Goal: Task Accomplishment & Management: Complete application form

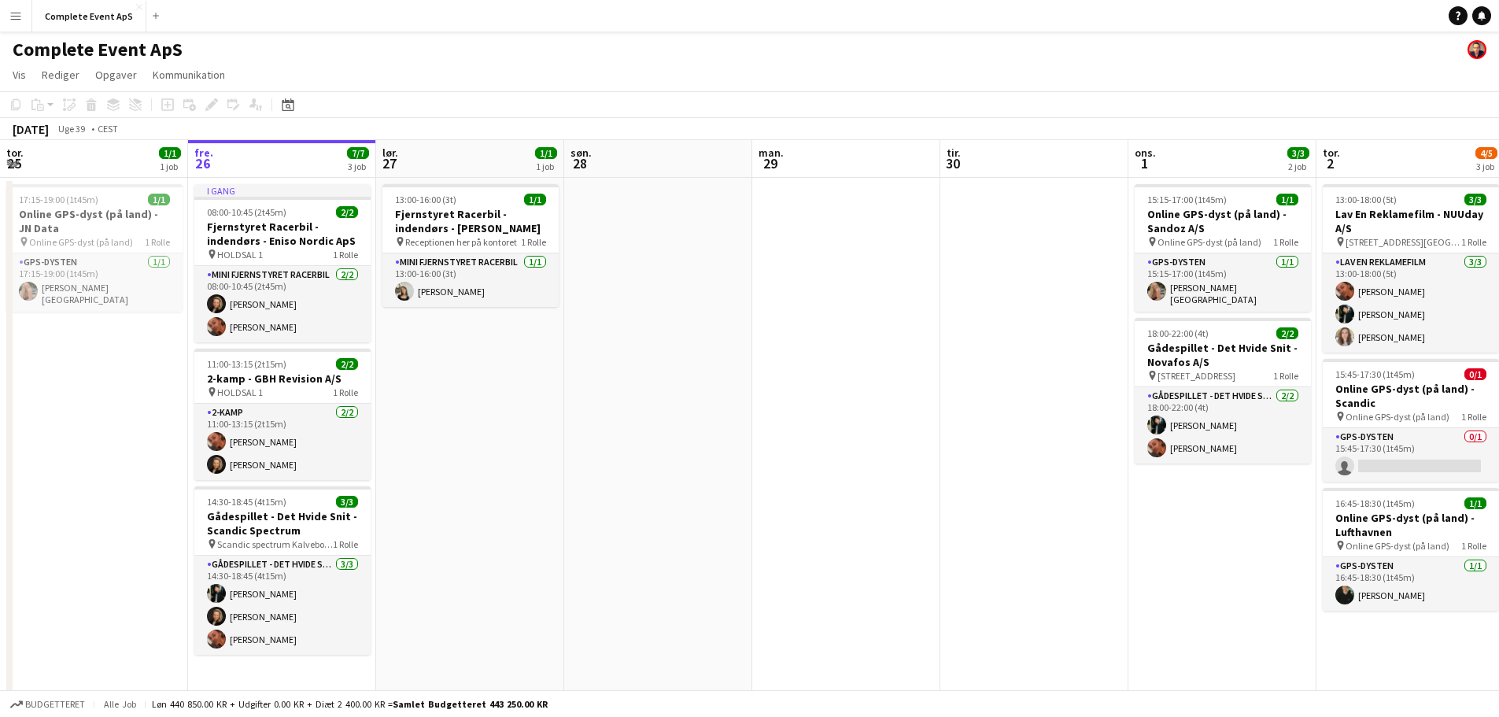
click at [500, 317] on app-date-cell "13:00-16:00 (3t) 1/1 Fjernstyret Racerbil - indendørs - [PERSON_NAME] pin Recep…" at bounding box center [470, 441] width 188 height 527
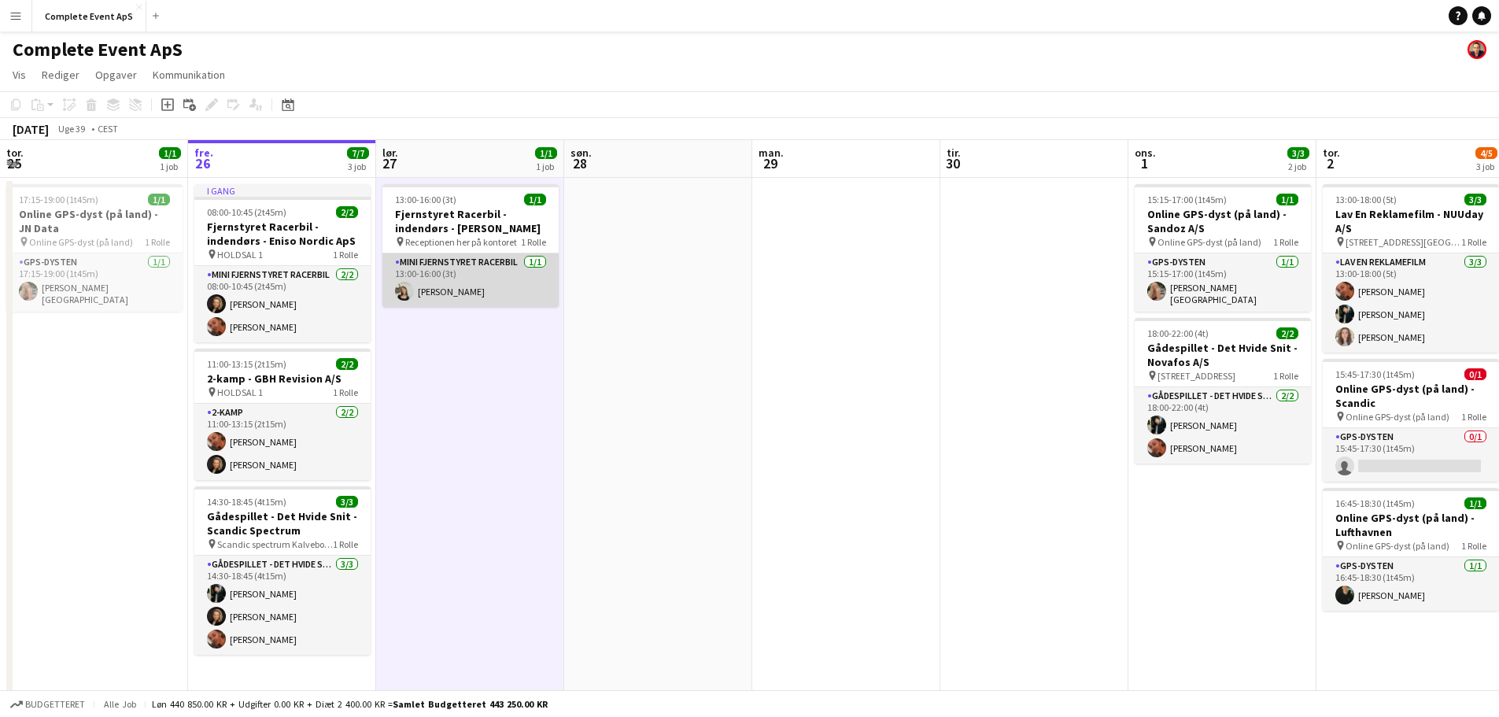
click at [500, 275] on app-card-role "Mini Fjernstyret Racerbil [DATE] 13:00-16:00 (3t) [PERSON_NAME]" at bounding box center [470, 280] width 176 height 54
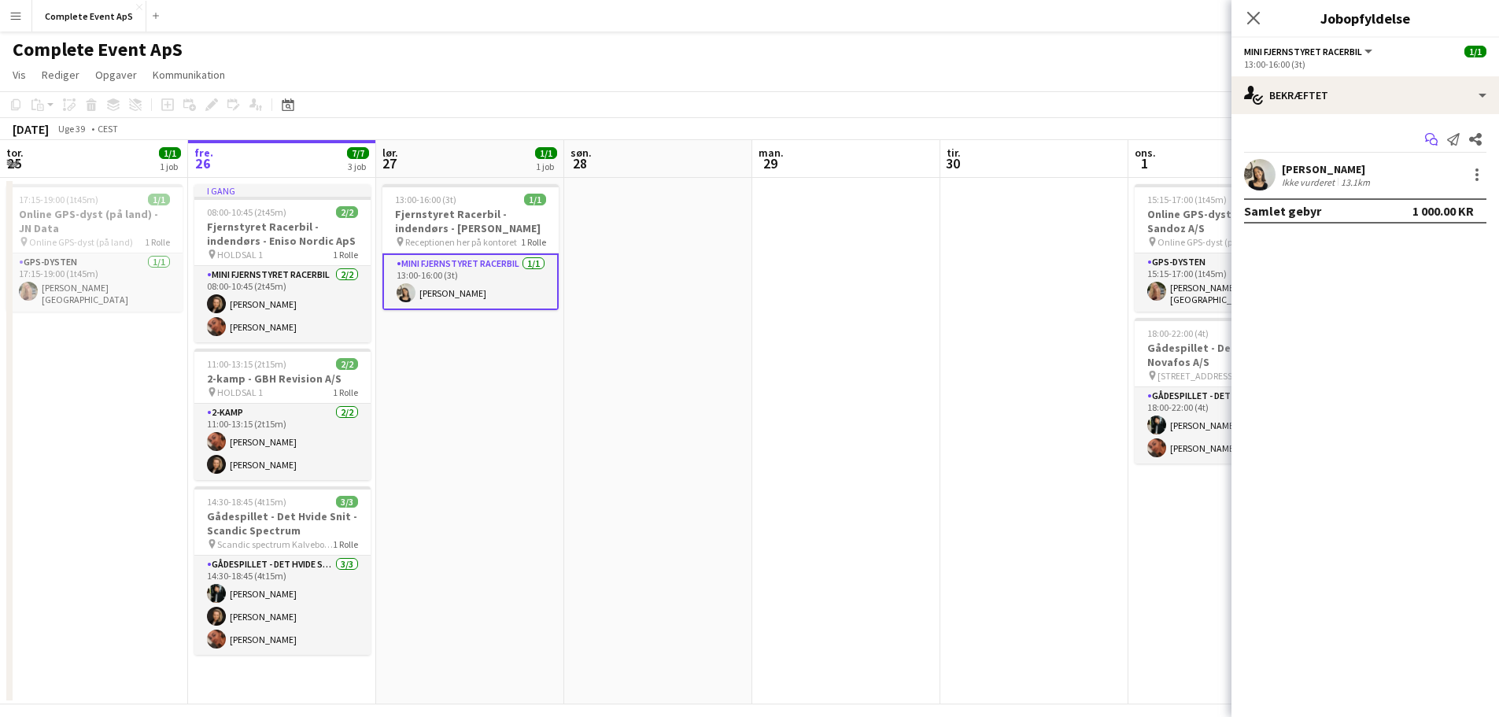
click at [1432, 141] on icon "Start chat" at bounding box center [1431, 139] width 13 height 13
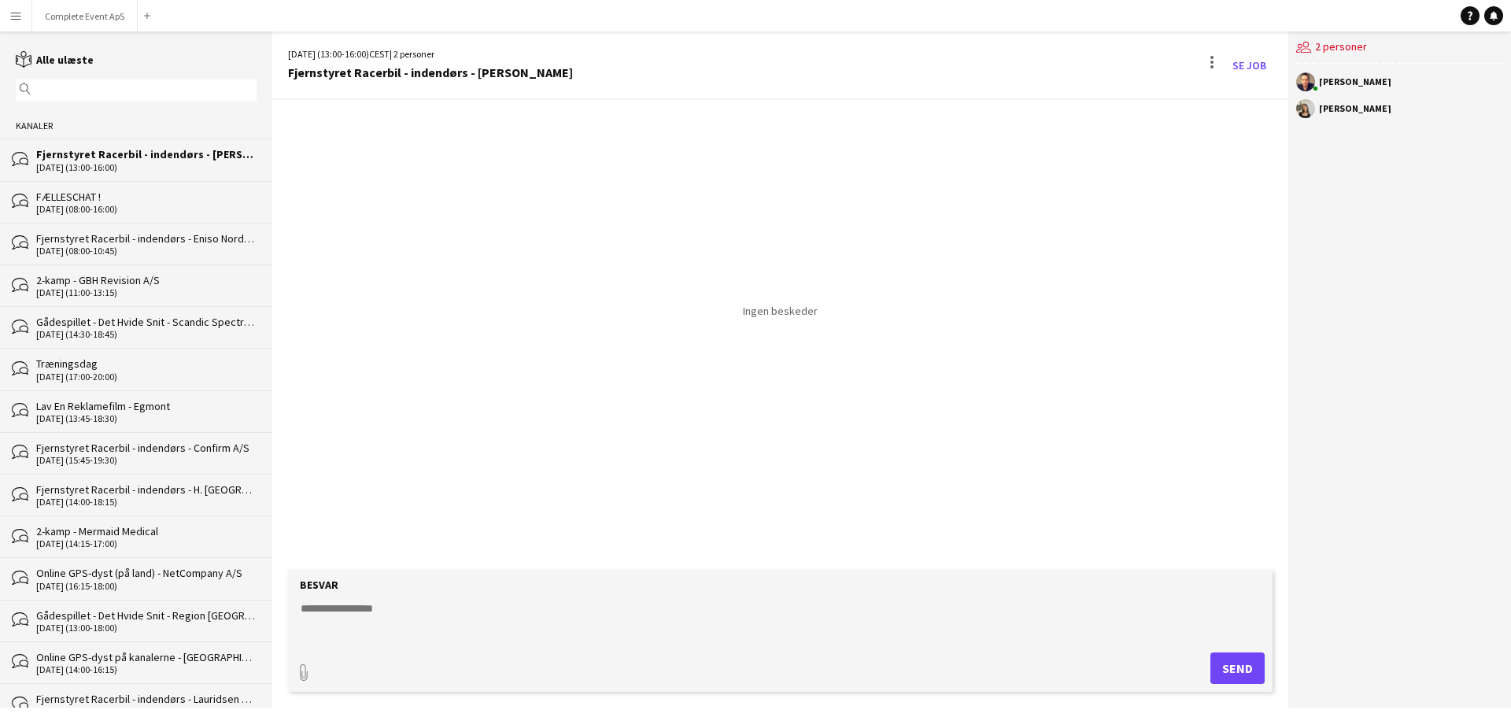
click at [433, 622] on textarea at bounding box center [783, 620] width 969 height 41
type textarea "**********"
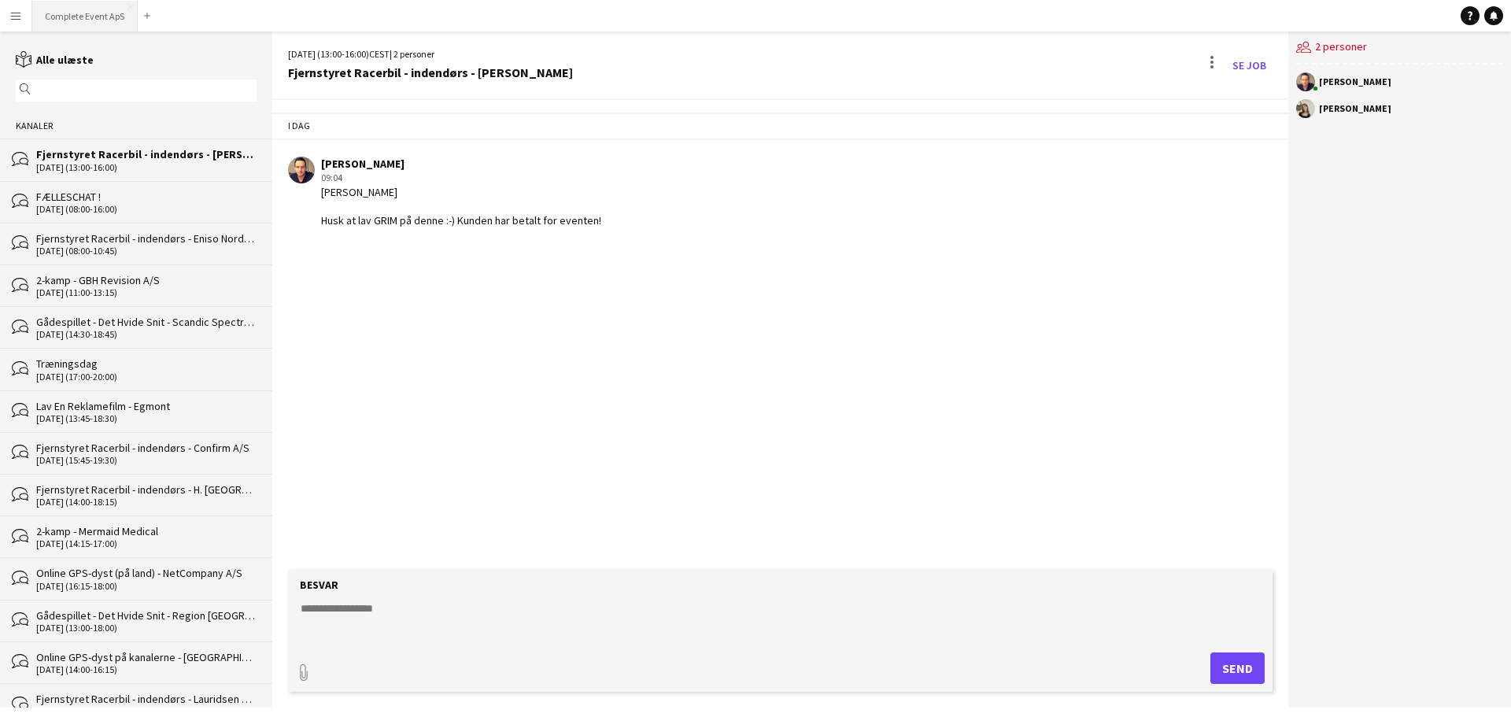
click at [84, 19] on button "Complete Event ApS Luk" at bounding box center [84, 16] width 105 height 31
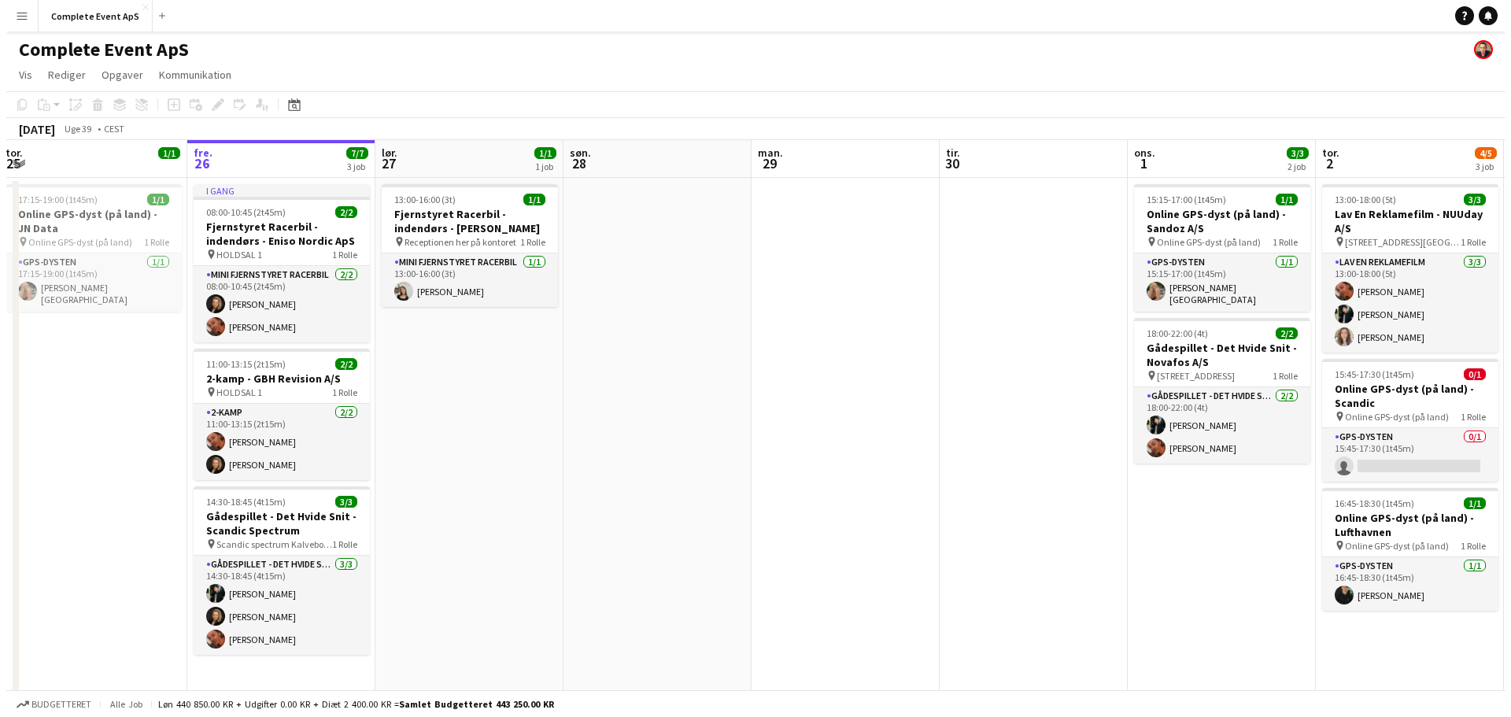
scroll to position [0, 357]
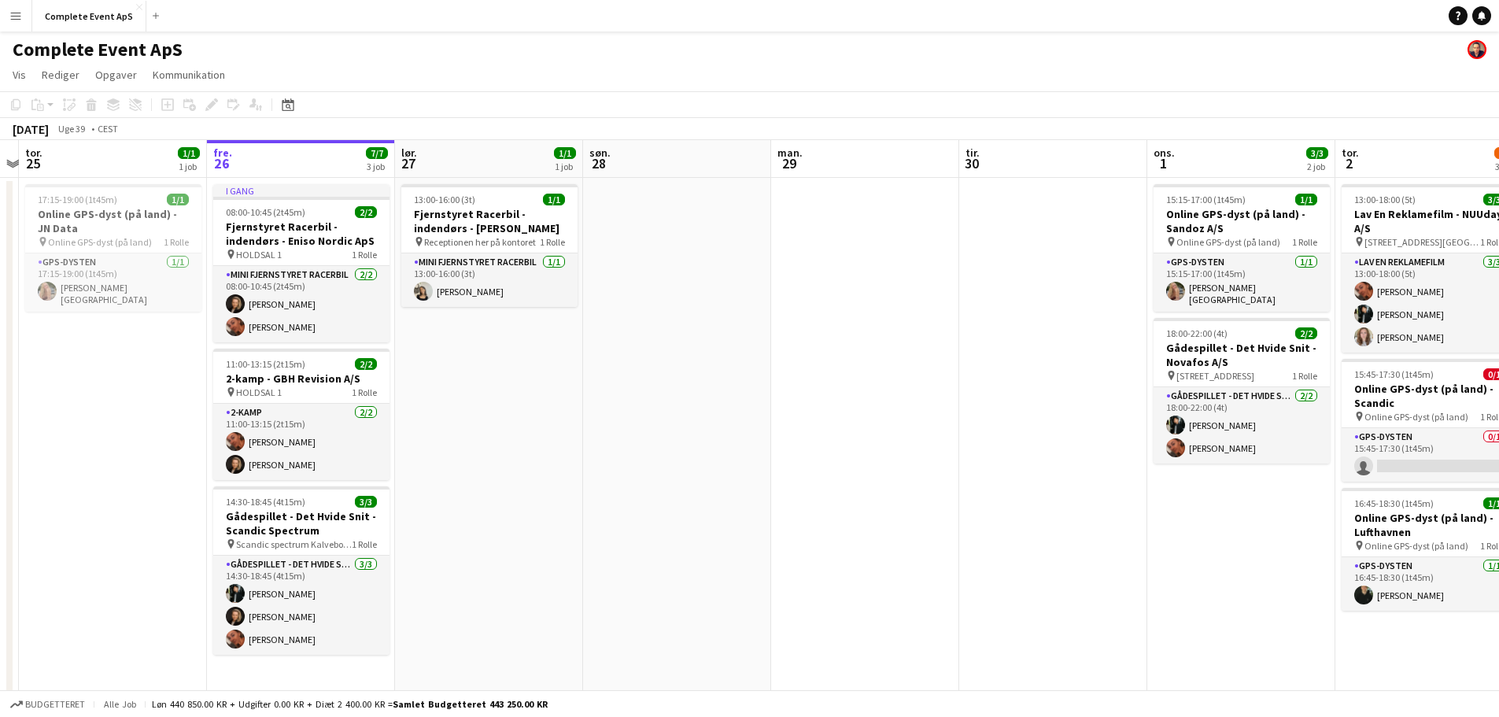
drag, startPoint x: 950, startPoint y: 471, endPoint x: 972, endPoint y: 493, distance: 31.2
click at [972, 493] on app-calendar-viewport "tir. 23 6/7 3 job ons. 24 tor. 25 1/1 1 job fre. 26 7/7 3 job lør. 27 1/1 1 job…" at bounding box center [749, 422] width 1499 height 564
click at [1480, 13] on icon "Notifikationer" at bounding box center [1481, 15] width 9 height 9
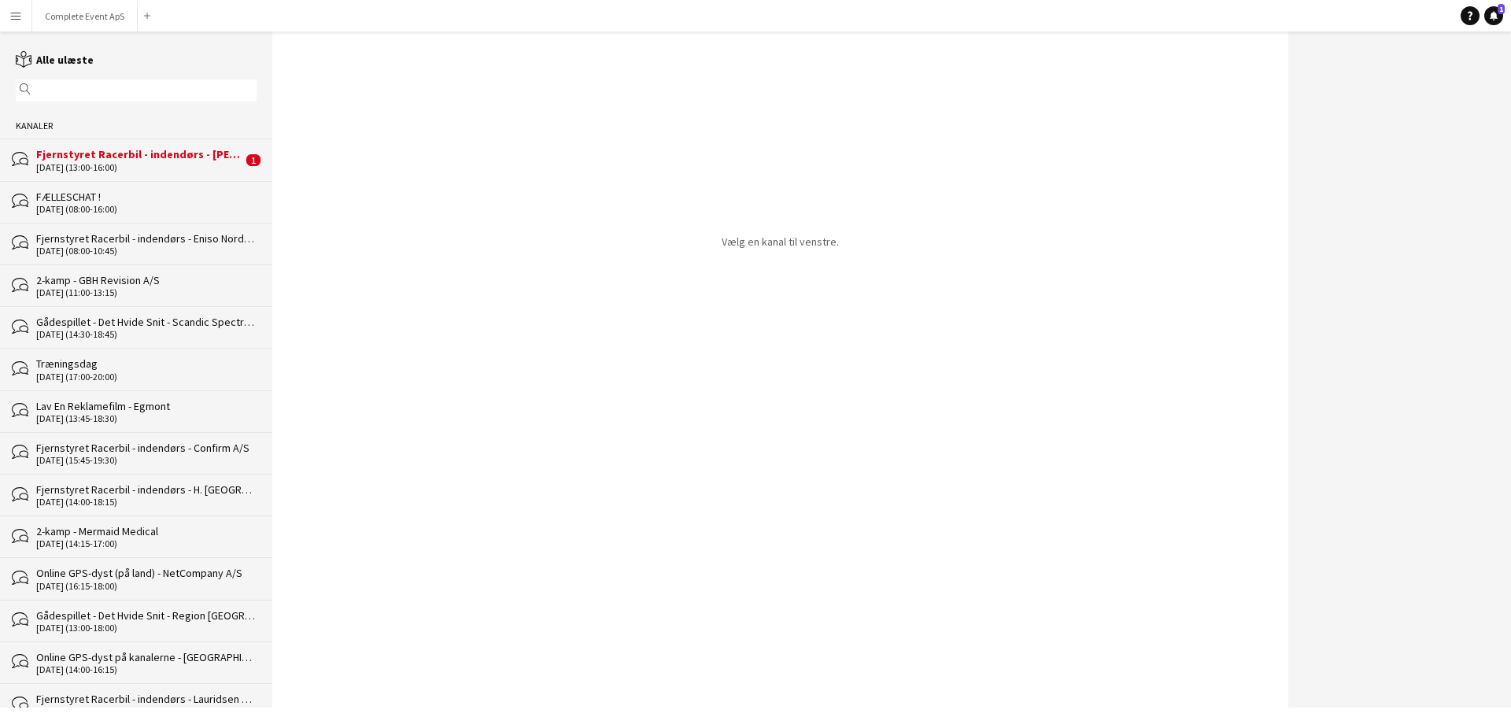
click at [124, 155] on div "Fjernstyret Racerbil - indendørs - [PERSON_NAME]" at bounding box center [139, 154] width 206 height 14
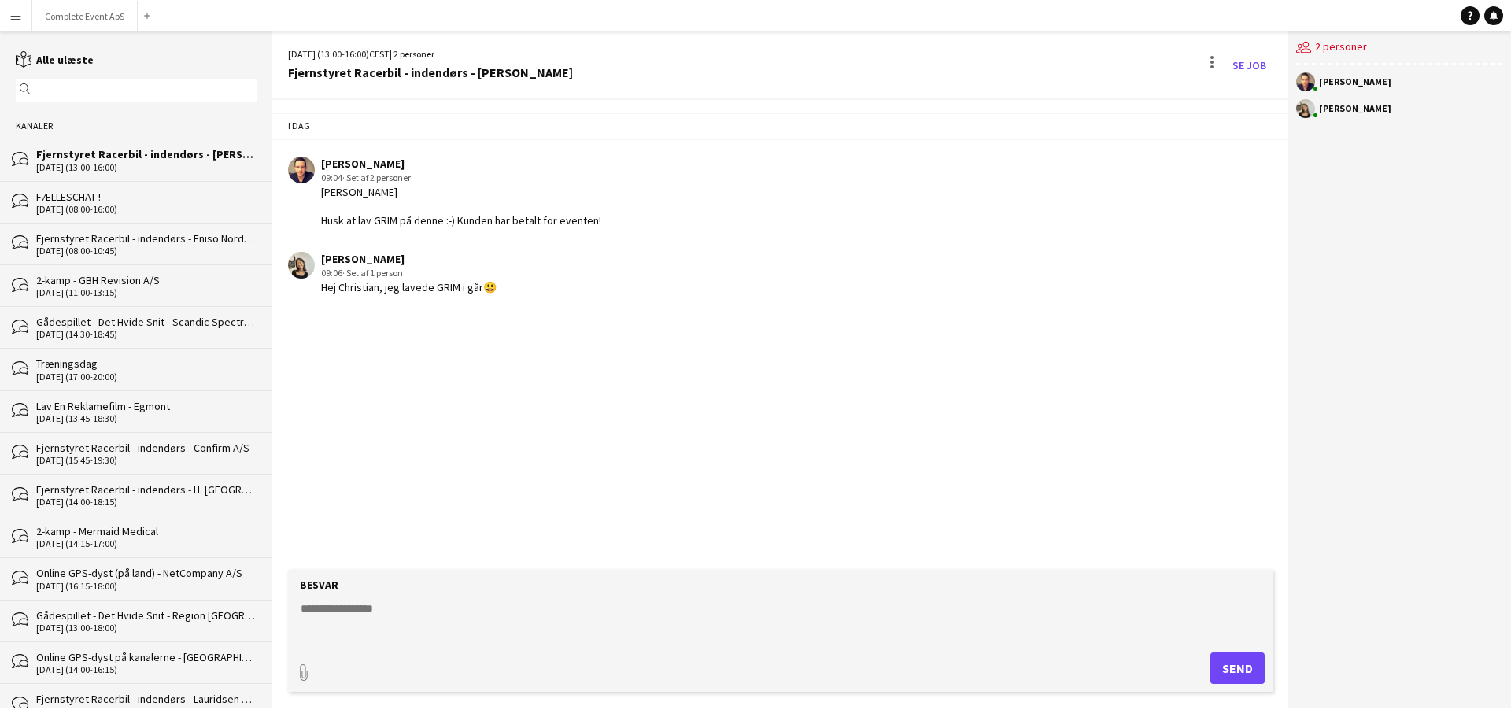
click at [568, 612] on textarea at bounding box center [783, 620] width 969 height 41
type textarea "*********"
click at [81, 17] on button "Complete Event ApS Luk" at bounding box center [84, 16] width 105 height 31
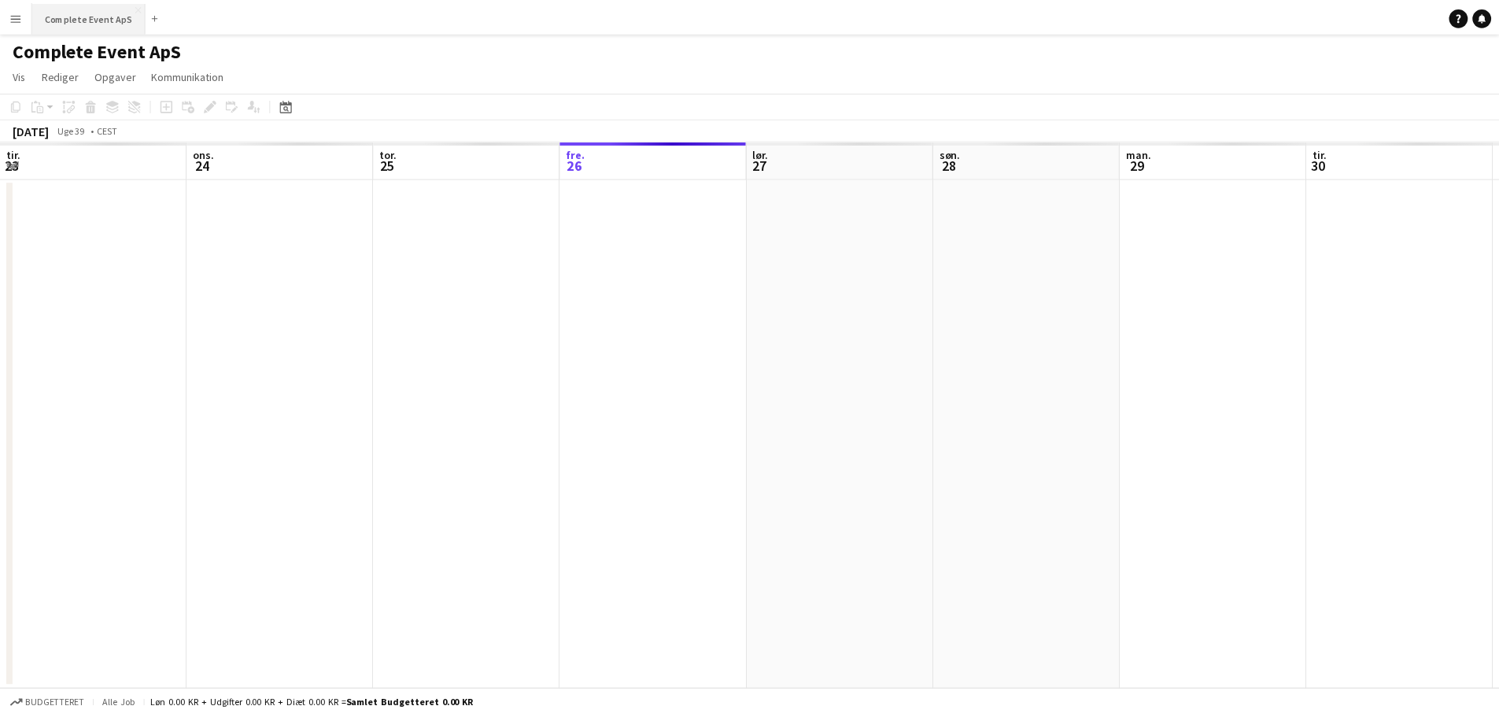
scroll to position [0, 376]
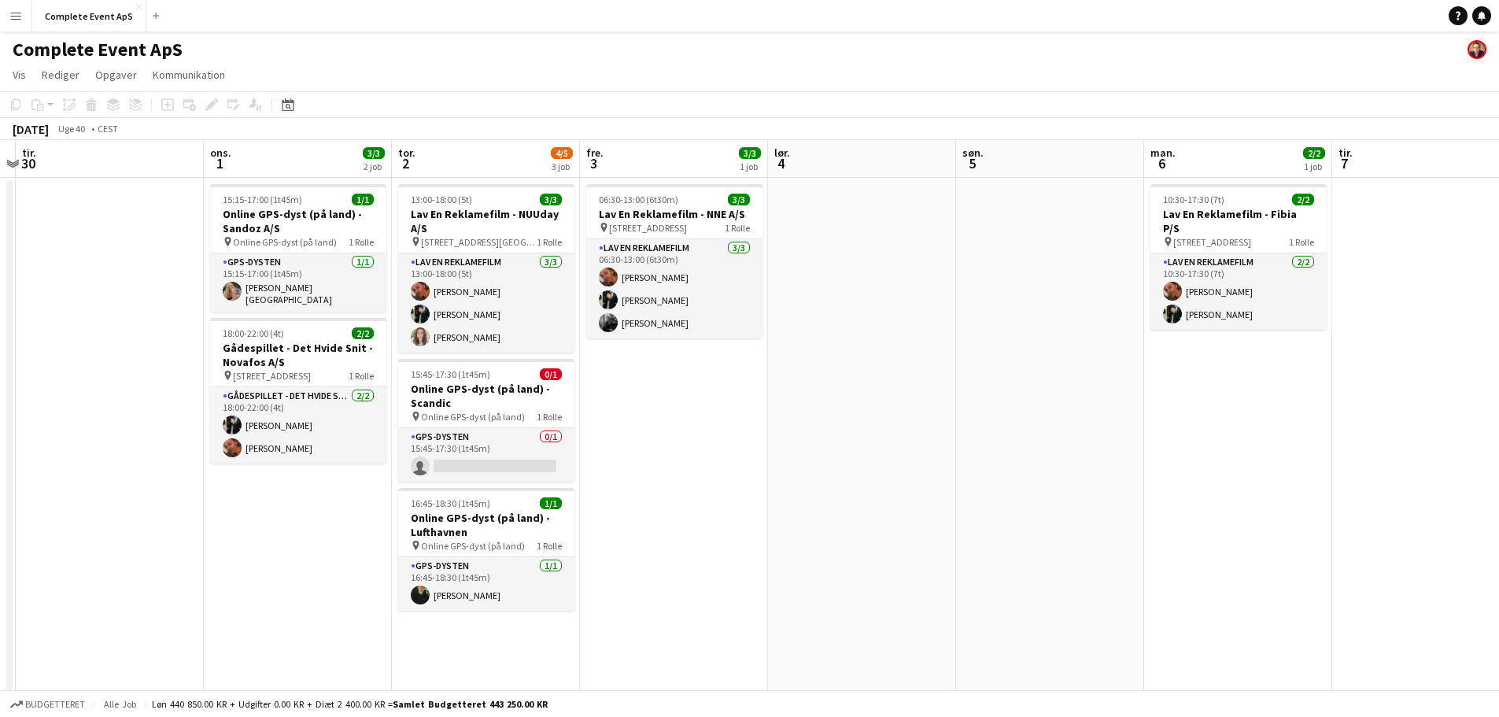
drag, startPoint x: 925, startPoint y: 409, endPoint x: 0, endPoint y: 323, distance: 928.7
click at [0, 323] on app-calendar-viewport "lør. 27 1/1 1 job søn. 28 man. 29 tir. 30 ons. 1 3/3 2 job tor. 2 4/5 3 job fre…" at bounding box center [749, 422] width 1499 height 564
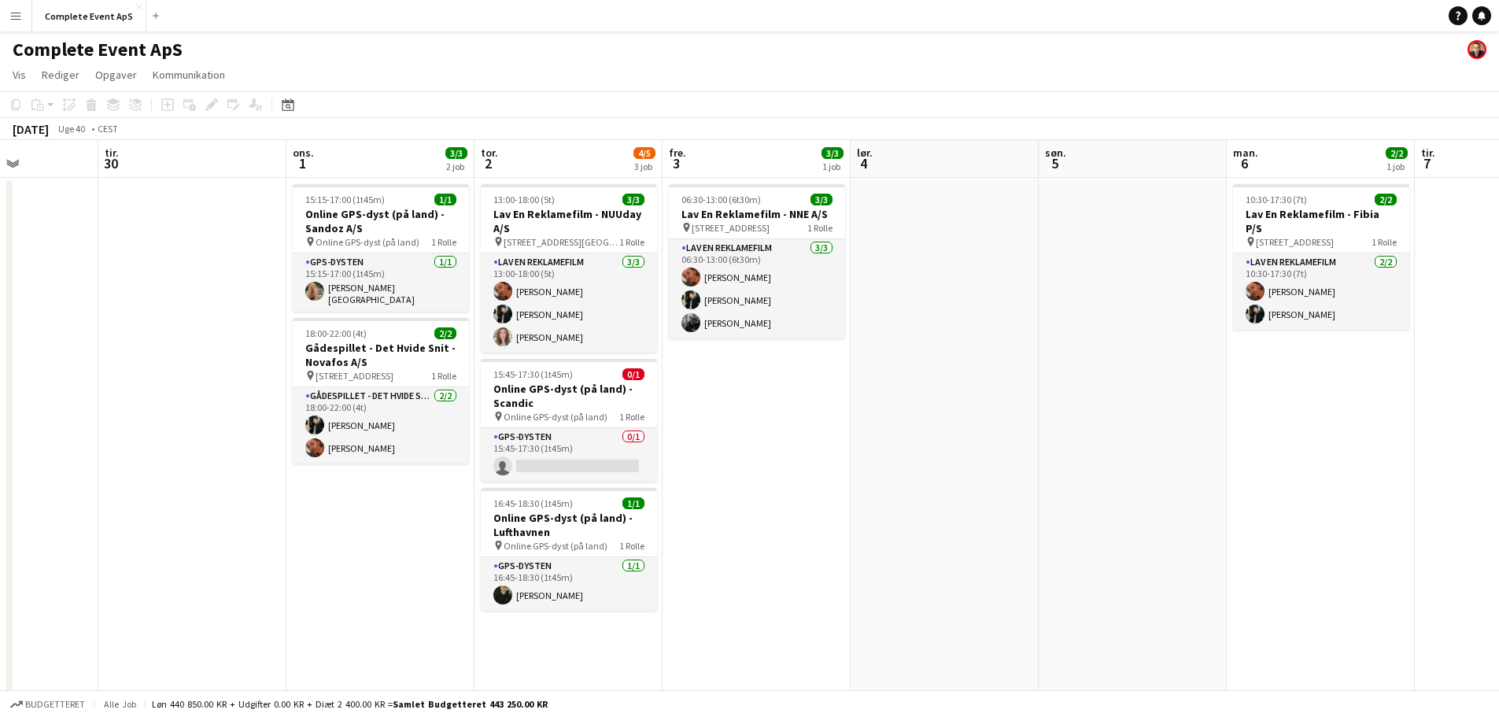
drag, startPoint x: 1094, startPoint y: 437, endPoint x: 83, endPoint y: 364, distance: 1013.1
click at [54, 371] on app-calendar-viewport "lør. 27 1/1 1 job søn. 28 man. 29 tir. 30 ons. 1 3/3 2 job tor. 2 4/5 3 job fre…" at bounding box center [749, 422] width 1499 height 564
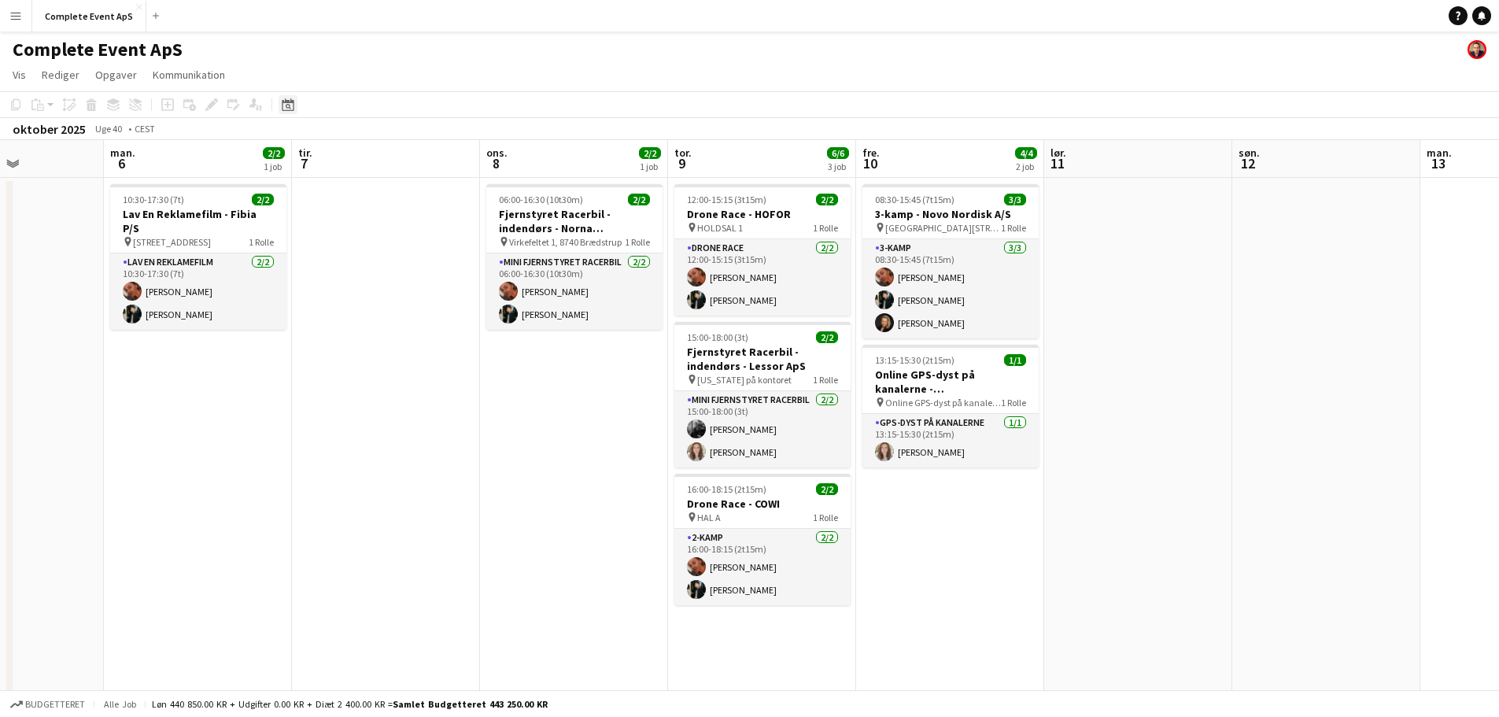
click at [289, 106] on icon "Datovælger" at bounding box center [288, 104] width 13 height 13
click at [414, 167] on span "Next month" at bounding box center [415, 158] width 31 height 31
click at [312, 303] on span "21" at bounding box center [312, 301] width 19 height 19
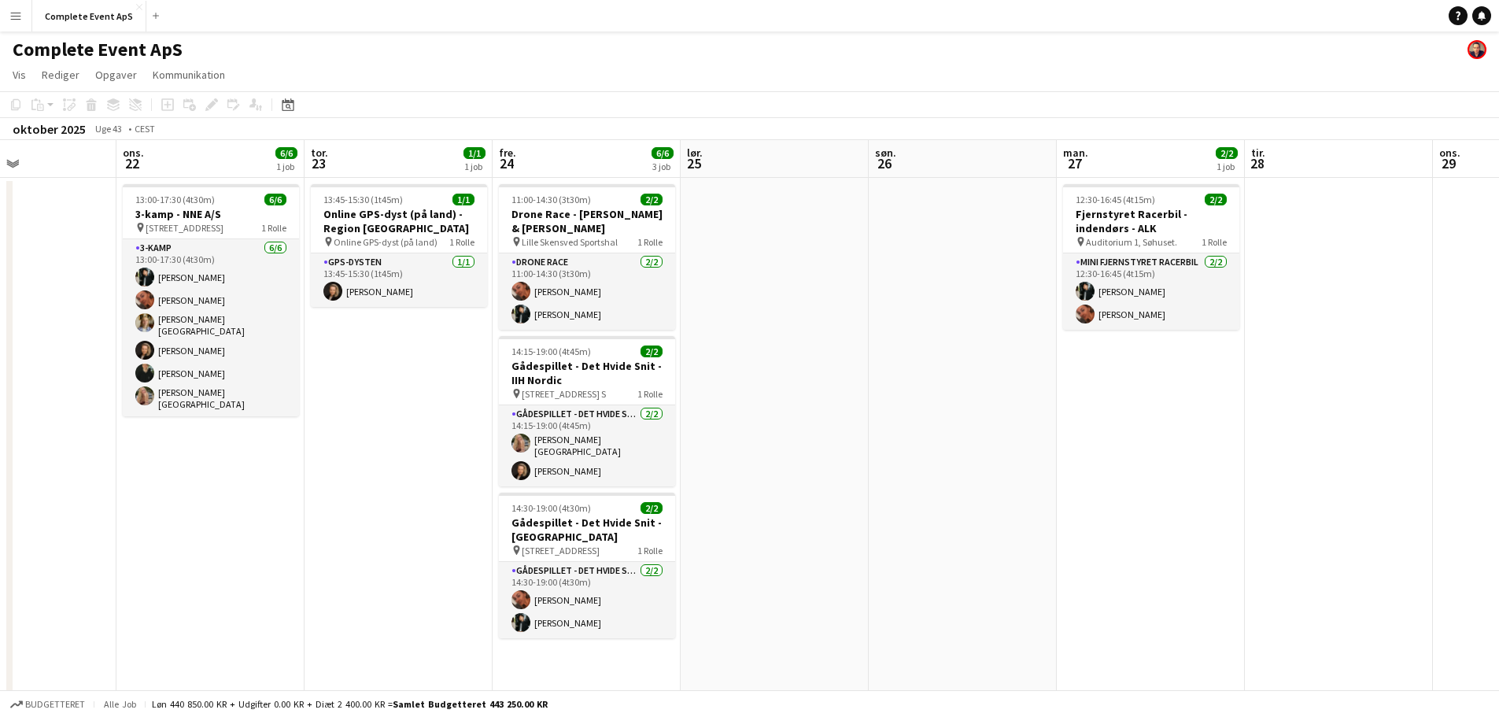
scroll to position [0, 464]
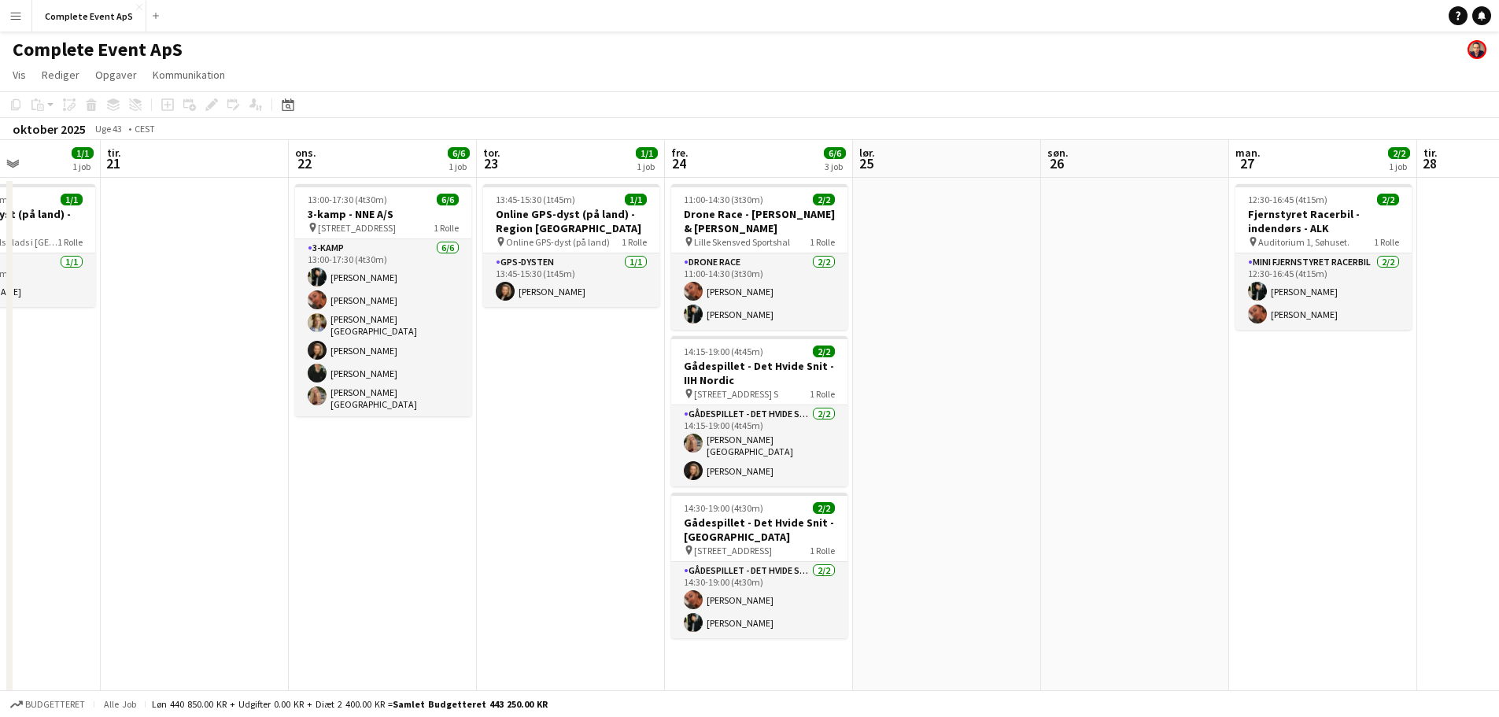
drag, startPoint x: 905, startPoint y: 504, endPoint x: 419, endPoint y: 494, distance: 486.5
click at [419, 494] on app-calendar-viewport "lør. 18 søn. 19 man. 20 1/1 1 job tir. 21 ons. 22 6/6 1 job tor. 23 1/1 1 job f…" at bounding box center [749, 422] width 1499 height 564
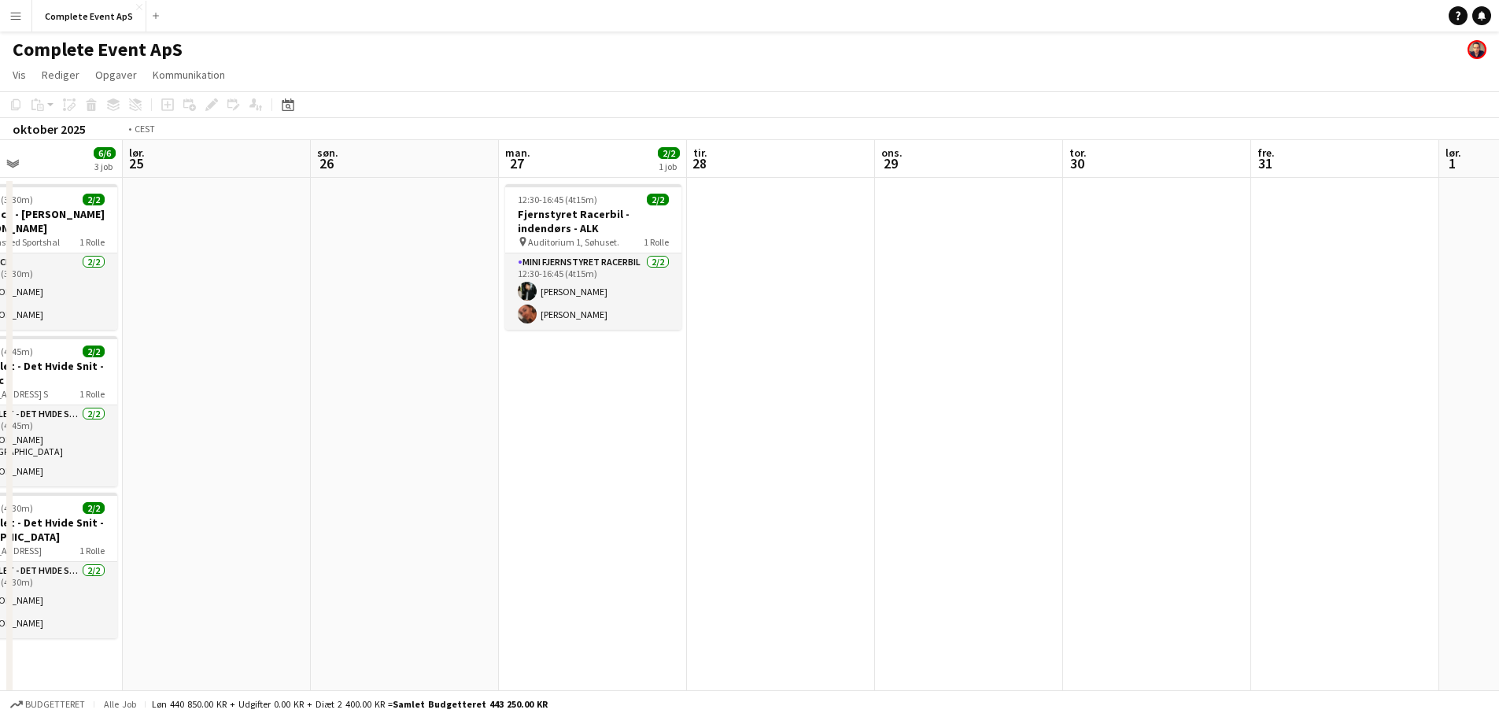
drag, startPoint x: 1127, startPoint y: 550, endPoint x: 9, endPoint y: 464, distance: 1120.9
click at [13, 464] on app-calendar-viewport "ons. 22 6/6 1 job tor. 23 1/1 1 job fre. 24 6/6 3 job lør. 25 søn. 26 man. 27 2…" at bounding box center [749, 422] width 1499 height 564
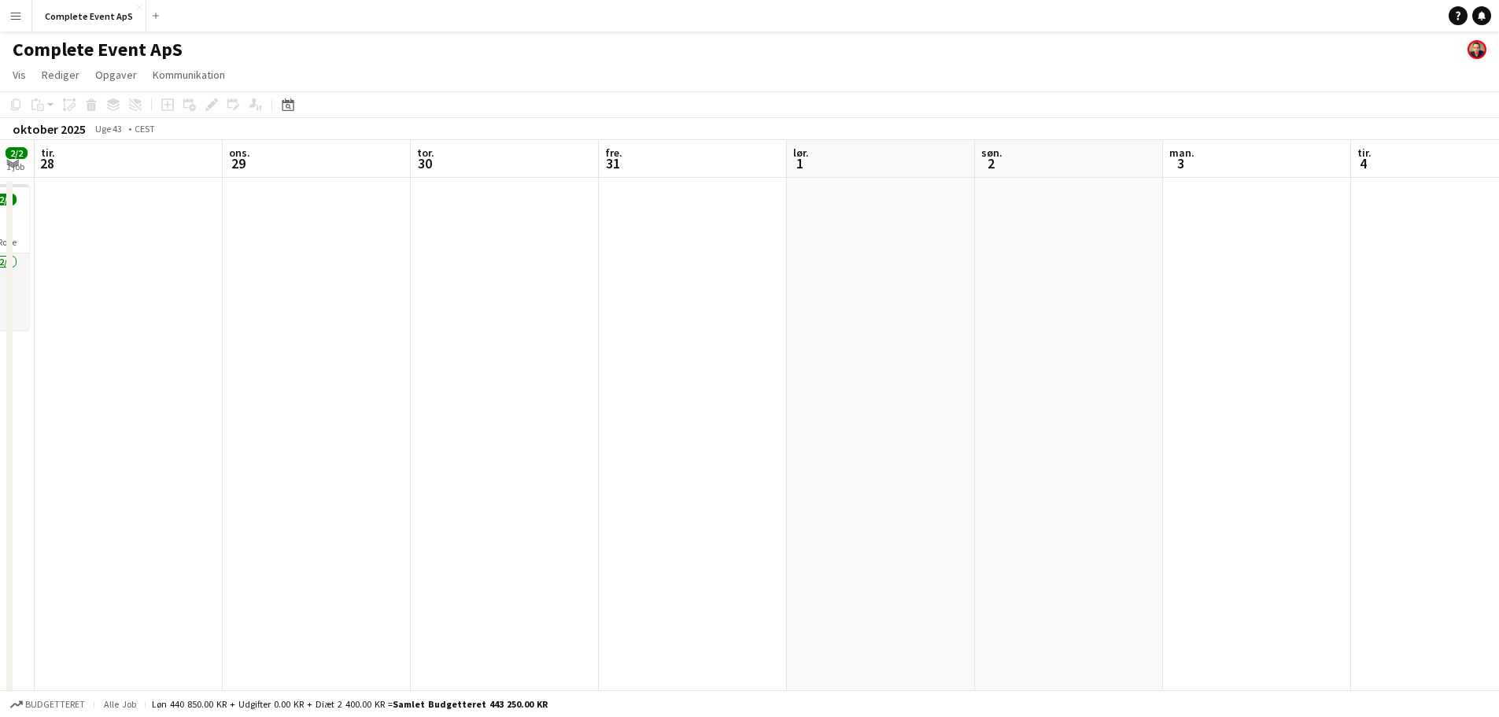
drag, startPoint x: 793, startPoint y: 535, endPoint x: 0, endPoint y: 429, distance: 800.4
click at [0, 429] on app-calendar-viewport "lør. 25 søn. 26 man. 27 2/2 1 job tir. 28 ons. 29 tor. 30 fre. 31 lør. 1 søn. 2…" at bounding box center [749, 422] width 1499 height 564
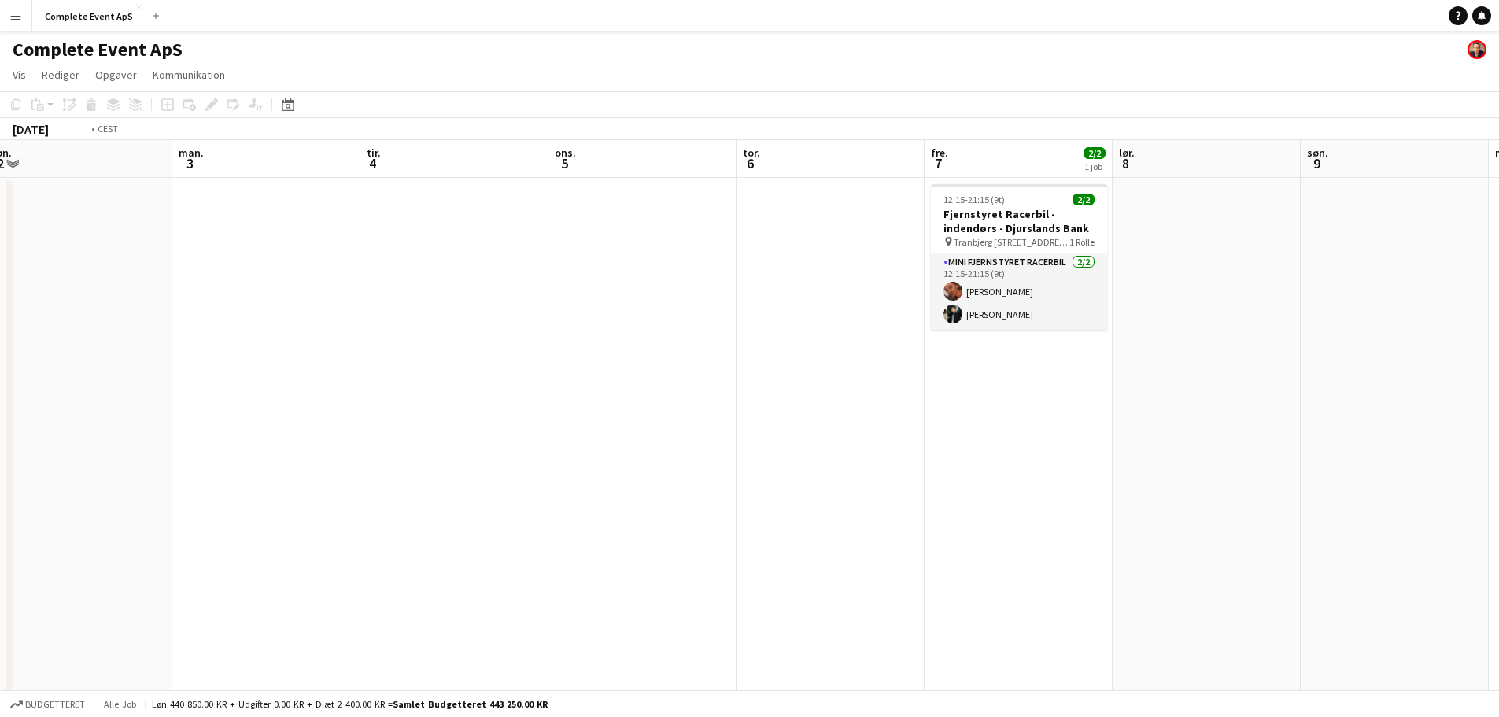
drag, startPoint x: 800, startPoint y: 509, endPoint x: 228, endPoint y: 449, distance: 575.4
click at [228, 449] on app-calendar-viewport "tor. 30 fre. 31 lør. 1 søn. 2 man. 3 tir. 4 ons. 5 tor. 6 fre. 7 2/2 1 job lør.…" at bounding box center [749, 422] width 1499 height 564
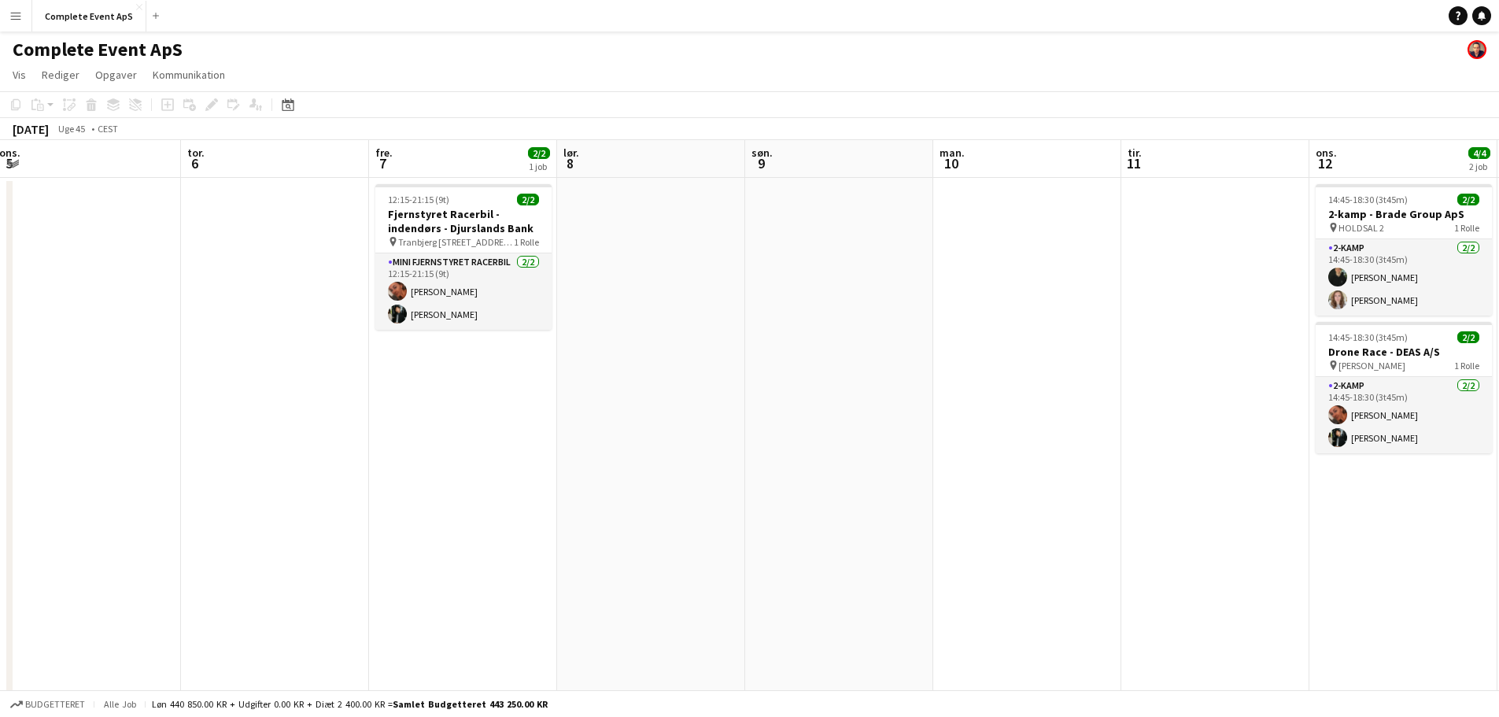
scroll to position [0, 556]
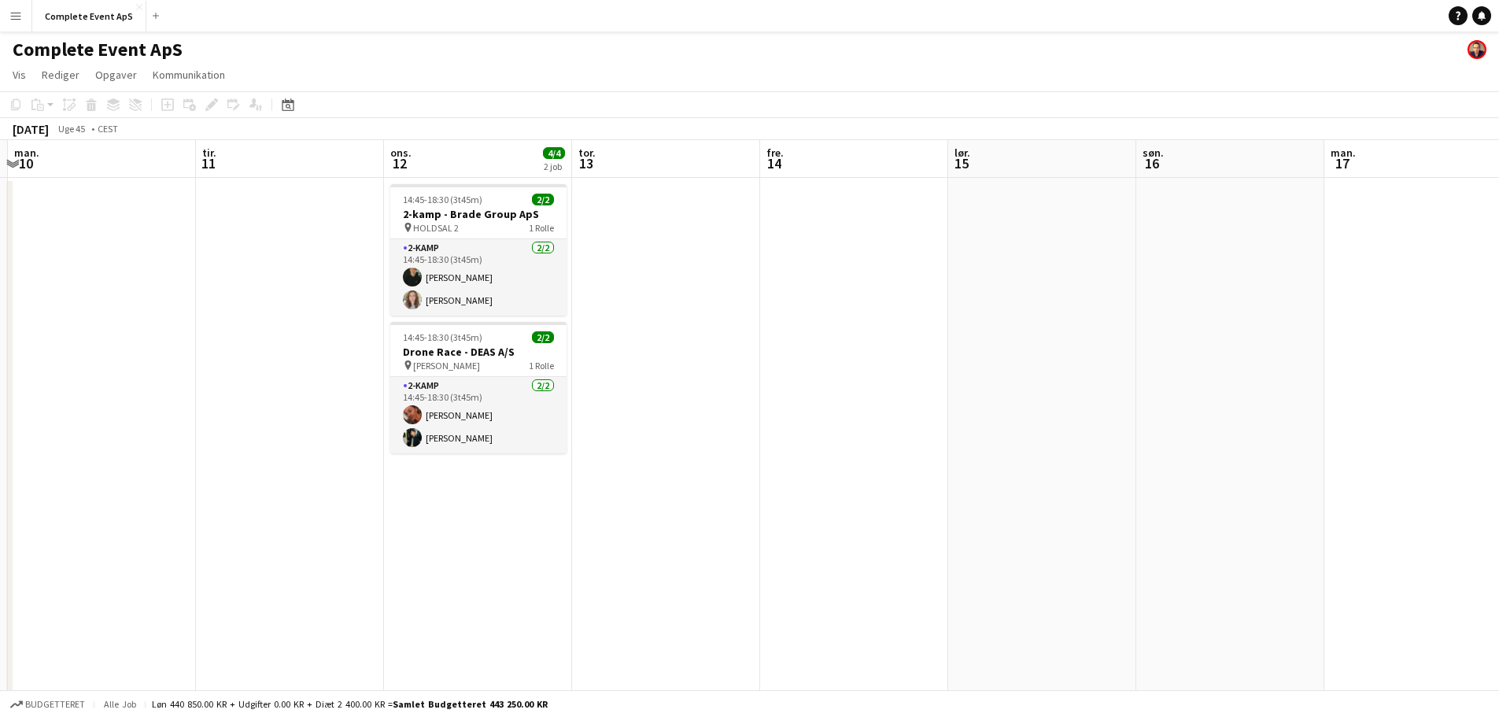
drag, startPoint x: 1050, startPoint y: 411, endPoint x: 158, endPoint y: 409, distance: 891.7
click at [158, 409] on app-calendar-viewport "fre. 7 2/2 1 job lør. 8 søn. 9 man. 10 tir. 11 ons. 12 4/4 2 job tor. 13 fre. 1…" at bounding box center [749, 422] width 1499 height 564
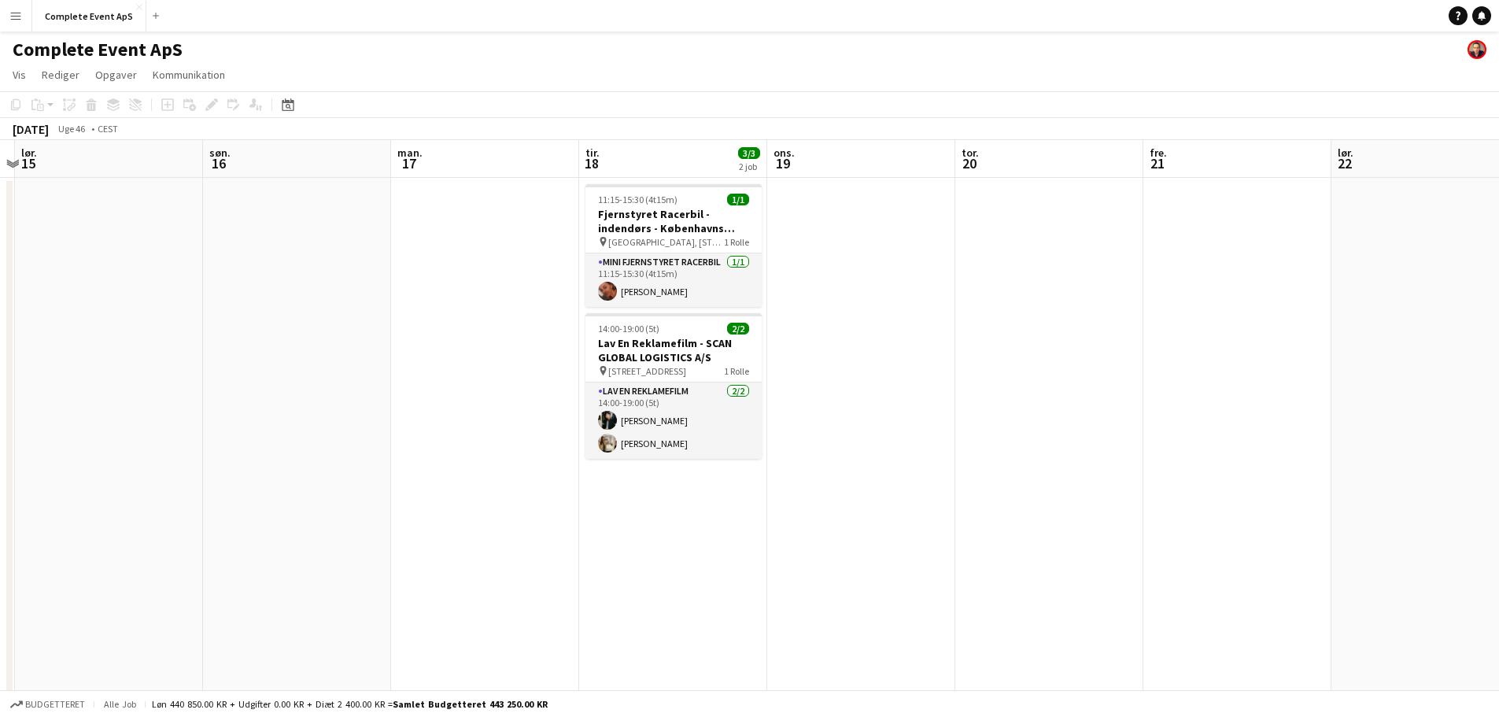
drag, startPoint x: 1022, startPoint y: 519, endPoint x: 72, endPoint y: 512, distance: 949.2
click at [72, 512] on app-calendar-viewport "ons. 12 4/4 2 job tor. 13 fre. 14 lør. 15 søn. 16 man. 17 tir. 18 3/3 2 job ons…" at bounding box center [749, 422] width 1499 height 564
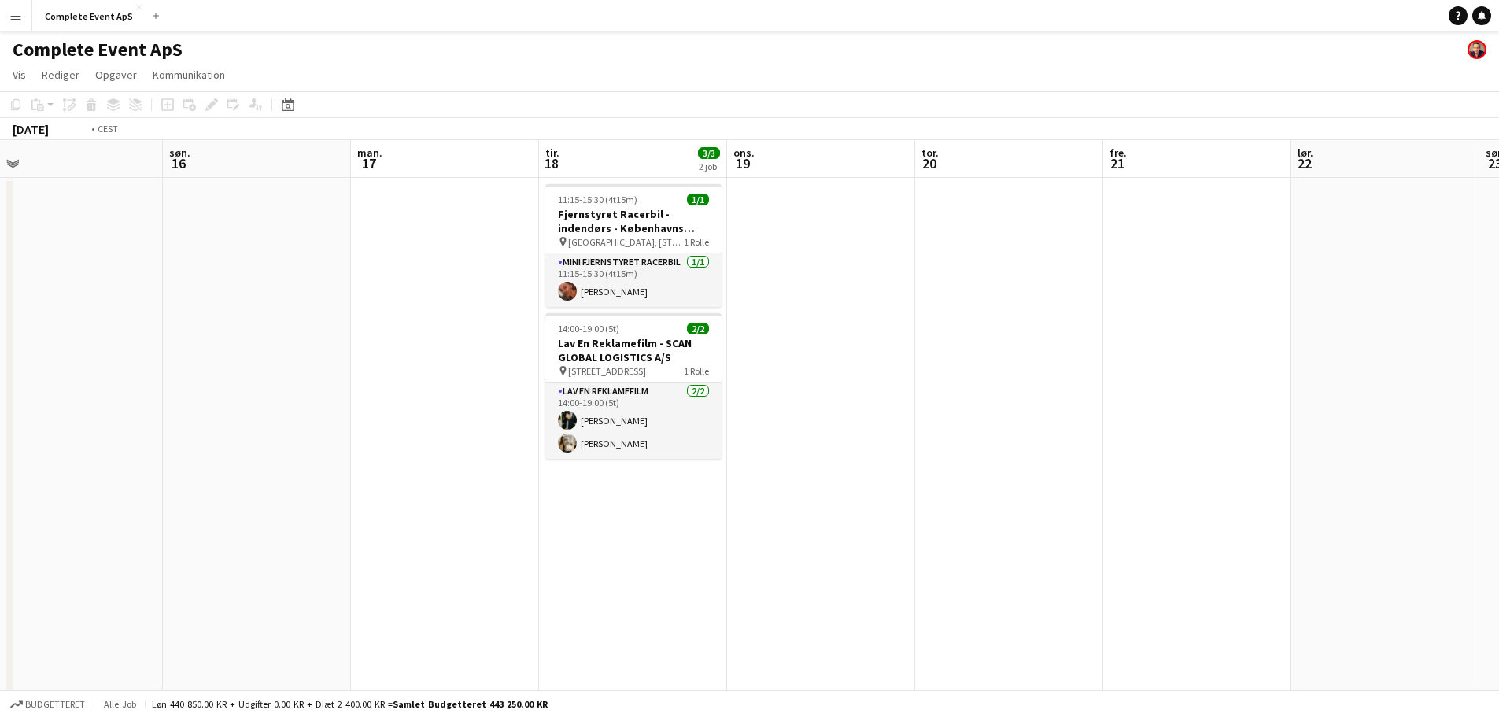
drag, startPoint x: 1022, startPoint y: 404, endPoint x: 50, endPoint y: 416, distance: 972.0
click at [50, 416] on app-calendar-viewport "ons. 12 4/4 2 job tor. 13 fre. 14 lør. 15 søn. 16 man. 17 tir. 18 3/3 2 job ons…" at bounding box center [749, 422] width 1499 height 564
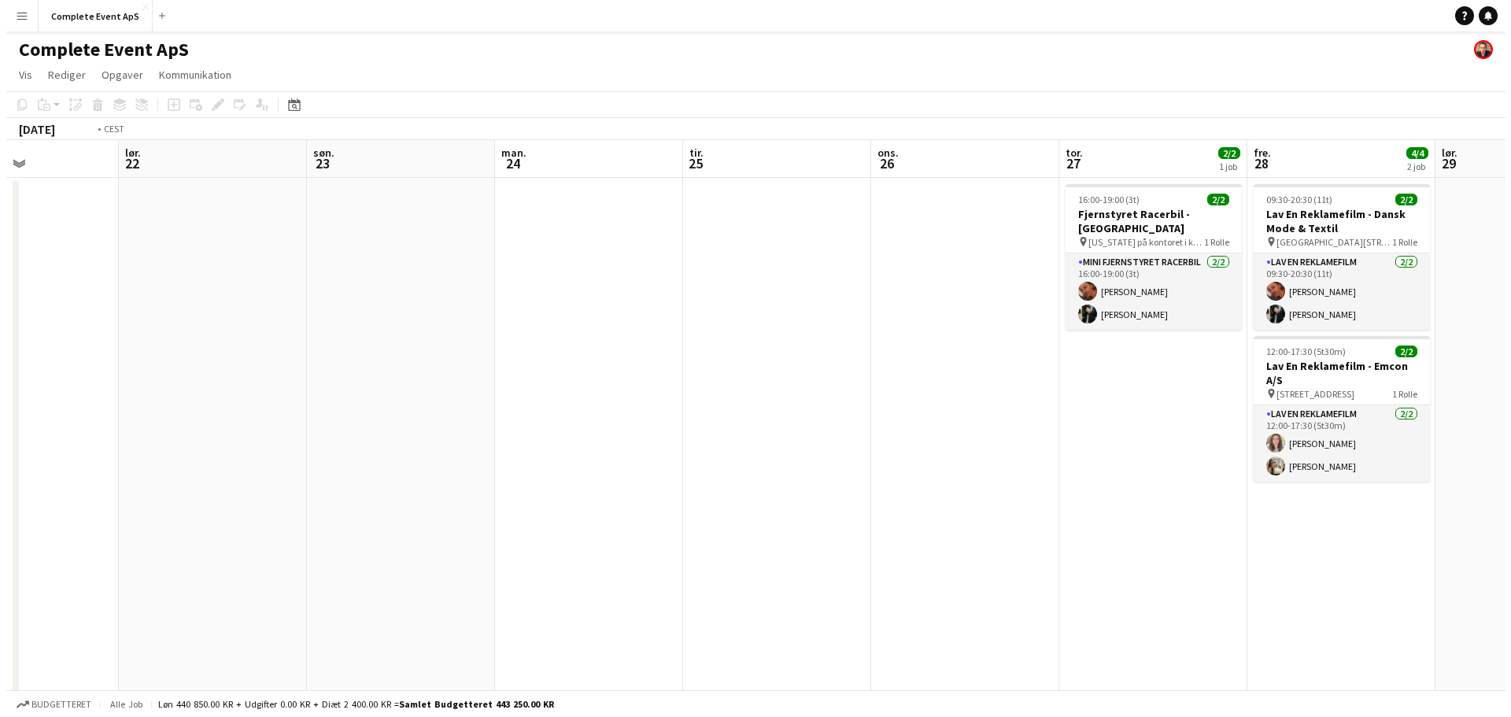
scroll to position [0, 534]
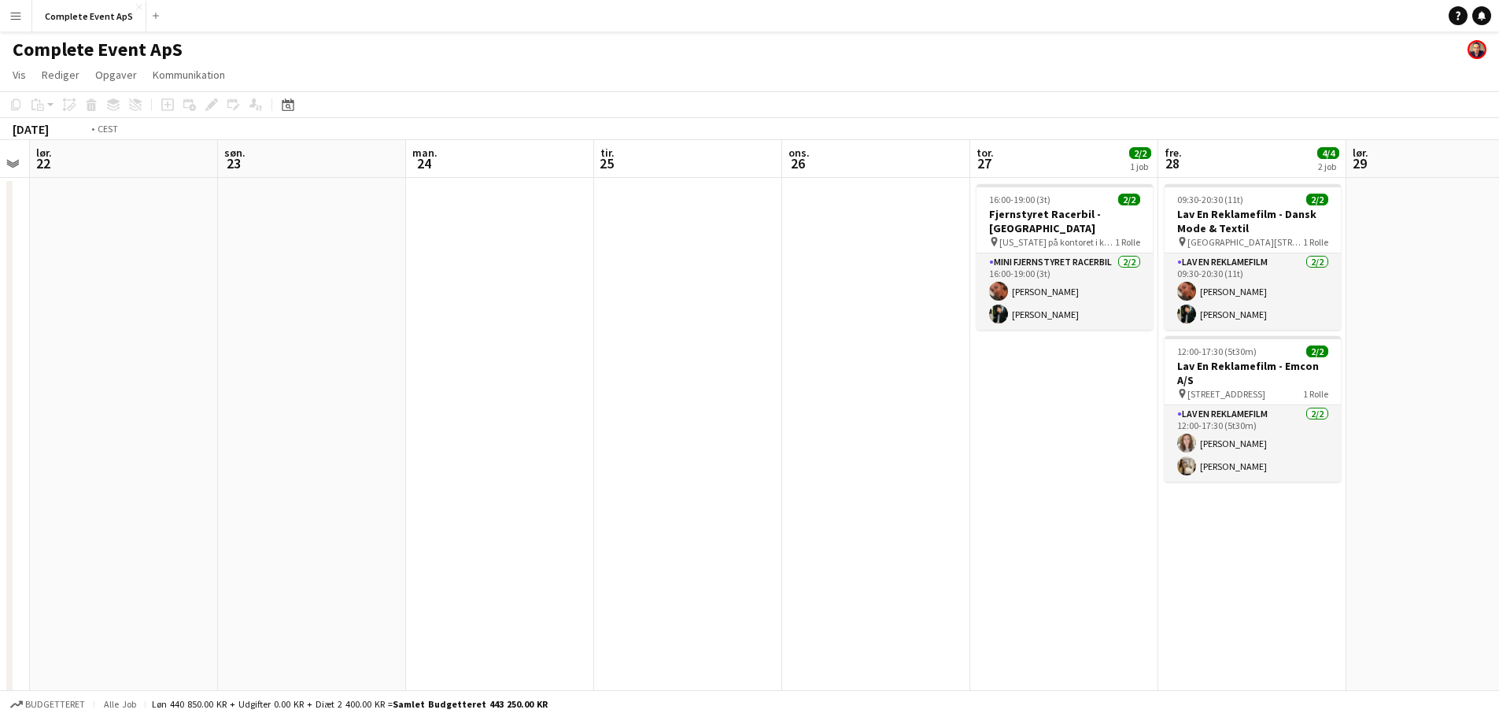
drag, startPoint x: 745, startPoint y: 558, endPoint x: 0, endPoint y: 487, distance: 748.7
click at [0, 487] on app-calendar-viewport "ons. 19 tor. 20 fre. 21 lør. 22 søn. 23 man. 24 tir. 25 ons. 26 tor. 27 2/2 1 j…" at bounding box center [749, 422] width 1499 height 564
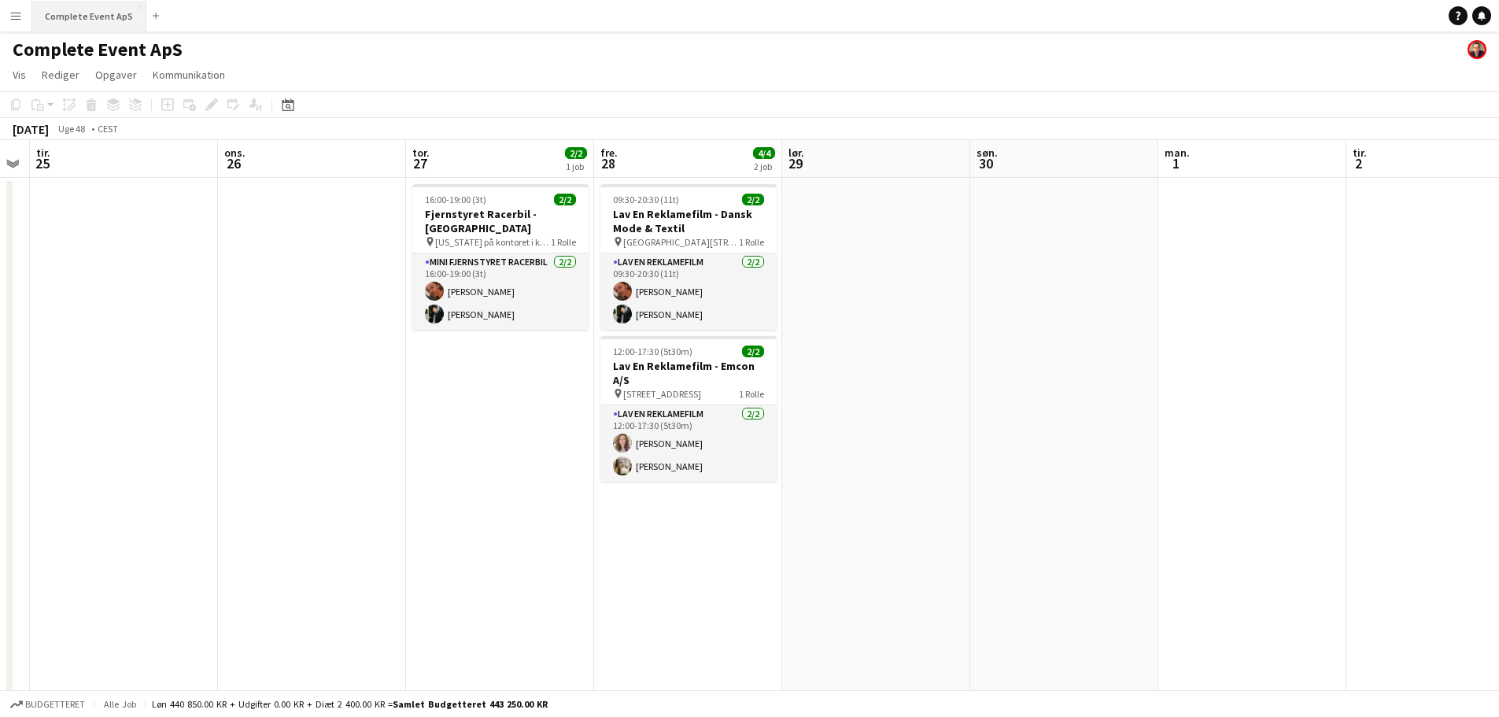
click at [66, 23] on button "Complete Event ApS Luk" at bounding box center [89, 16] width 114 height 31
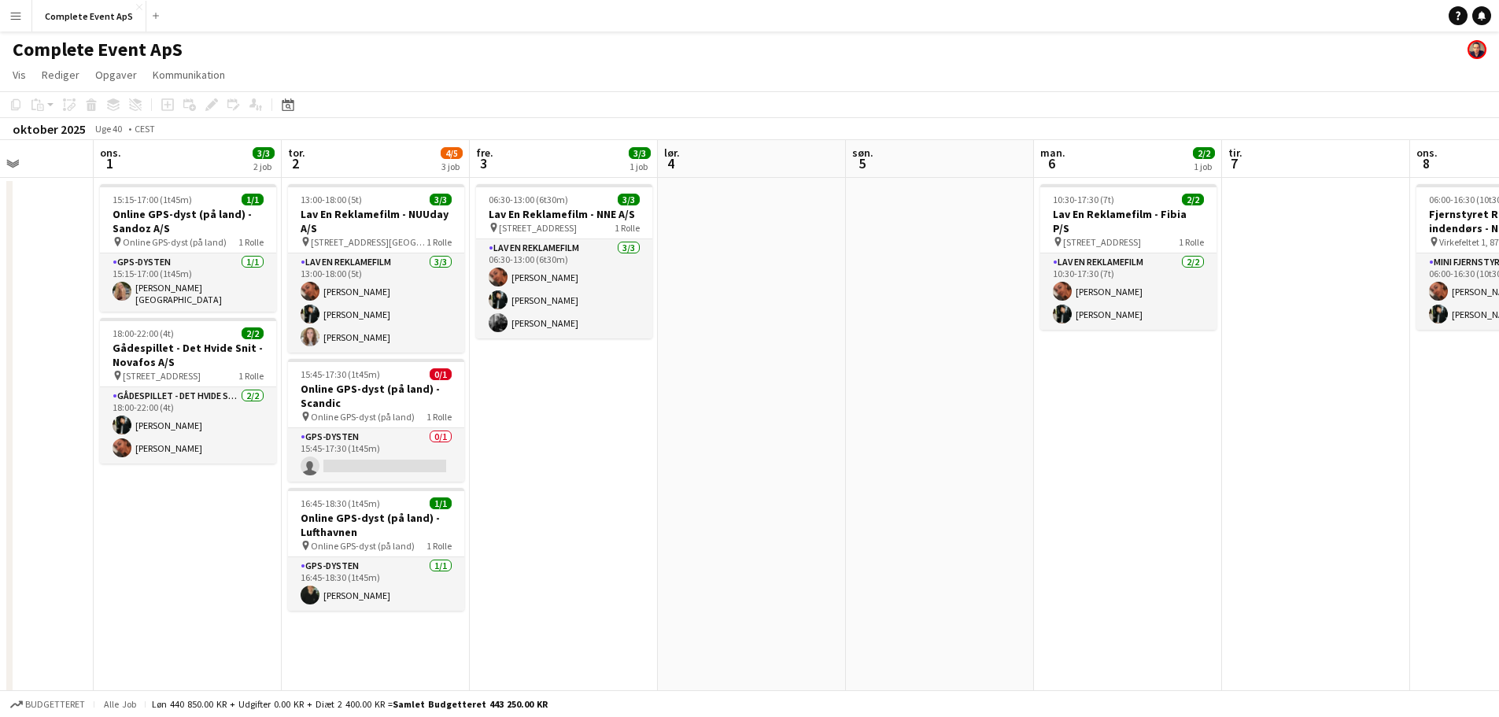
drag, startPoint x: 1160, startPoint y: 526, endPoint x: 131, endPoint y: 563, distance: 1030.1
click at [131, 563] on app-calendar-viewport "lør. 27 1/1 1 job søn. 28 man. 29 tir. 30 ons. 1 3/3 2 job tor. 2 4/5 3 job fre…" at bounding box center [749, 422] width 1499 height 564
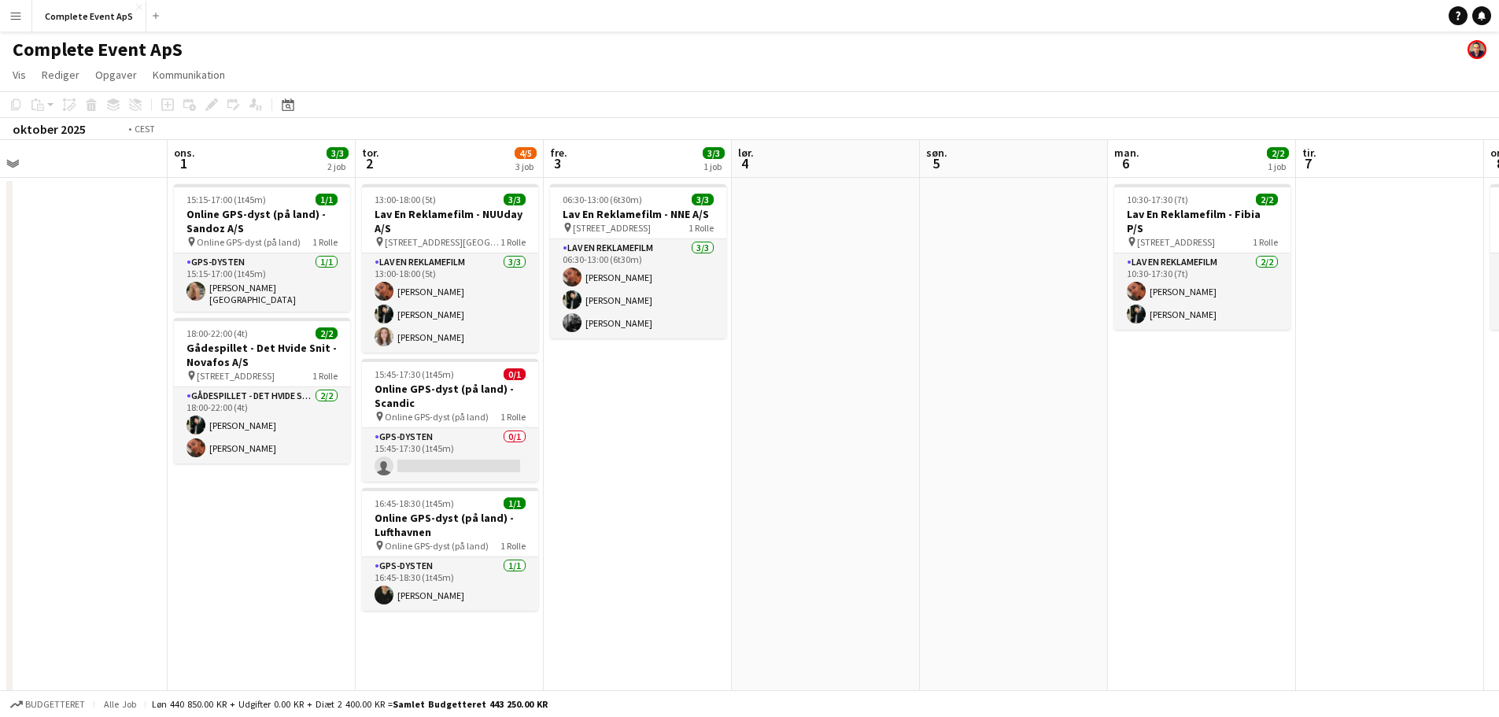
scroll to position [0, 453]
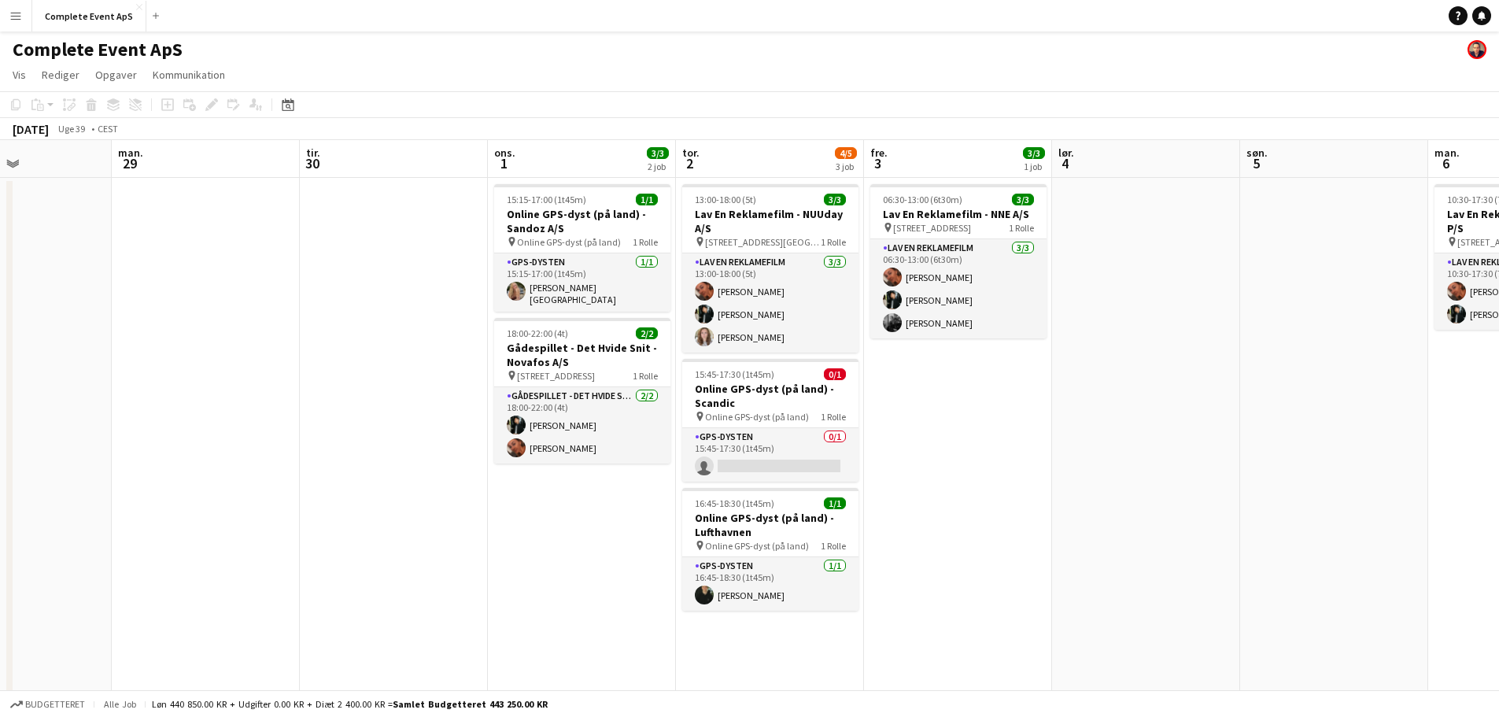
drag, startPoint x: 139, startPoint y: 560, endPoint x: 549, endPoint y: 557, distance: 410.0
click at [549, 557] on app-calendar-viewport "fre. 26 7/7 3 job lør. 27 1/1 1 job søn. 28 man. 29 tir. 30 ons. 1 3/3 2 job to…" at bounding box center [749, 422] width 1499 height 564
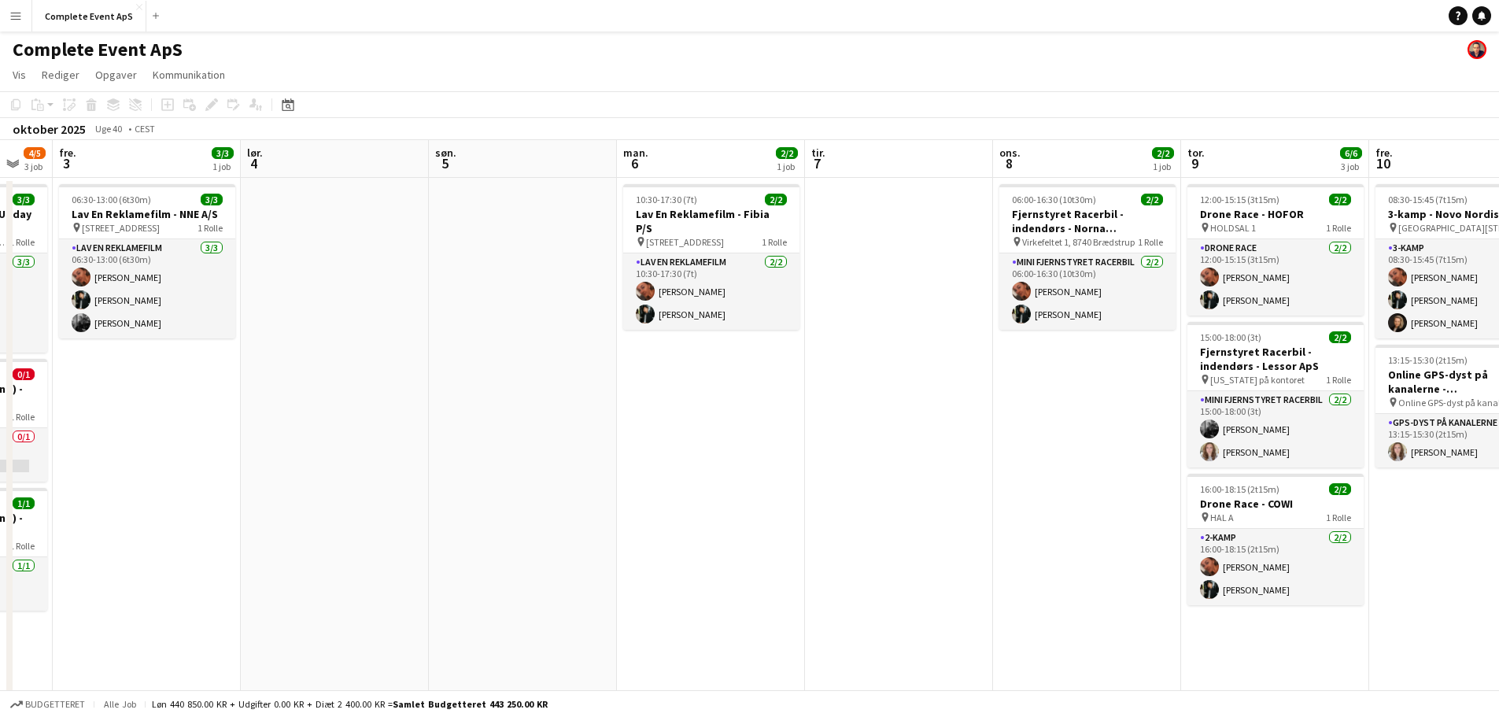
drag, startPoint x: 1198, startPoint y: 471, endPoint x: 386, endPoint y: 497, distance: 811.8
click at [386, 497] on app-calendar-viewport "tir. 30 ons. 1 3/3 2 job tor. 2 4/5 3 job fre. 3 3/3 1 job lør. 4 søn. 5 man. 6…" at bounding box center [749, 422] width 1499 height 564
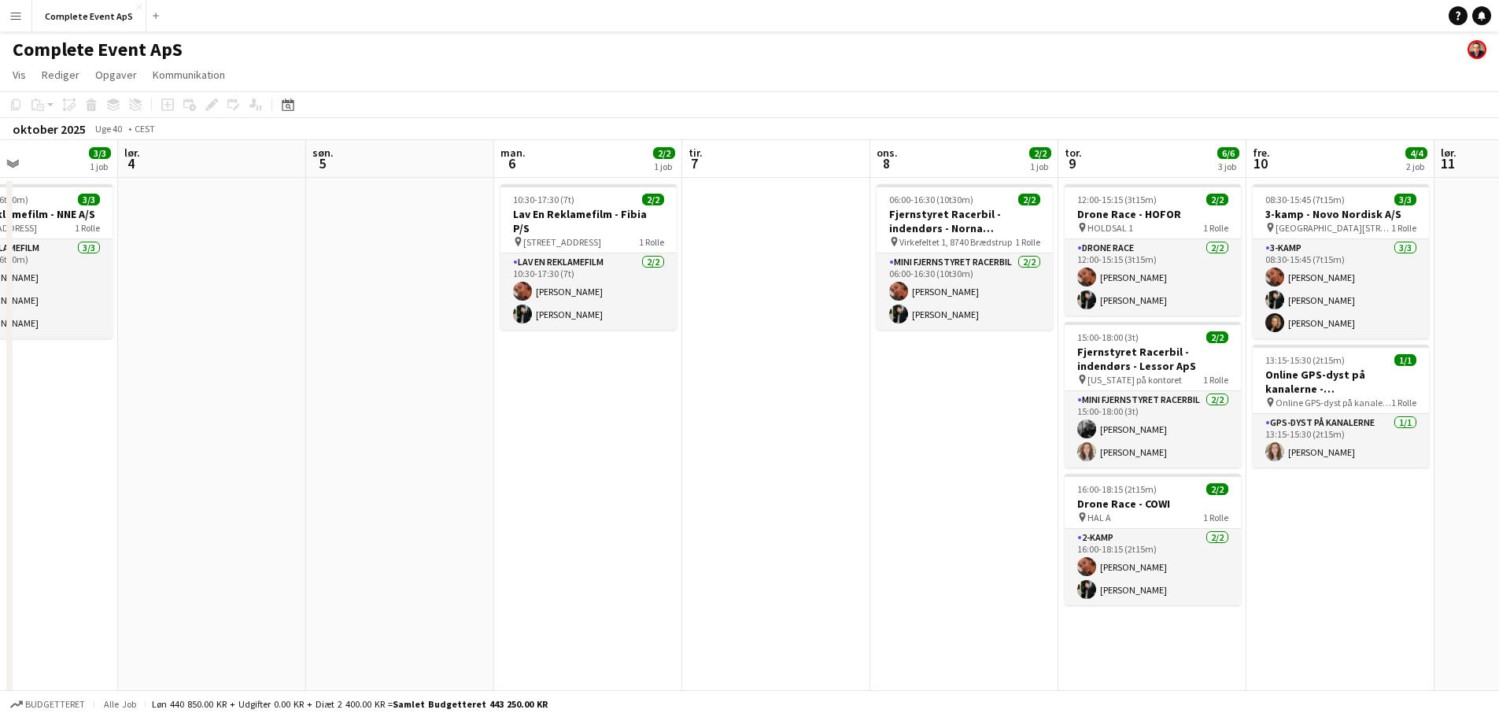
scroll to position [0, 591]
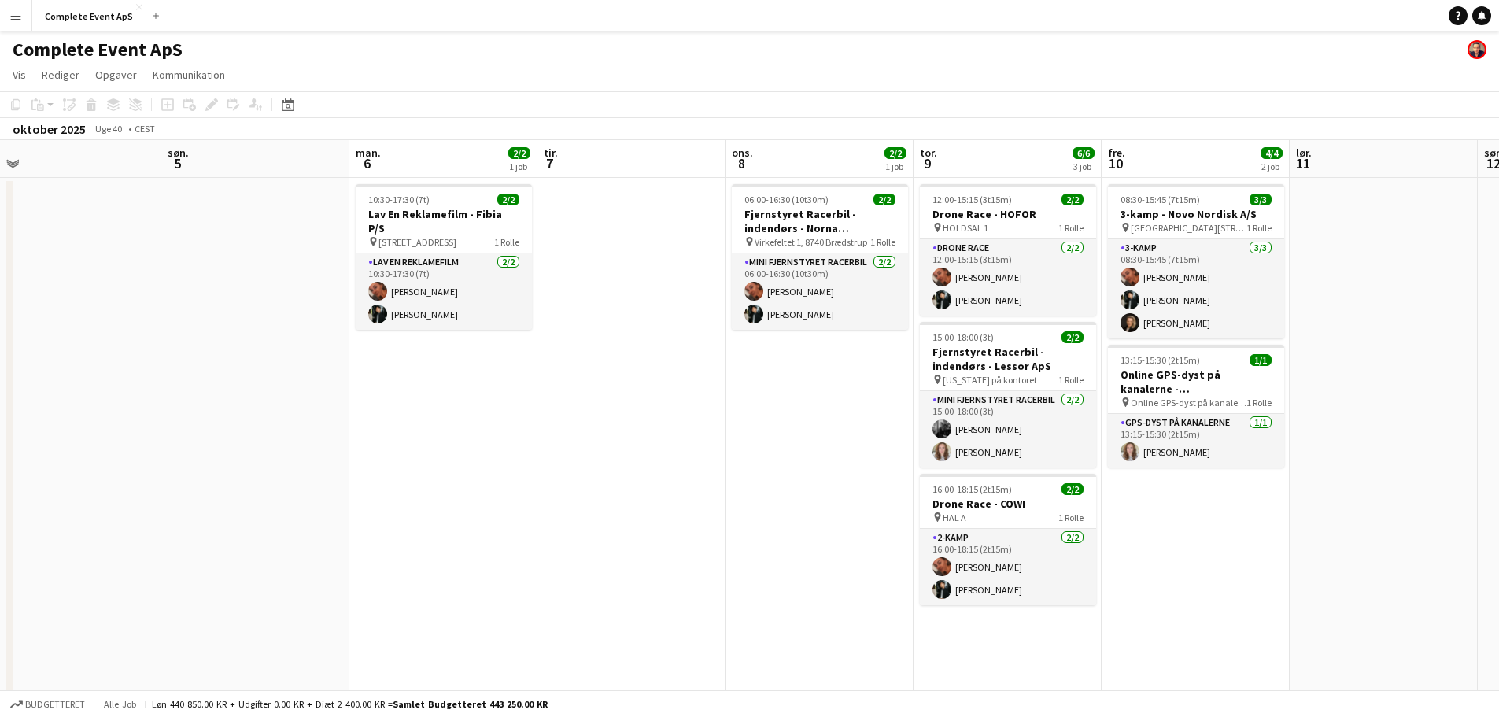
drag, startPoint x: 860, startPoint y: 500, endPoint x: 593, endPoint y: 486, distance: 267.9
click at [593, 486] on app-calendar-viewport "ons. 1 3/3 2 job tor. 2 4/5 3 job fre. 3 3/3 1 job lør. 4 søn. 5 man. 6 2/2 1 j…" at bounding box center [749, 422] width 1499 height 564
click at [440, 194] on div "10:30-17:30 (7t) 2/2" at bounding box center [444, 200] width 176 height 12
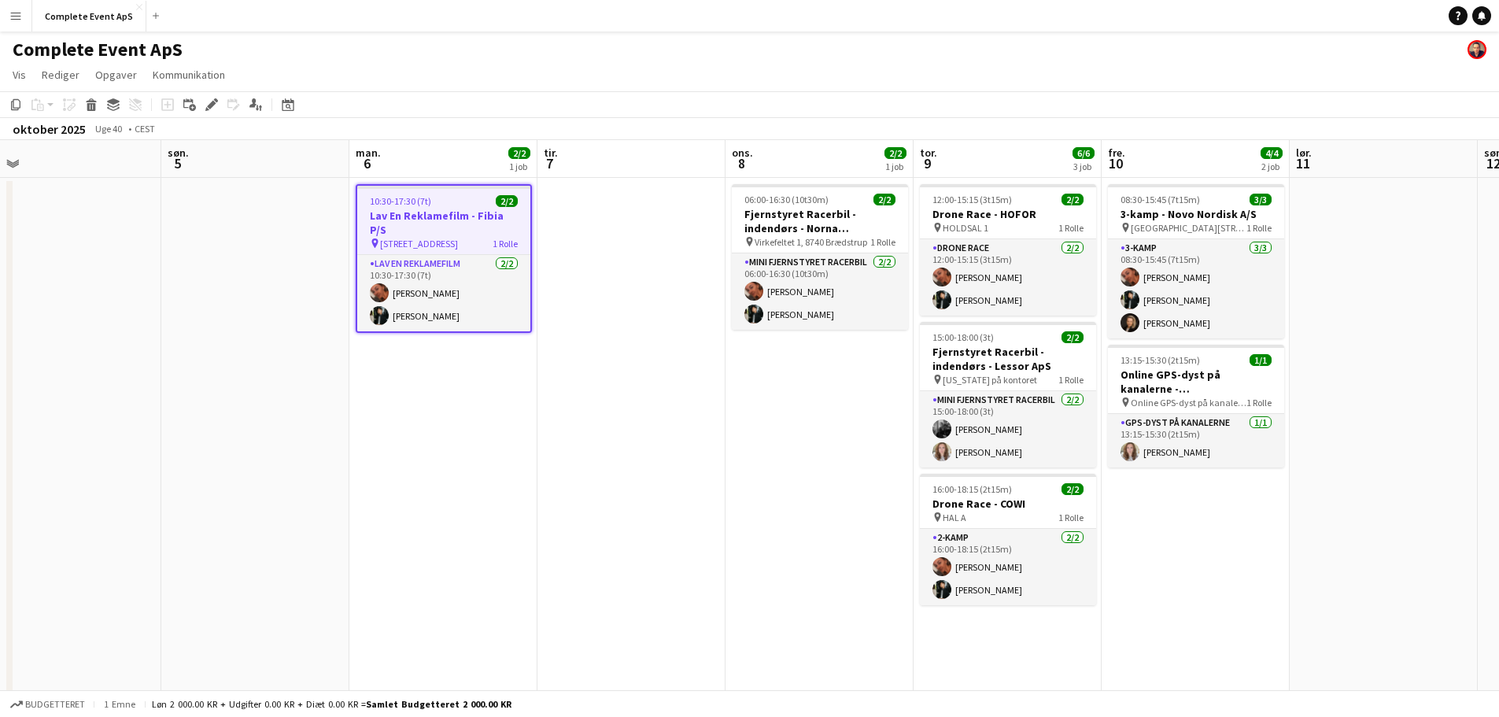
click at [440, 194] on app-job-card "10:30-17:30 (7t) 2/2 Lav En Reklamefilm - Fibia P/S pin [STREET_ADDRESS] Rolle …" at bounding box center [444, 258] width 176 height 149
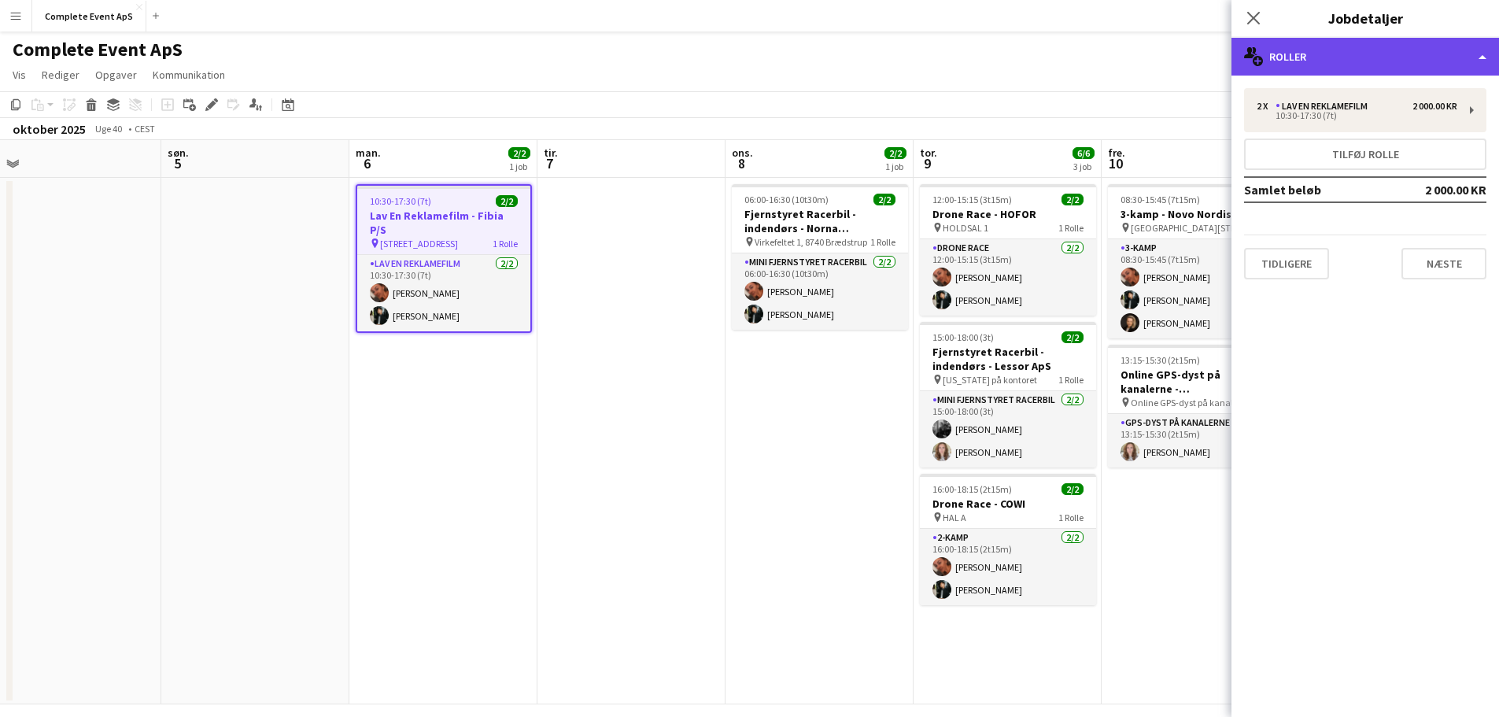
click at [1329, 50] on div "multiple-users-add Roller" at bounding box center [1366, 57] width 268 height 38
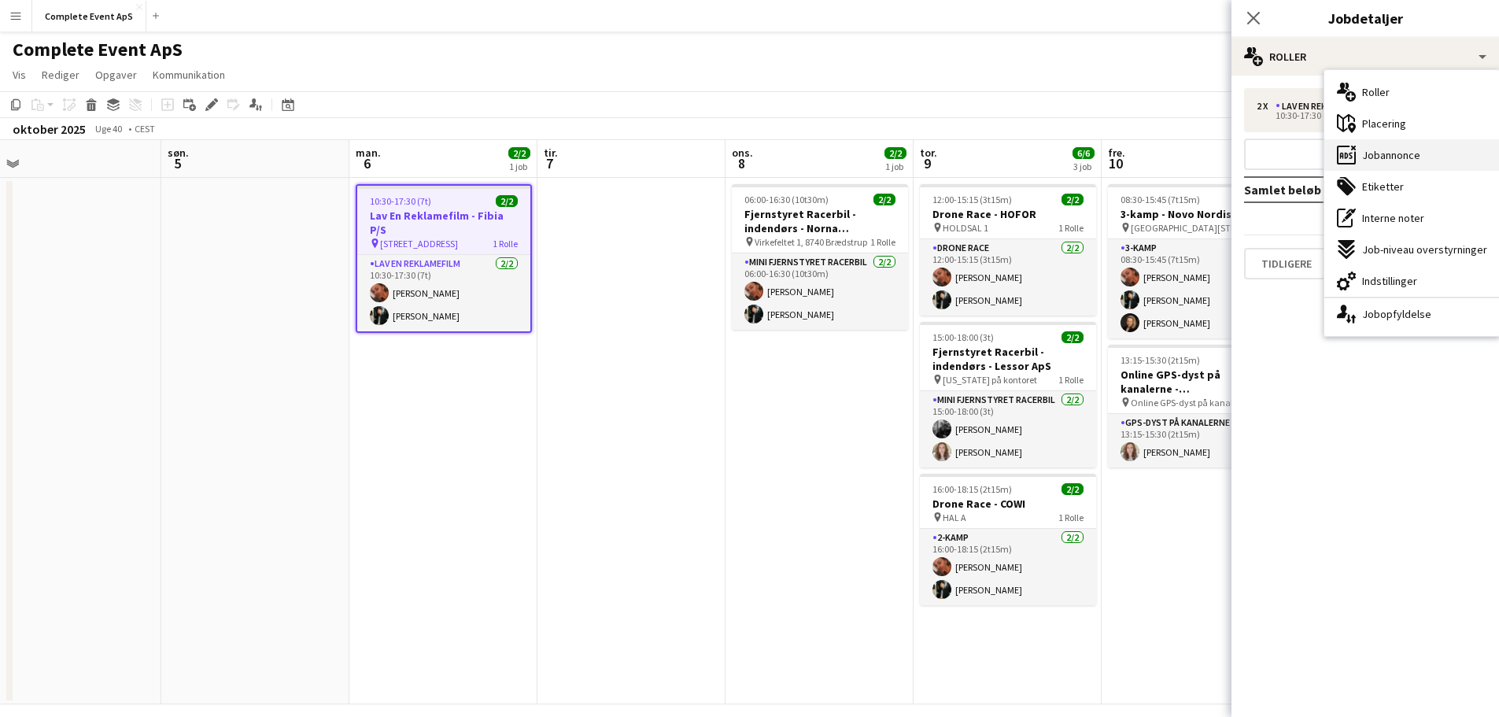
click at [1394, 161] on span "Jobannonce" at bounding box center [1391, 155] width 58 height 14
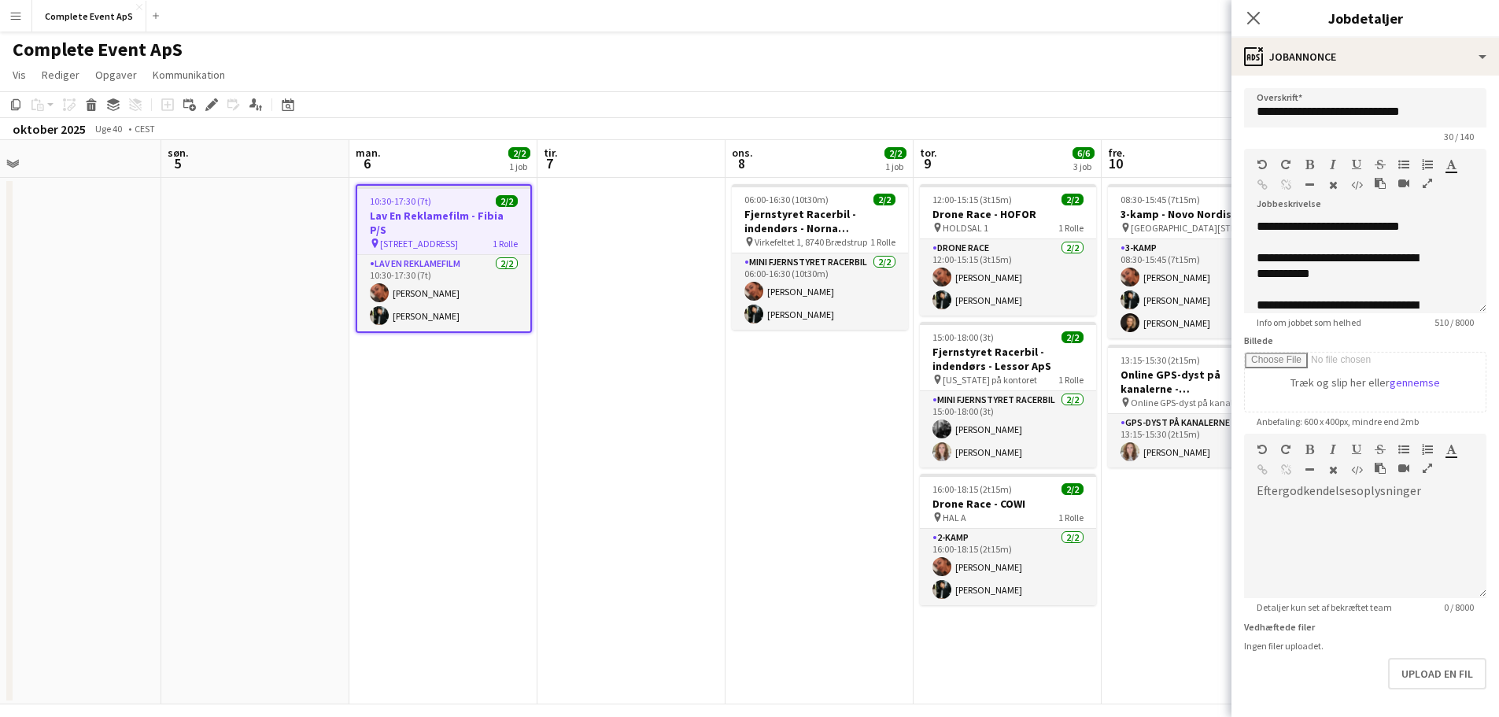
drag, startPoint x: 1461, startPoint y: 330, endPoint x: 1459, endPoint y: 342, distance: 11.9
click at [1459, 342] on form "**********" at bounding box center [1366, 427] width 268 height 678
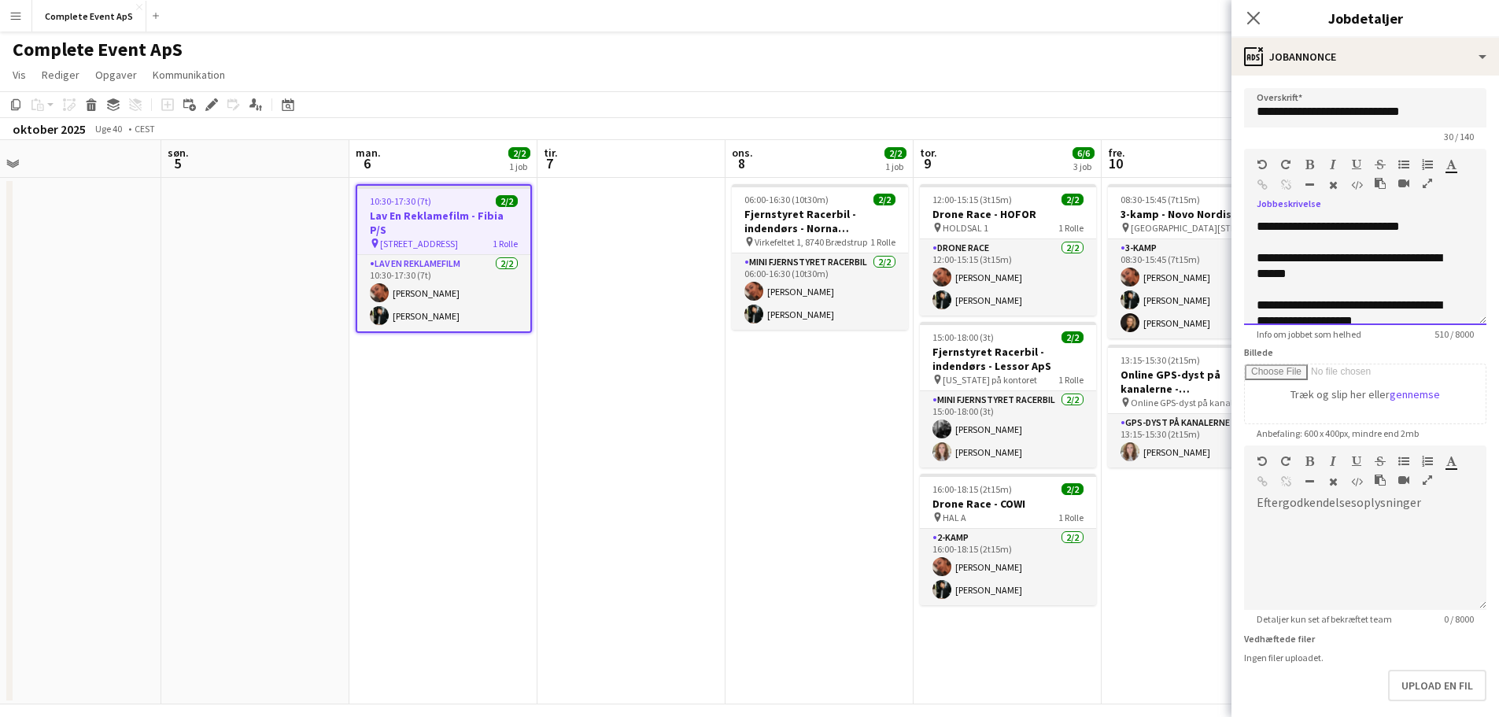
drag, startPoint x: 1469, startPoint y: 323, endPoint x: 1476, endPoint y: 506, distance: 182.7
click at [1470, 536] on form "**********" at bounding box center [1366, 432] width 268 height 689
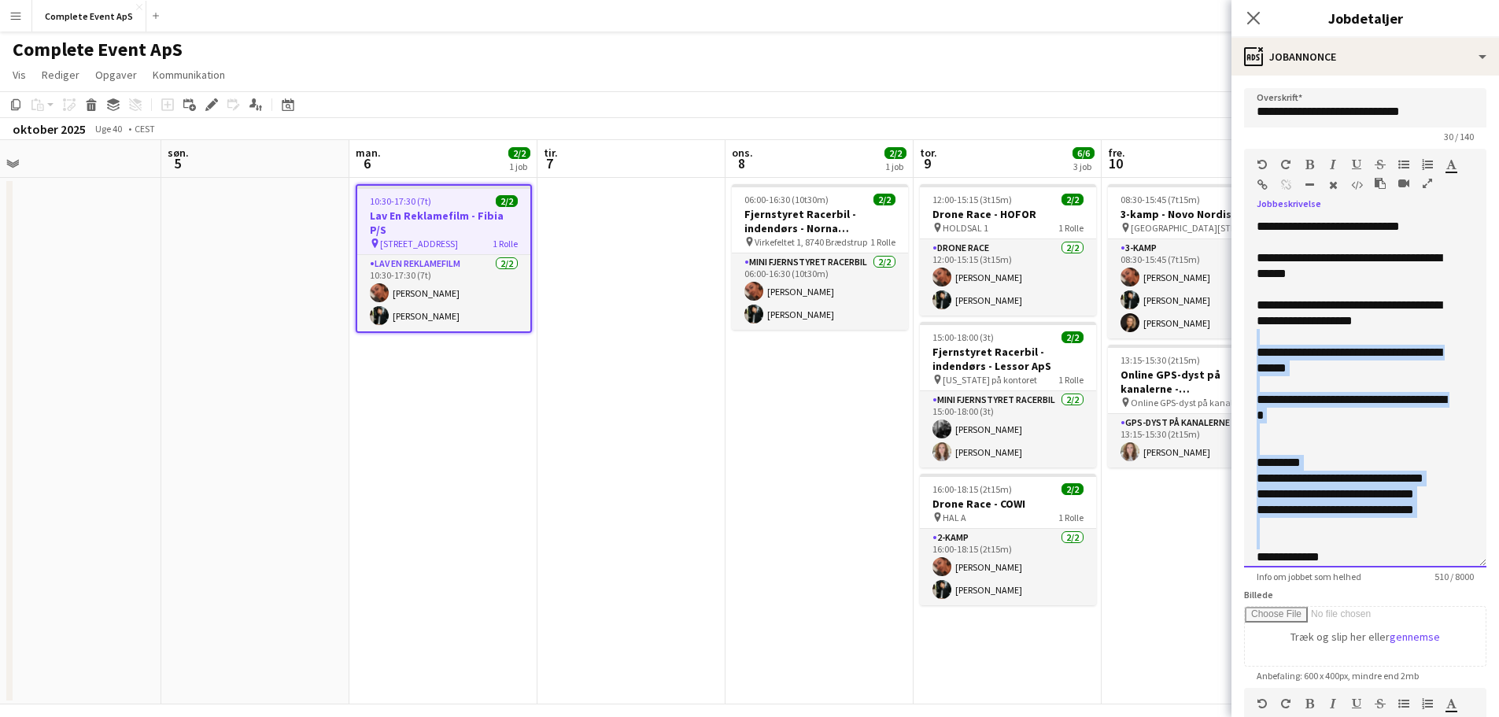
drag, startPoint x: 1472, startPoint y: 321, endPoint x: 1474, endPoint y: 606, distance: 284.9
click at [1474, 567] on div "**********" at bounding box center [1365, 393] width 242 height 349
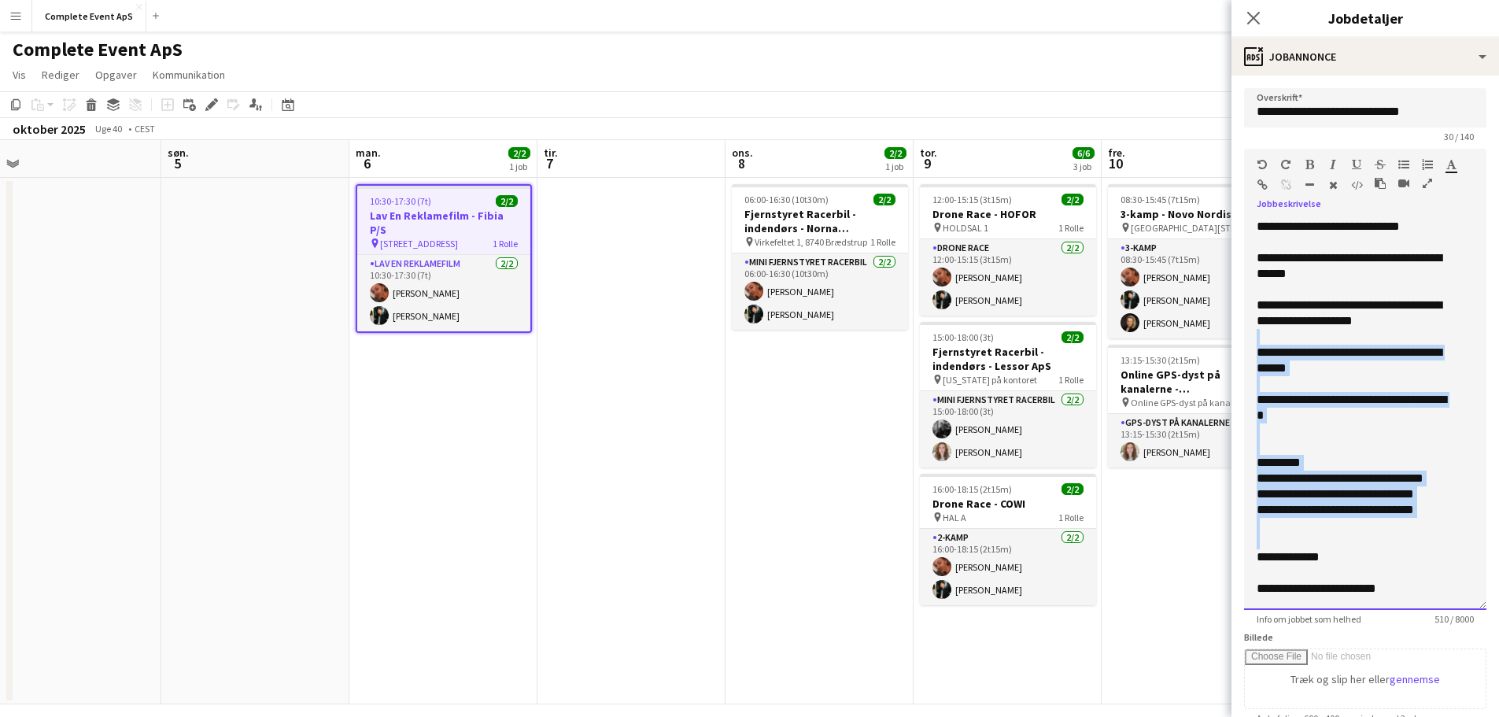
click at [1387, 407] on span "**********" at bounding box center [1352, 408] width 190 height 28
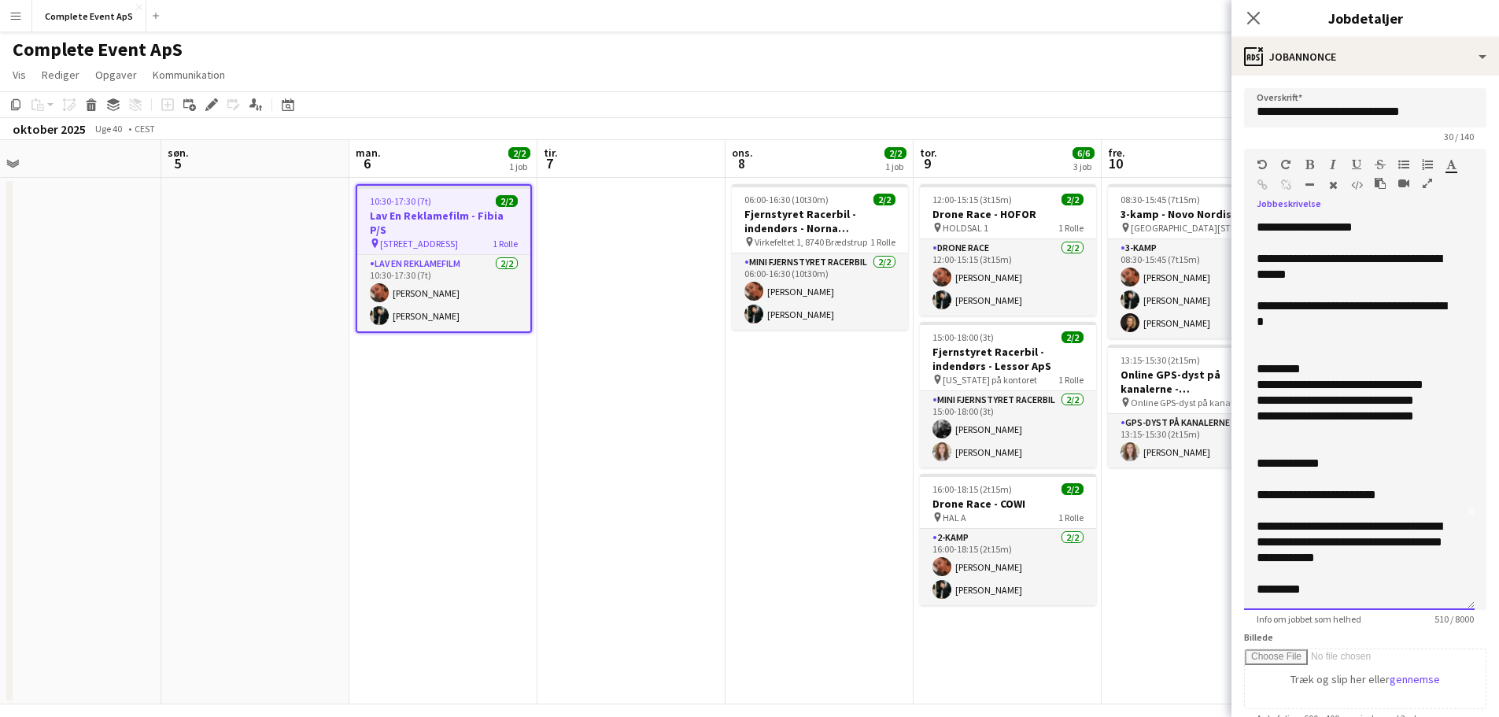
scroll to position [0, 0]
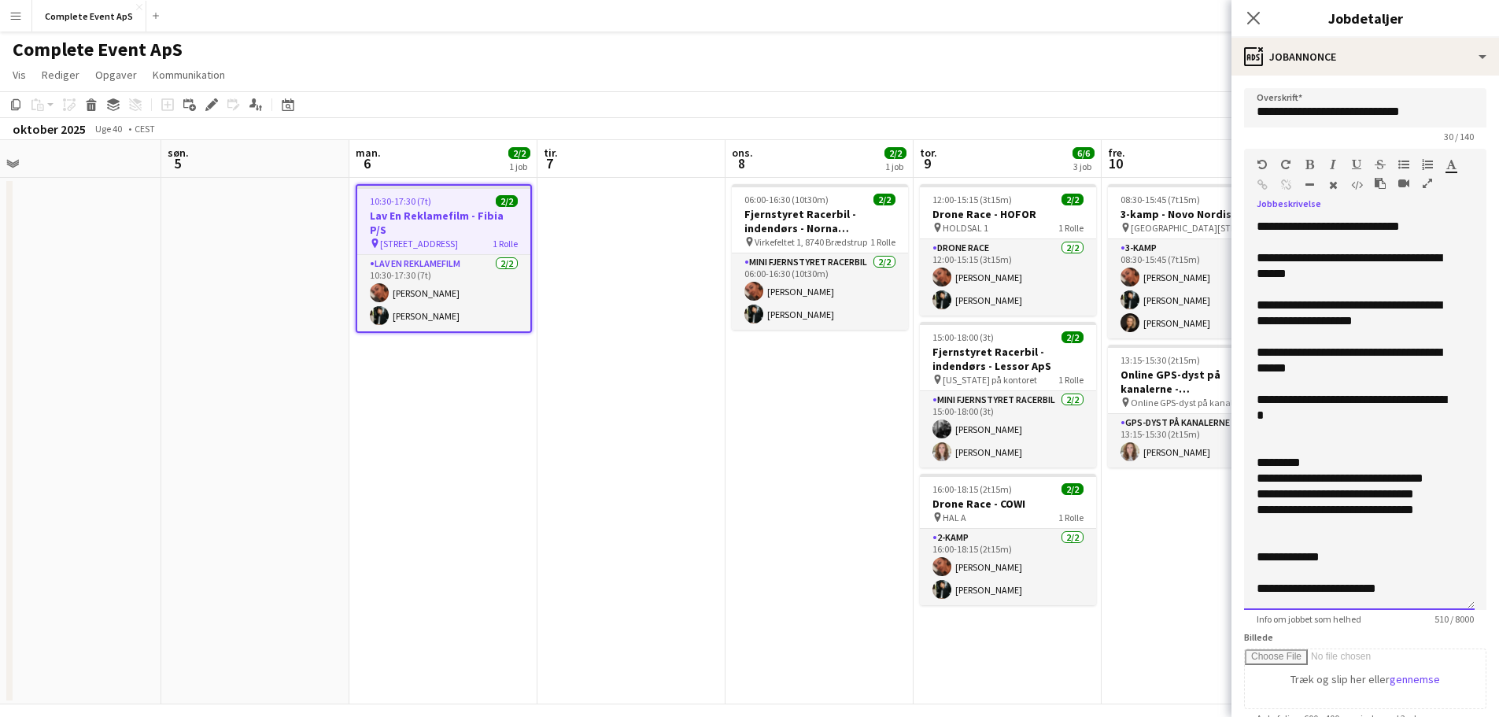
click at [1339, 371] on div "**********" at bounding box center [1354, 360] width 194 height 31
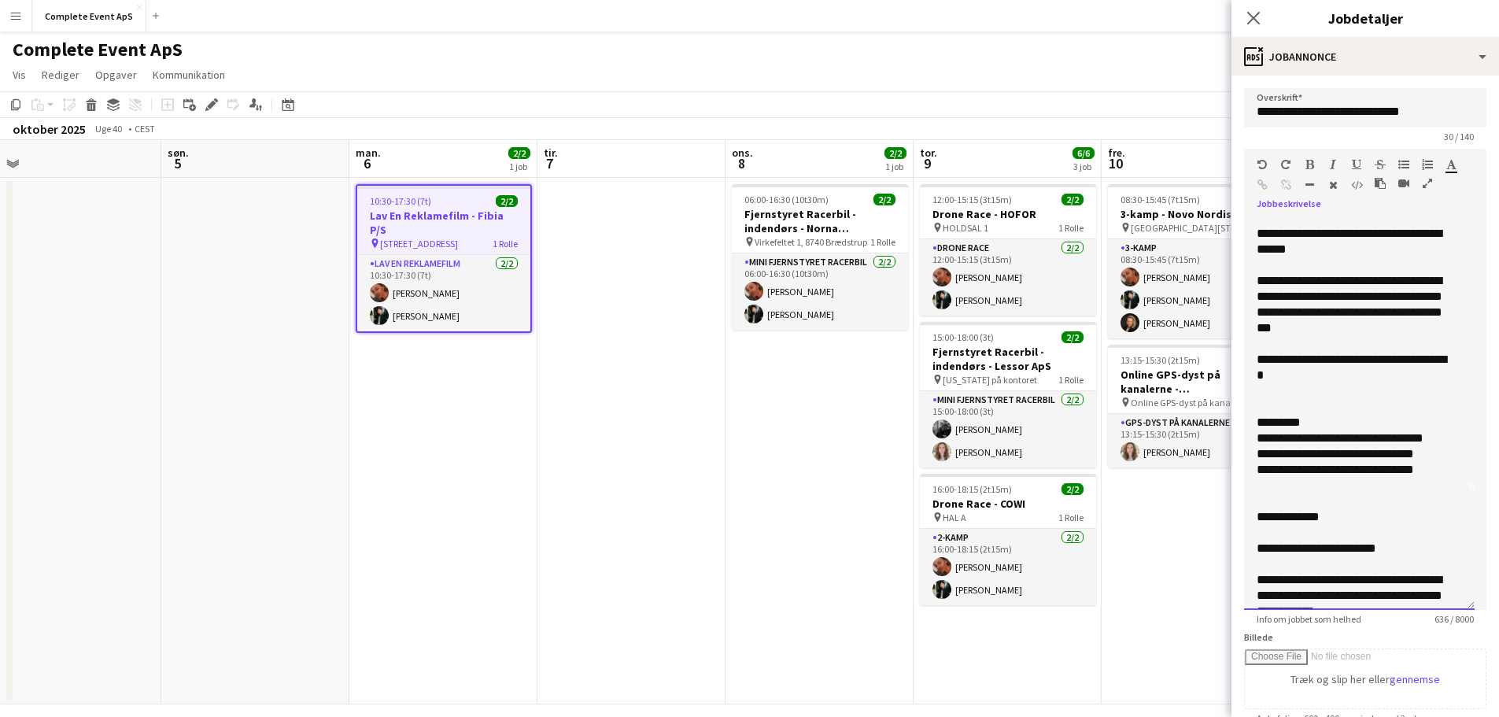
scroll to position [172, 0]
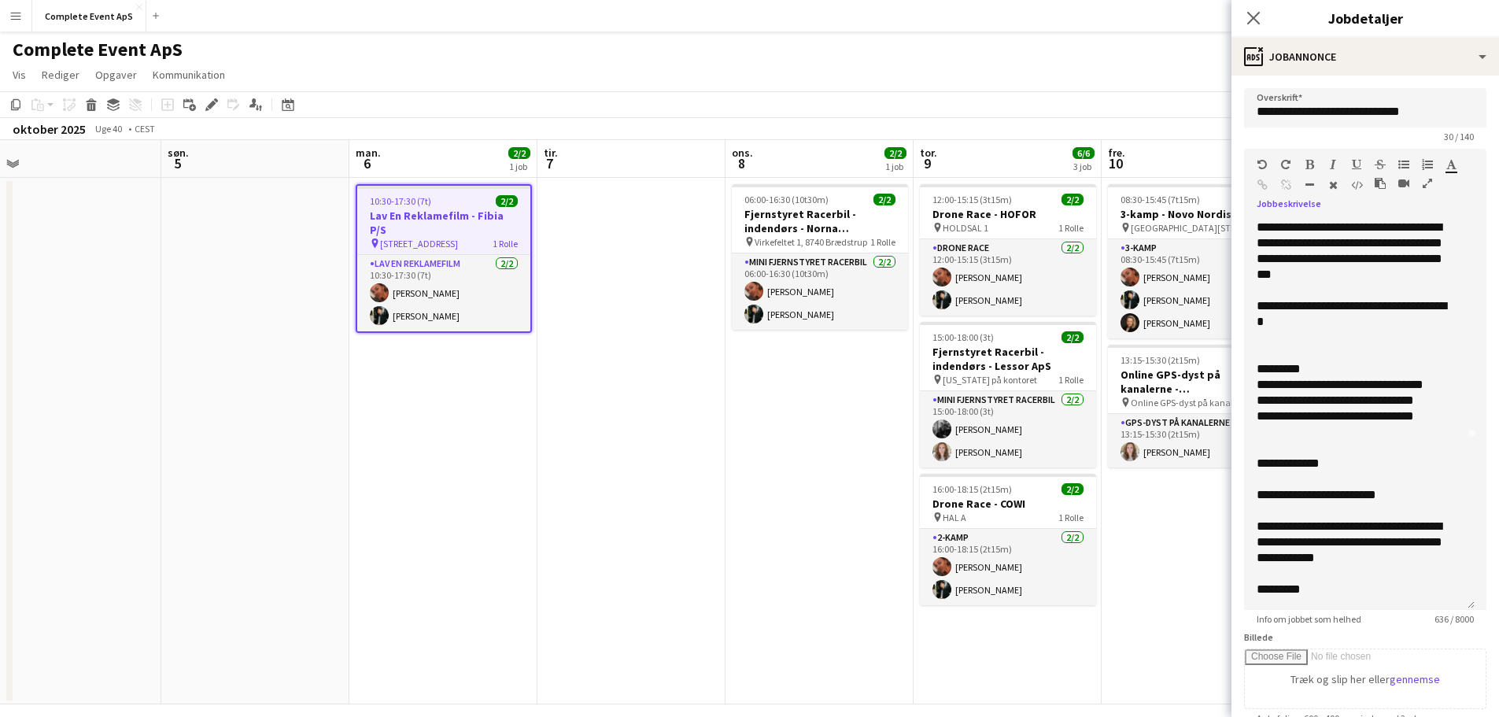
click at [752, 584] on app-date-cell "06:00-16:30 (10t30m) 2/2 Fjernstyret Racerbil - indendørs - Norna Playgrounds A…" at bounding box center [820, 441] width 188 height 527
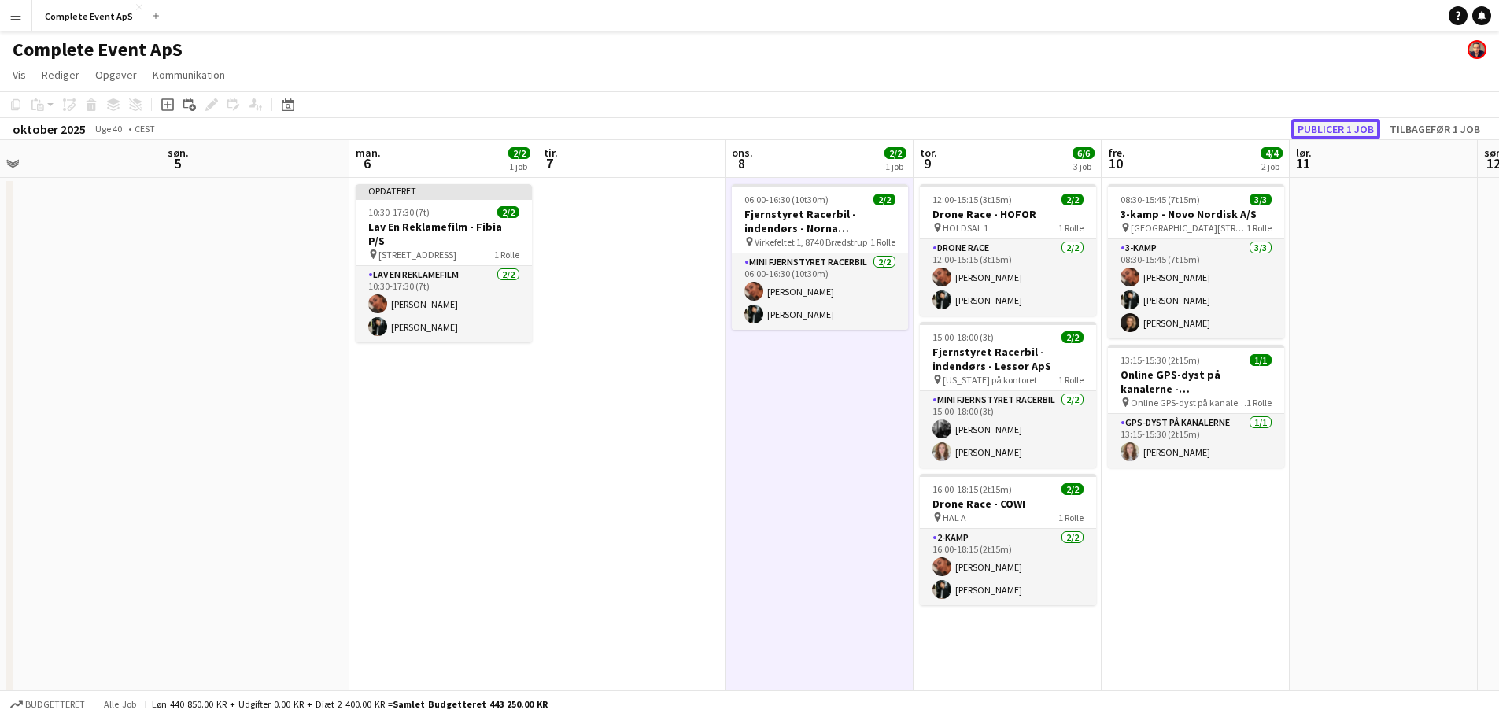
click at [1344, 131] on button "Publicer 1 job" at bounding box center [1335, 129] width 89 height 20
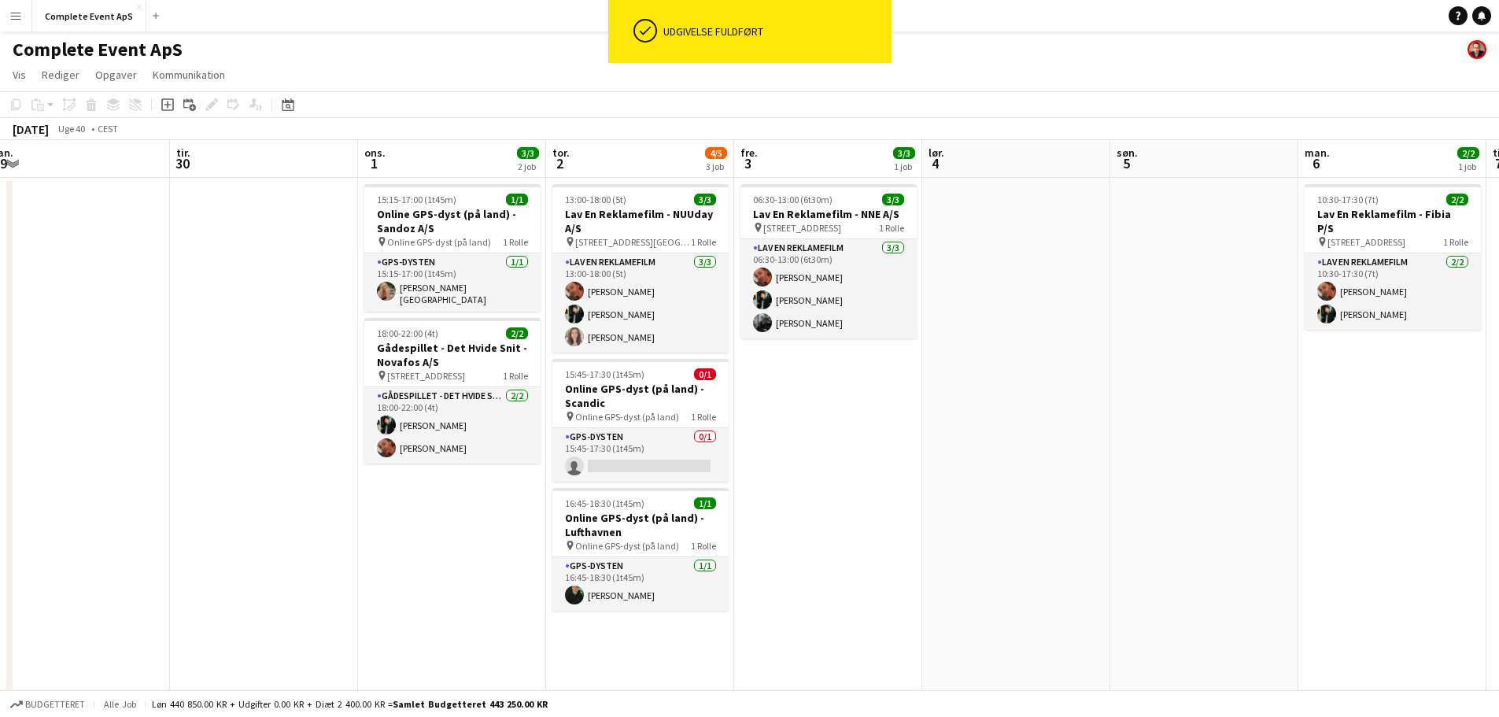
drag, startPoint x: 365, startPoint y: 416, endPoint x: 1315, endPoint y: 426, distance: 950.0
click at [1315, 426] on app-calendar-viewport "lør. 27 1/1 1 job søn. 28 man. 29 tir. 30 ons. 1 3/3 2 job tor. 2 4/5 3 job fre…" at bounding box center [749, 422] width 1499 height 564
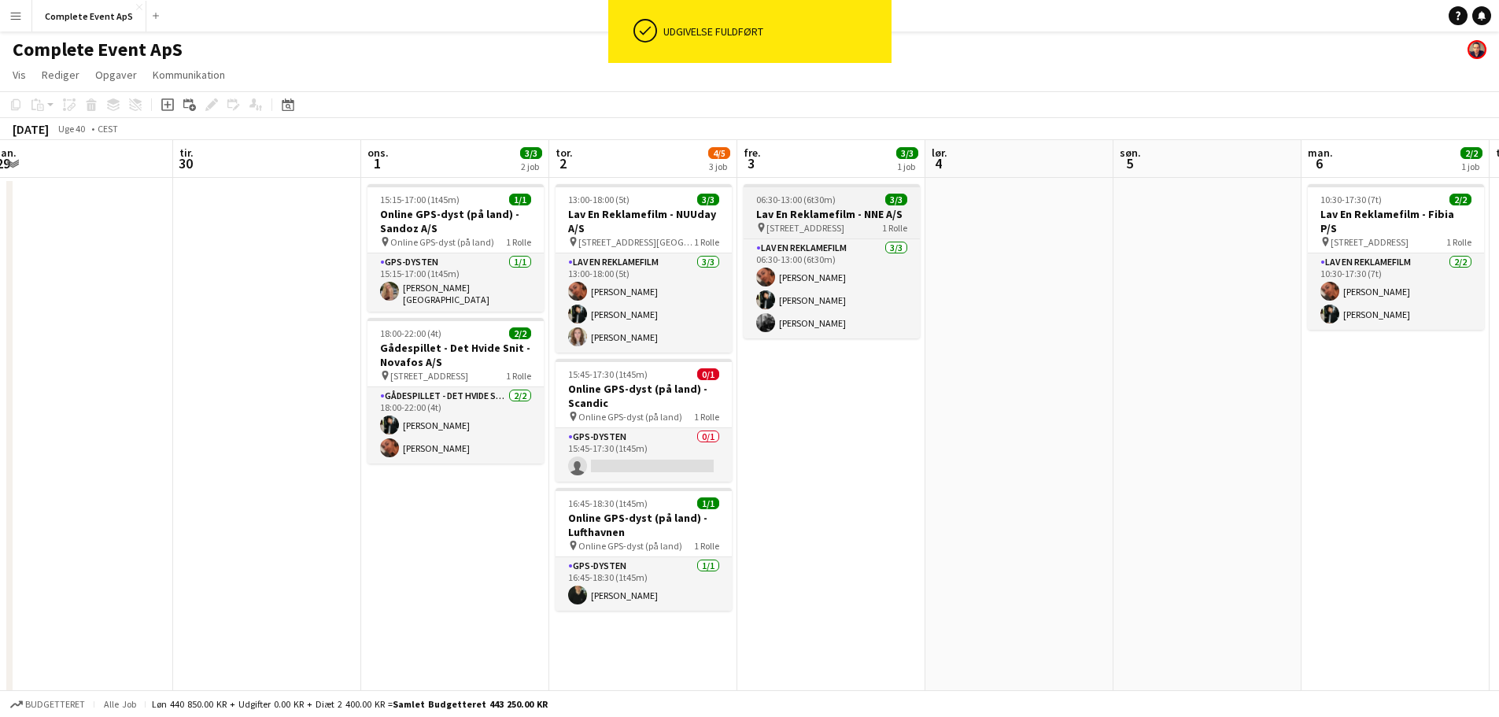
click at [833, 194] on span "06:30-13:00 (6t30m)" at bounding box center [795, 200] width 79 height 12
click at [833, 194] on app-job-card "06:30-13:00 (6t30m) 3/3 Lav En Reklamefilm - NNE A/S pin [STREET_ADDRESS] Rolle…" at bounding box center [832, 261] width 176 height 154
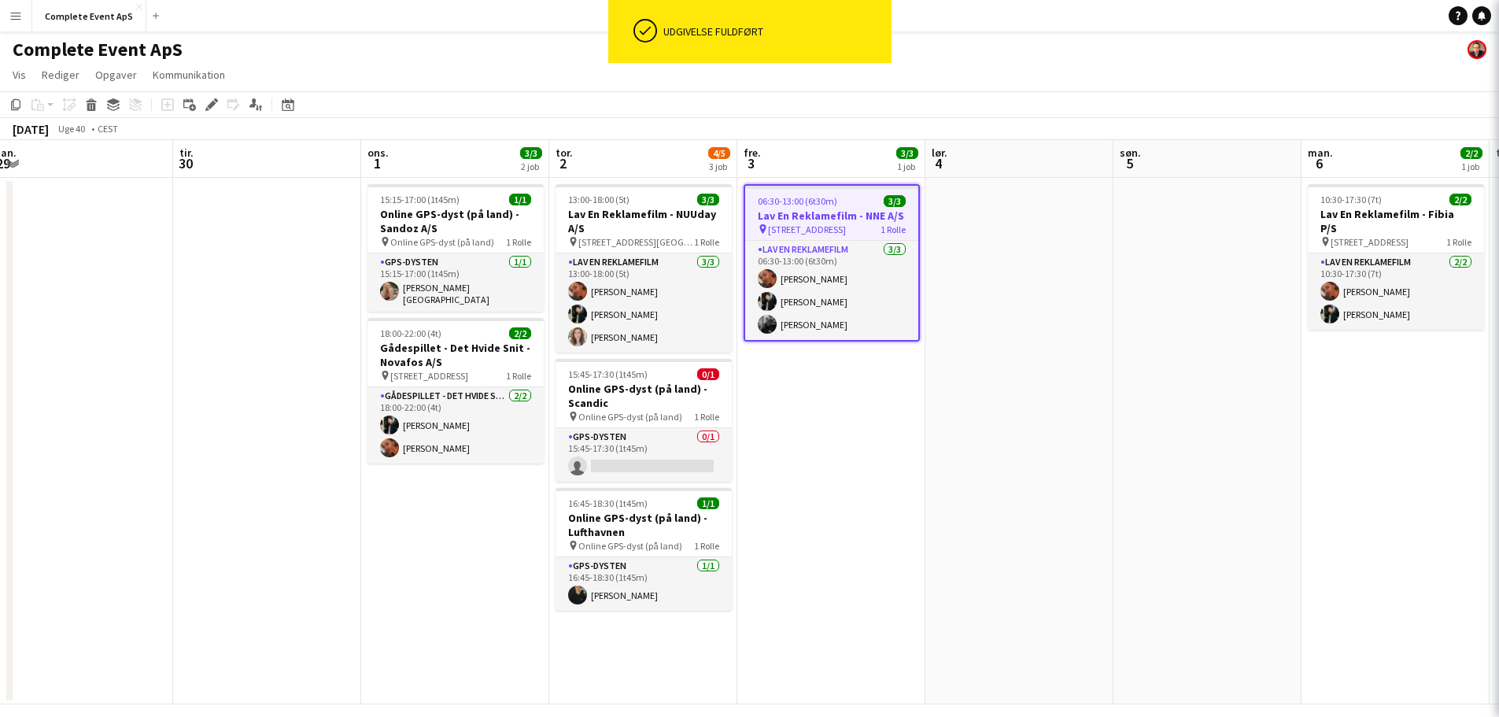
type input "**********"
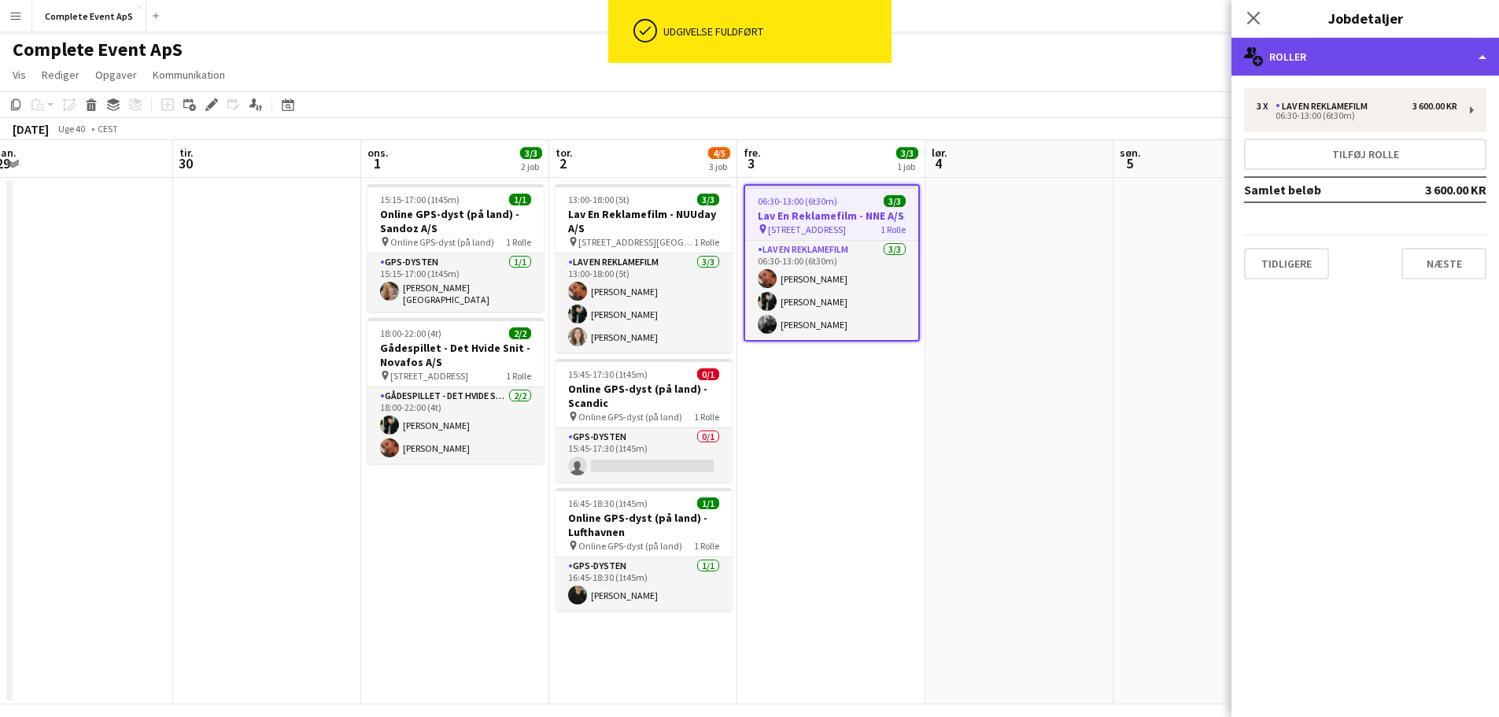
click at [1329, 62] on div "multiple-users-add Roller" at bounding box center [1366, 57] width 268 height 38
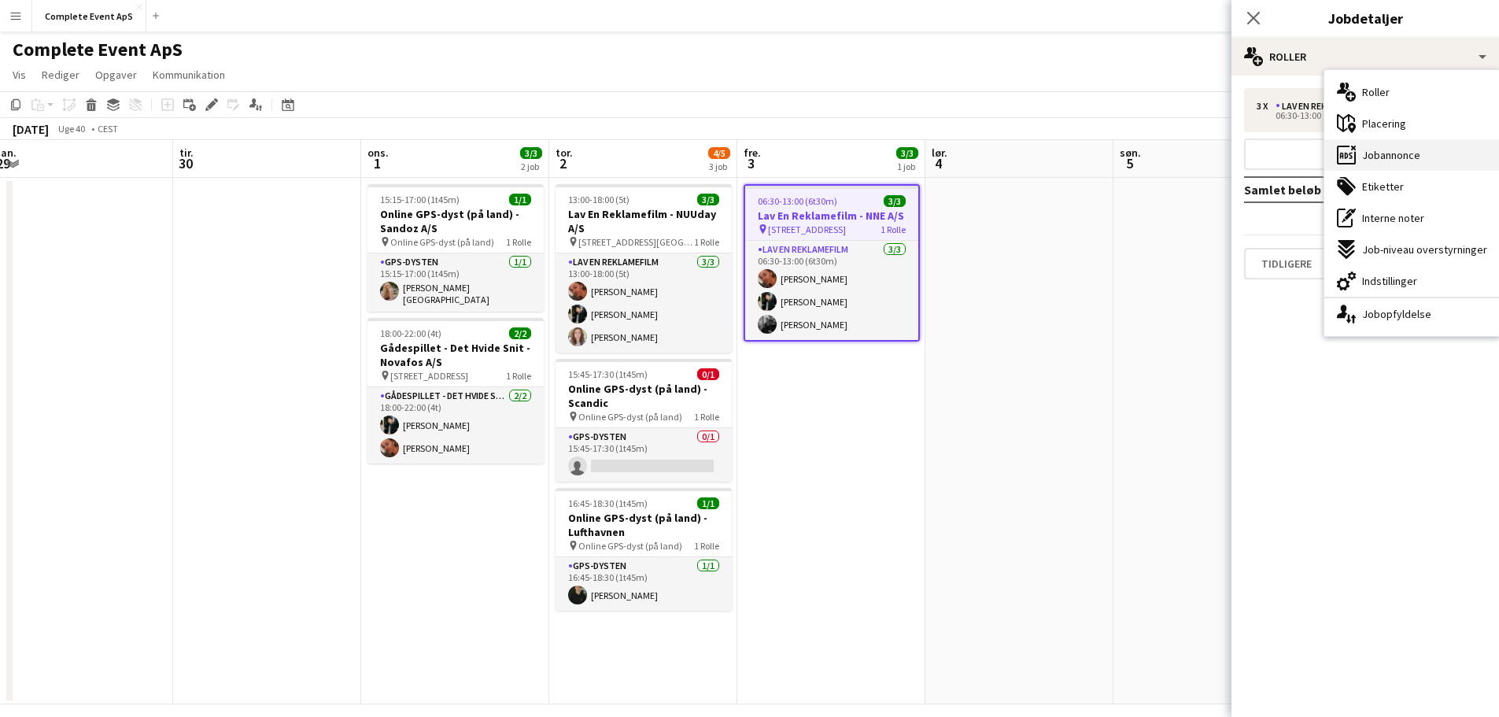
click at [1390, 161] on span "Jobannonce" at bounding box center [1391, 155] width 58 height 14
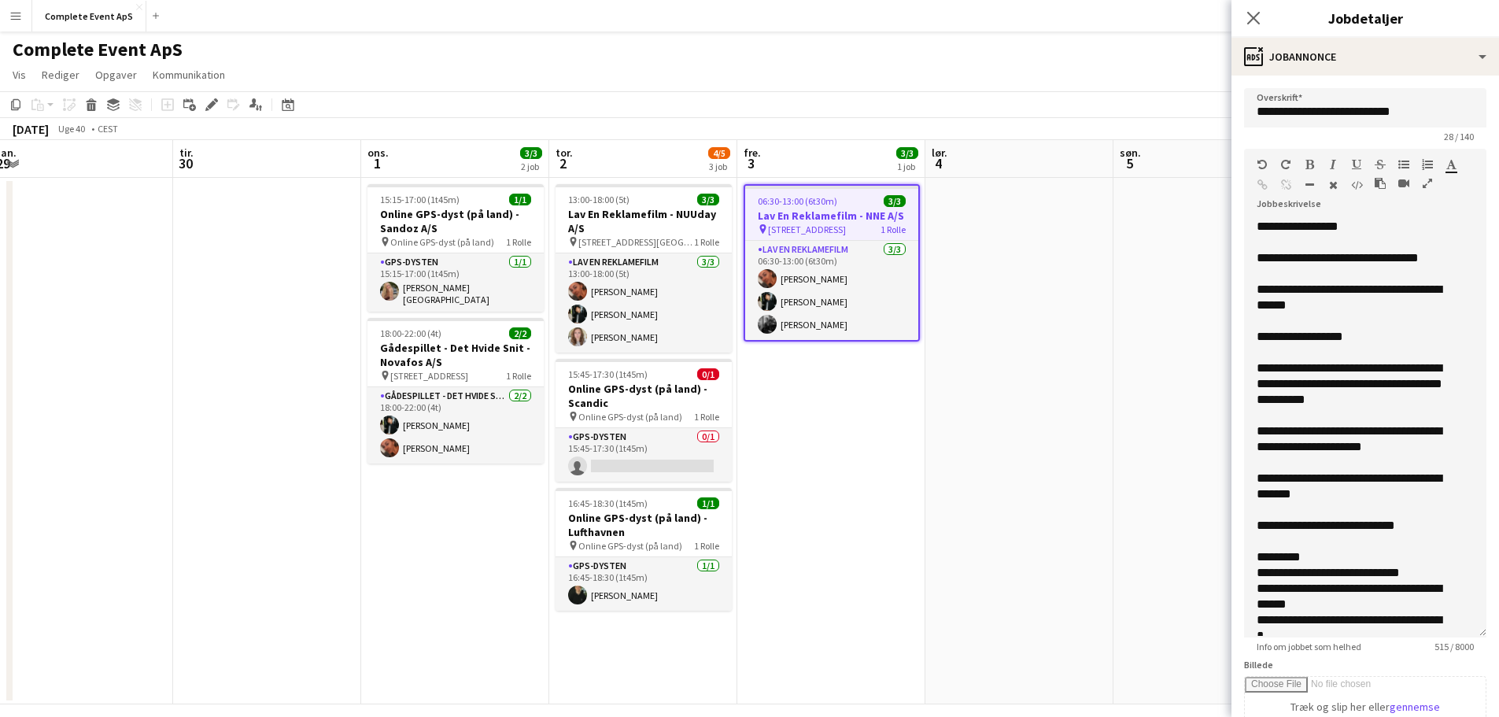
drag, startPoint x: 1469, startPoint y: 305, endPoint x: 1497, endPoint y: 629, distance: 325.5
click at [1497, 629] on mat-expansion-panel "**********" at bounding box center [1366, 396] width 268 height 641
click at [660, 203] on div "13:00-18:00 (5t) 3/3" at bounding box center [644, 200] width 176 height 12
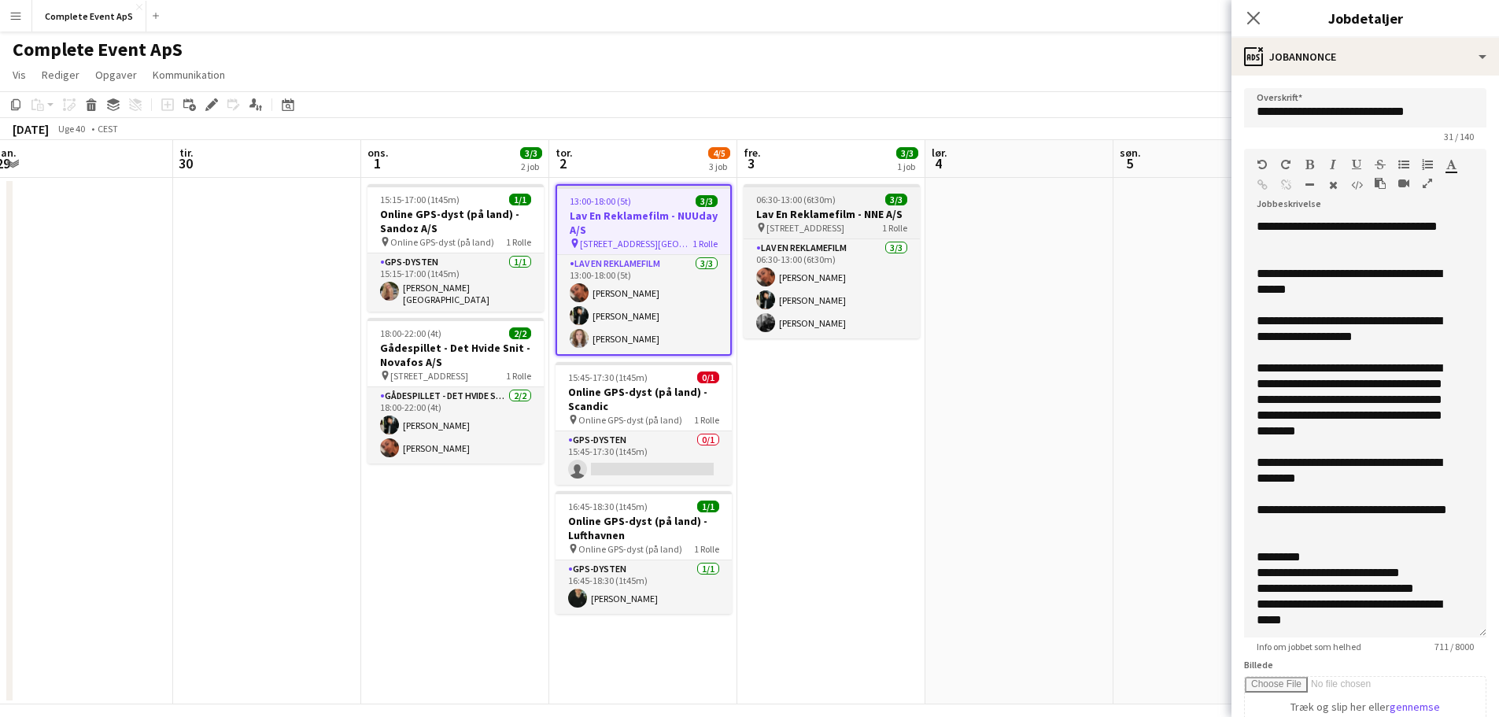
click at [814, 197] on span "06:30-13:00 (6t30m)" at bounding box center [795, 200] width 79 height 12
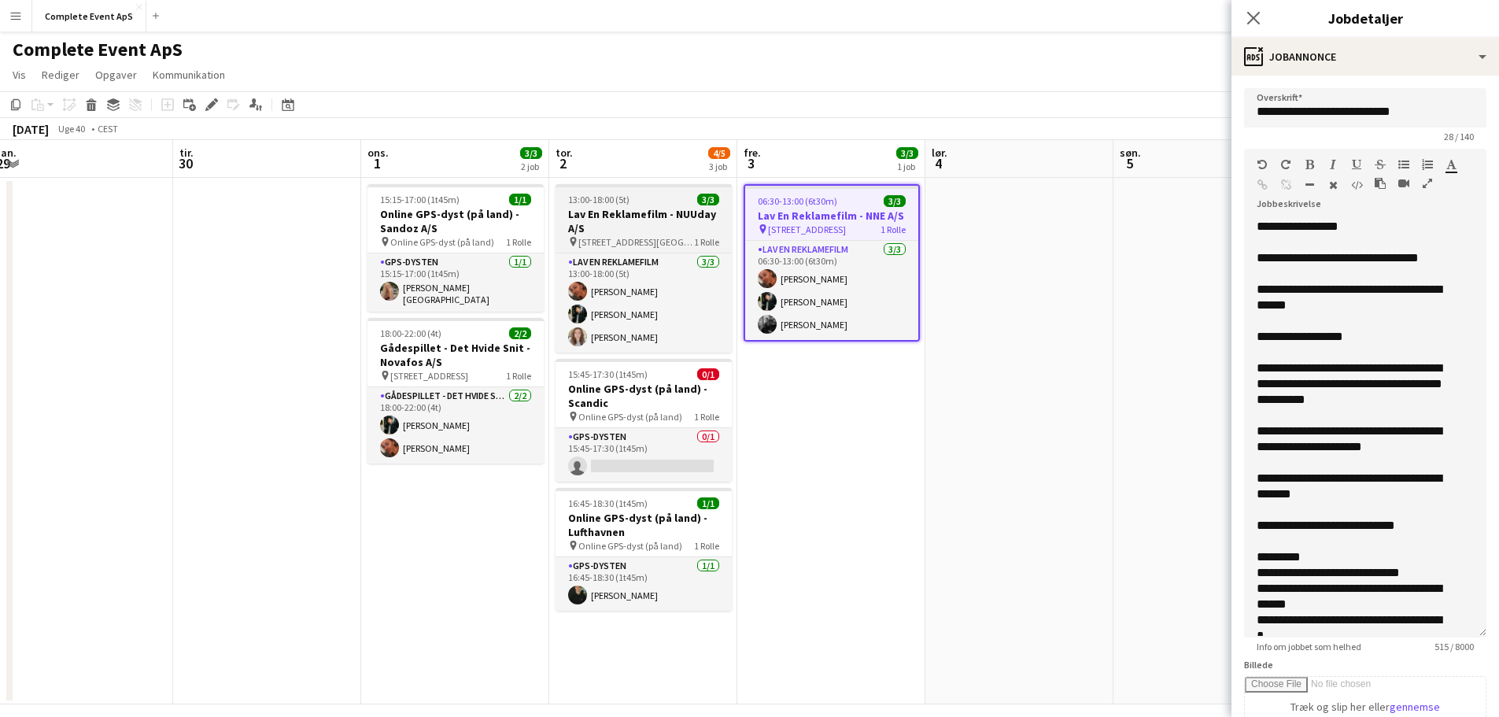
click at [615, 198] on span "13:00-18:00 (5t)" at bounding box center [598, 200] width 61 height 12
type input "**********"
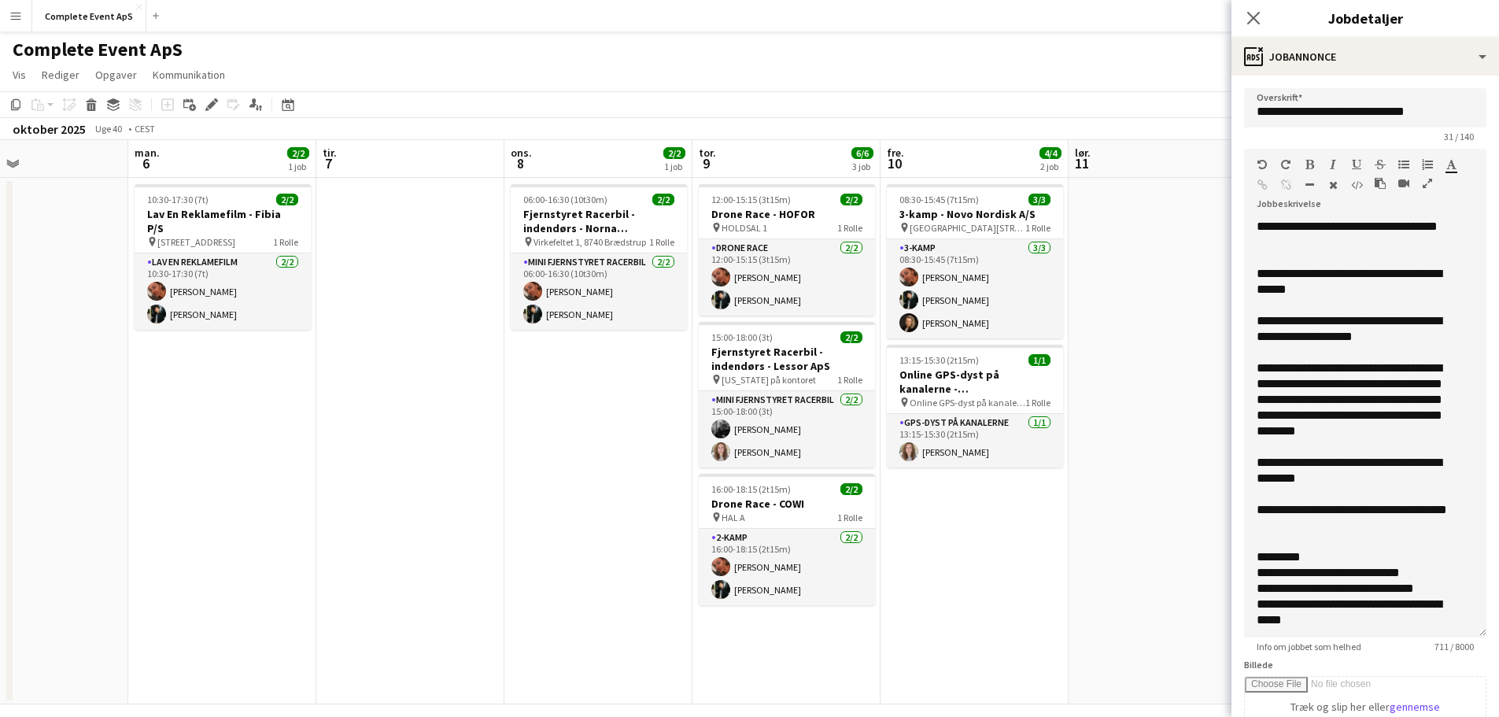
drag, startPoint x: 1036, startPoint y: 458, endPoint x: 127, endPoint y: 425, distance: 908.8
click at [0, 420] on app-calendar-viewport "tor. 2 4/5 3 job fre. 3 3/3 1 job lør. 4 søn. 5 man. 6 2/2 1 job tir. 7 ons. 8 …" at bounding box center [749, 422] width 1499 height 564
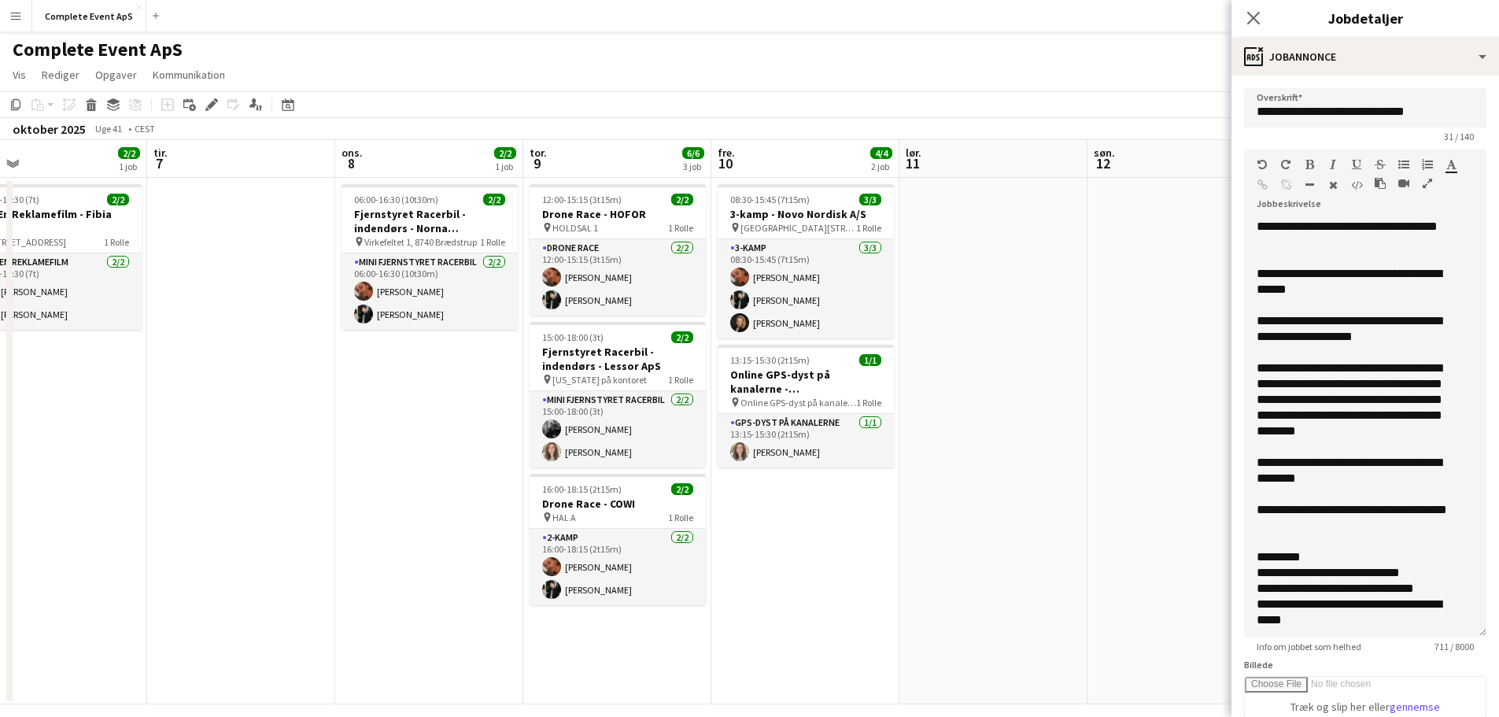
scroll to position [0, 612]
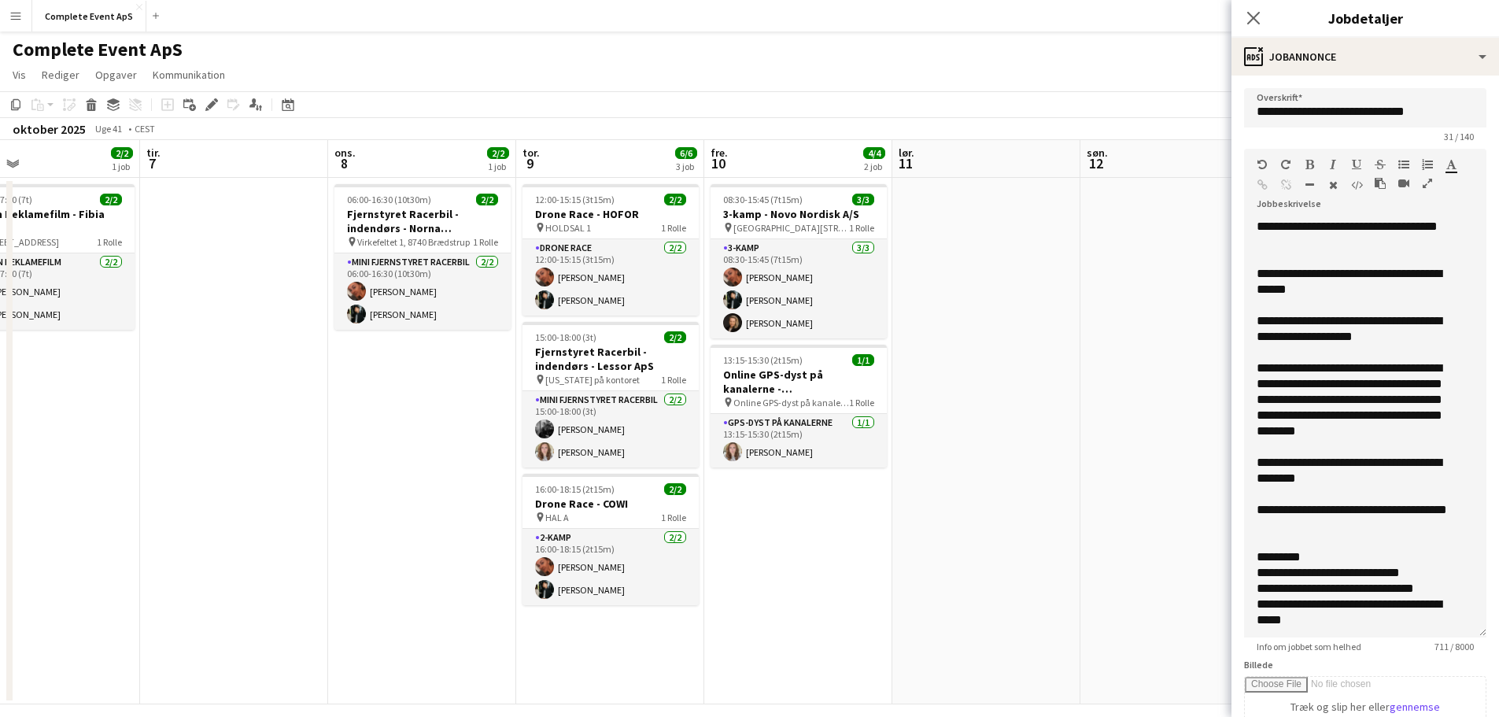
drag, startPoint x: 745, startPoint y: 491, endPoint x: 456, endPoint y: 481, distance: 289.0
click at [449, 482] on app-calendar-viewport "fre. 3 3/3 1 job lør. 4 søn. 5 man. 6 2/2 1 job tir. 7 ons. 8 2/2 1 job tor. 9 …" at bounding box center [749, 422] width 1499 height 564
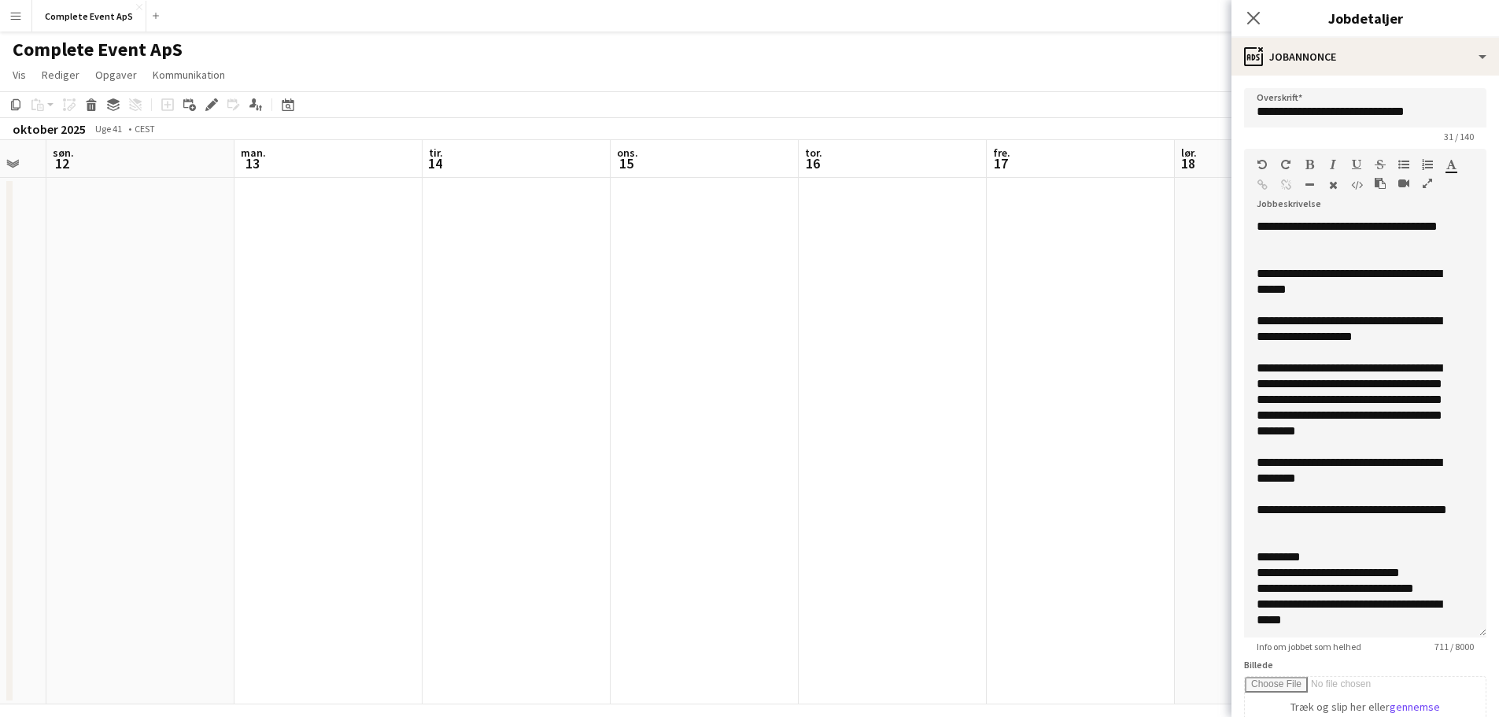
drag, startPoint x: 1012, startPoint y: 532, endPoint x: 158, endPoint y: 484, distance: 855.3
click at [0, 467] on app-calendar-viewport "tor. 9 6/6 3 job fre. 10 4/4 2 job lør. 11 søn. 12 man. 13 tir. 14 ons. 15 tor.…" at bounding box center [749, 422] width 1499 height 564
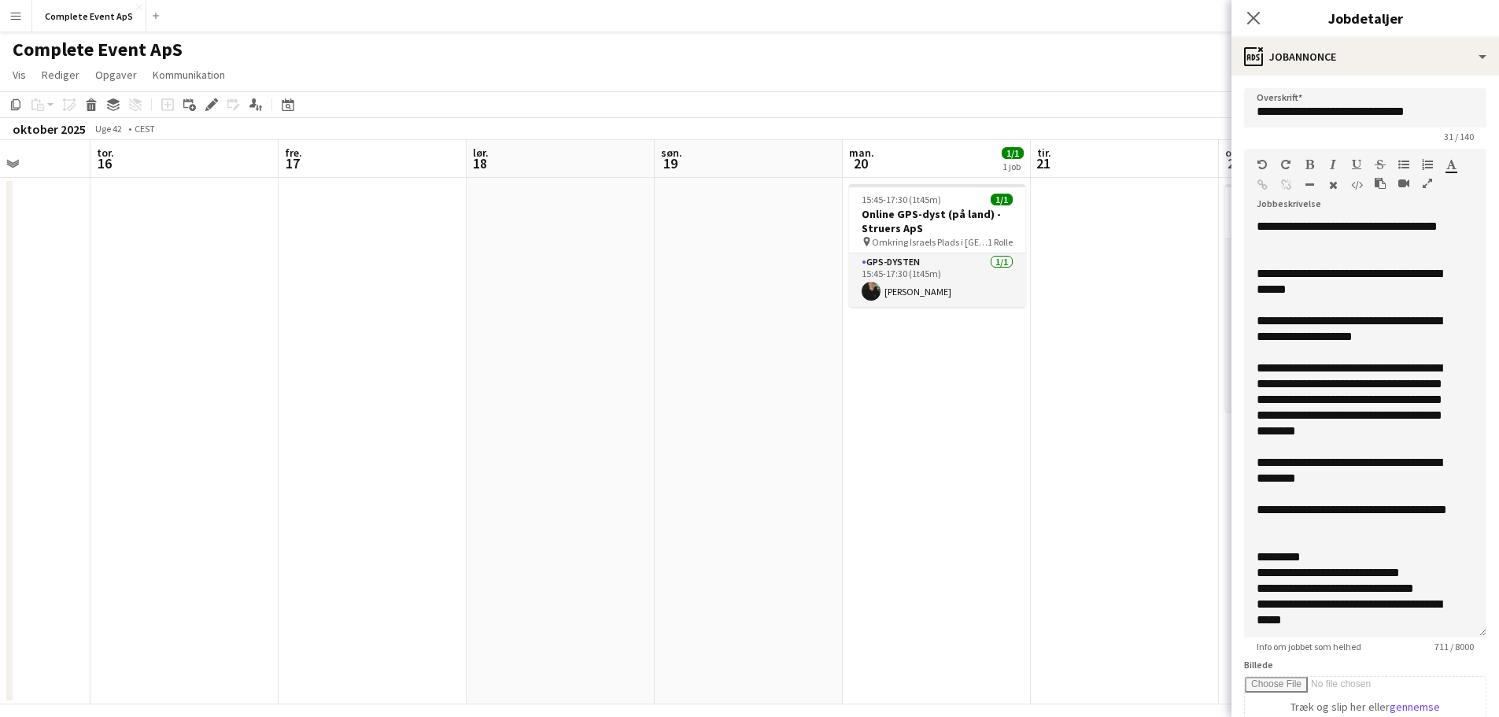
drag, startPoint x: 792, startPoint y: 501, endPoint x: 0, endPoint y: 402, distance: 797.8
click at [0, 402] on app-calendar-viewport "man. 13 tir. 14 ons. 15 tor. 16 fre. 17 lør. 18 søn. 19 man. 20 1/1 1 job tir. …" at bounding box center [749, 422] width 1499 height 564
drag, startPoint x: 800, startPoint y: 463, endPoint x: 12, endPoint y: 408, distance: 789.7
click at [12, 408] on div "man. 13 tir. 14 ons. 15 tor. 16 fre. 17 lør. 18 søn. 19 man. 20 1/1 1 job tir. …" at bounding box center [749, 422] width 1499 height 564
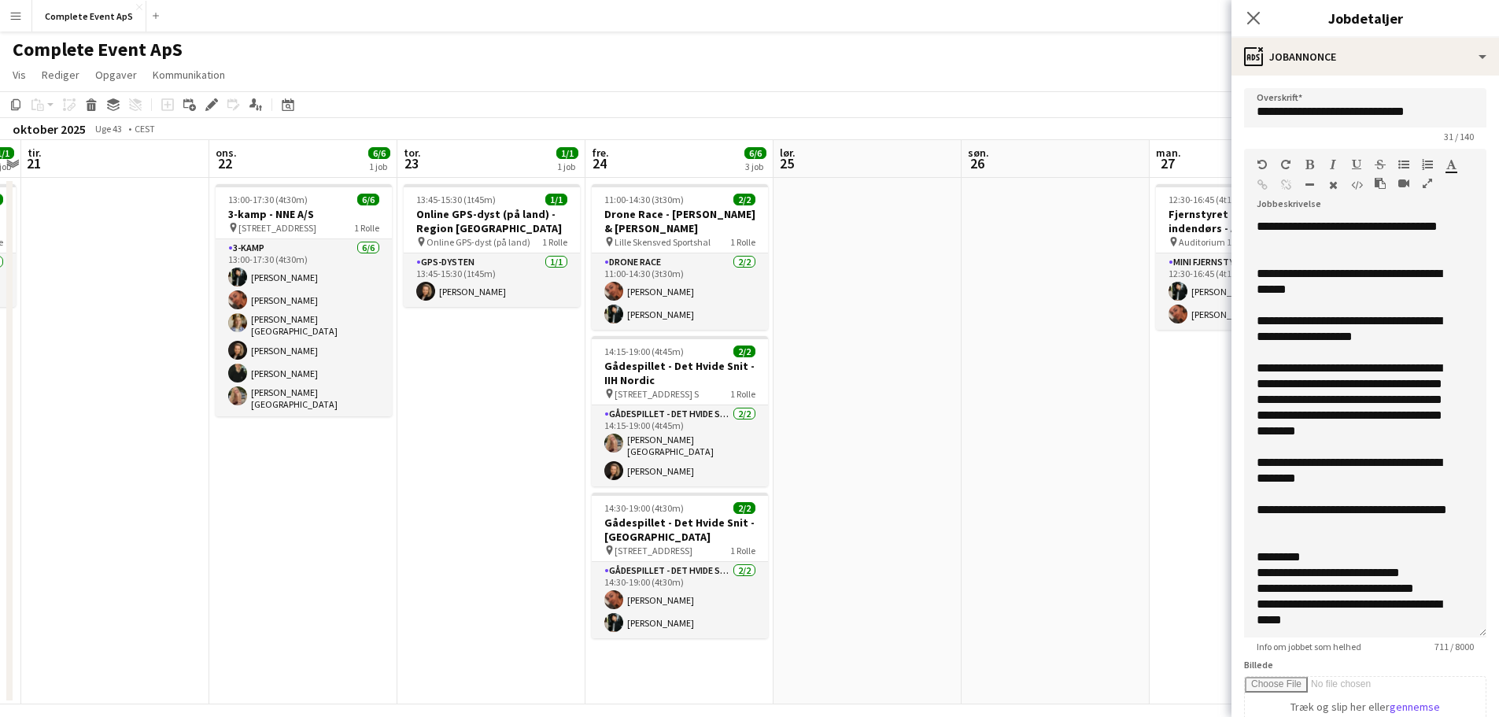
drag, startPoint x: 1099, startPoint y: 433, endPoint x: 0, endPoint y: 401, distance: 1099.1
click at [0, 401] on app-calendar-viewport "fre. 17 lør. 18 søn. 19 man. 20 1/1 1 job tir. 21 ons. 22 6/6 1 job tor. 23 1/1…" at bounding box center [749, 422] width 1499 height 564
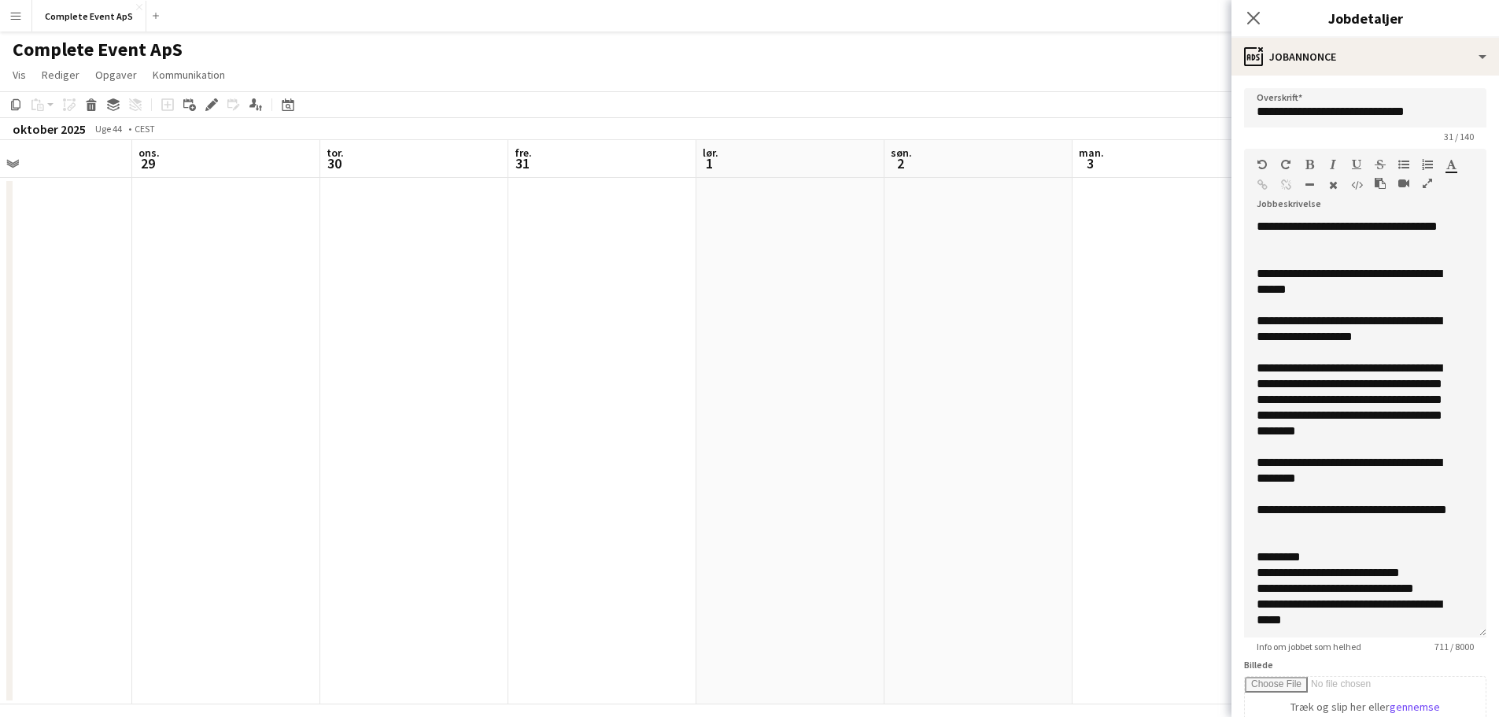
drag, startPoint x: 899, startPoint y: 423, endPoint x: 273, endPoint y: 397, distance: 626.2
click at [69, 382] on app-calendar-viewport "søn. 26 man. 27 2/2 1 job tir. 28 ons. 29 tor. 30 fre. 31 lør. 1 søn. 2 man. 3 …" at bounding box center [749, 422] width 1499 height 564
drag, startPoint x: 657, startPoint y: 423, endPoint x: 0, endPoint y: 374, distance: 659.0
click at [0, 374] on app-calendar-viewport "tir. 28 ons. 29 tor. 30 fre. 31 lør. 1 søn. 2 man. 3 tir. 4 ons. 5 tor. 6 fre. …" at bounding box center [749, 422] width 1499 height 564
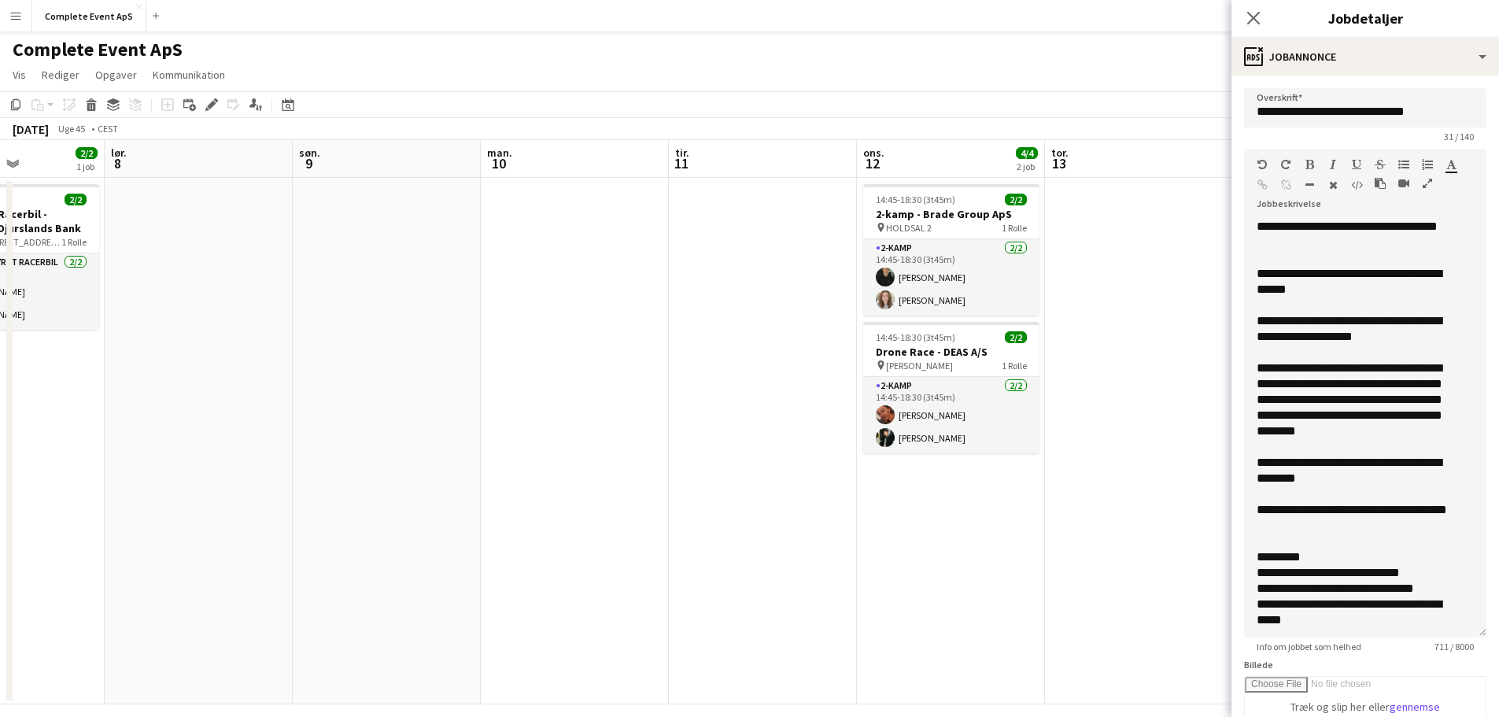
drag, startPoint x: 315, startPoint y: 440, endPoint x: 20, endPoint y: 396, distance: 298.4
click at [0, 398] on app-calendar-viewport "ons. 5 tor. 6 fre. 7 2/2 1 job lør. 8 søn. 9 man. 10 tir. 11 ons. 12 4/4 2 job …" at bounding box center [749, 422] width 1499 height 564
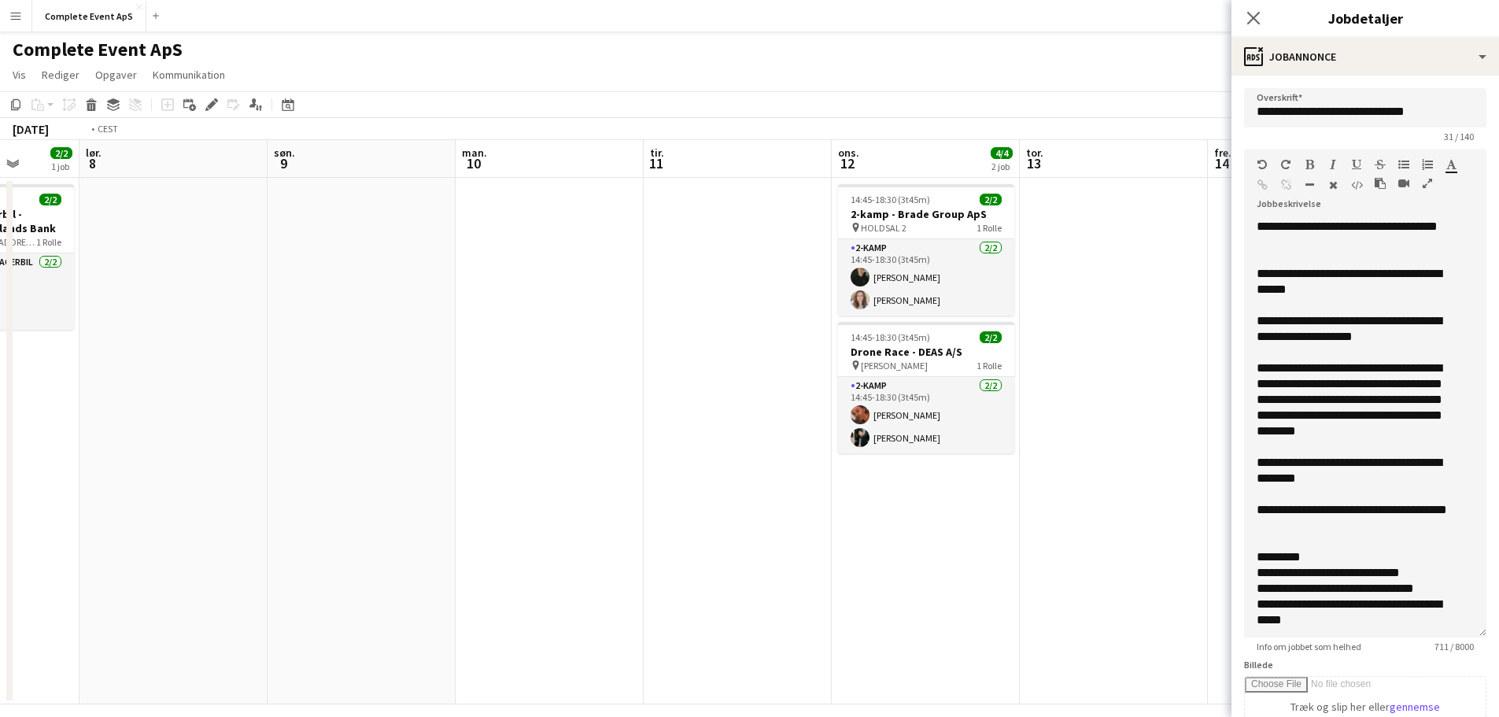
drag, startPoint x: 670, startPoint y: 459, endPoint x: 0, endPoint y: 390, distance: 673.2
click at [0, 390] on app-calendar-viewport "ons. 5 tor. 6 fre. 7 2/2 1 job lør. 8 søn. 9 man. 10 tir. 11 ons. 12 4/4 2 job …" at bounding box center [749, 422] width 1499 height 564
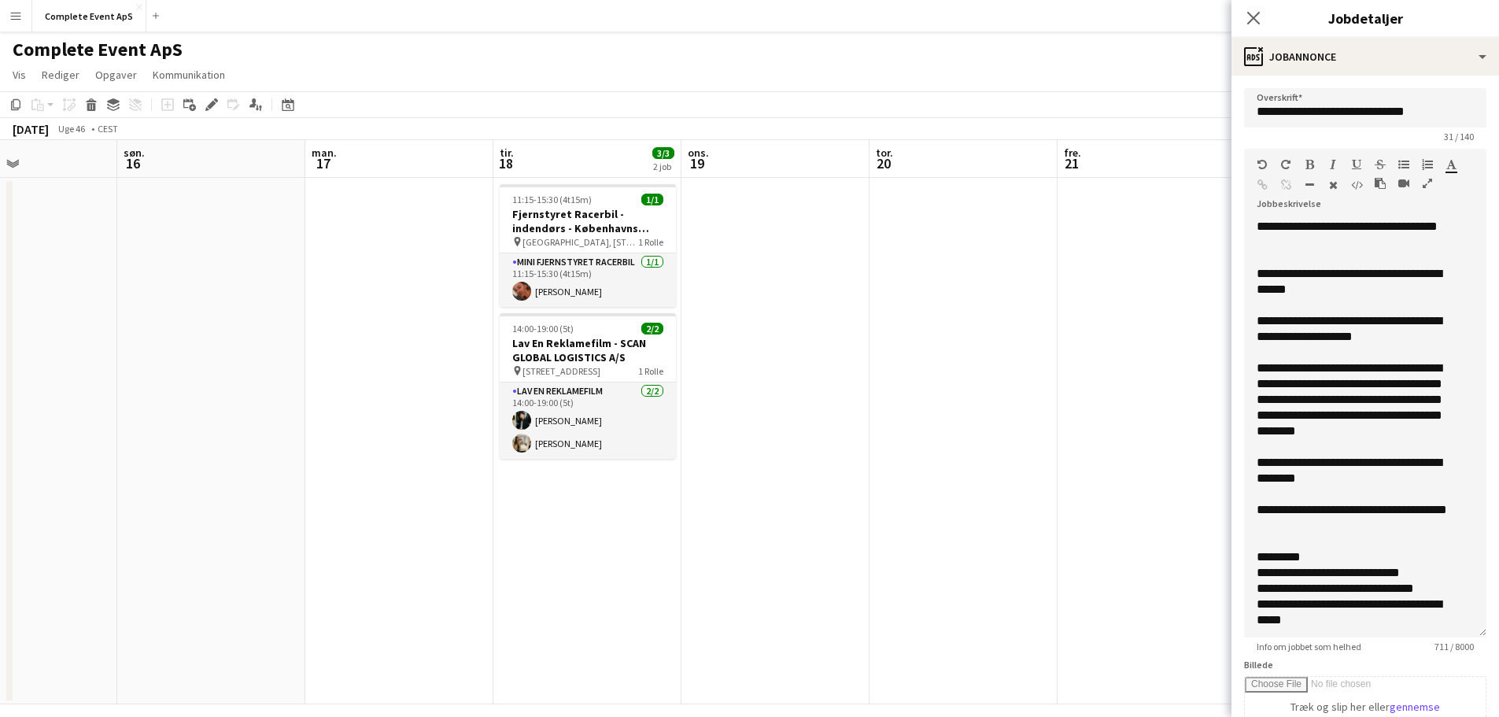
drag, startPoint x: 337, startPoint y: 421, endPoint x: 94, endPoint y: 393, distance: 244.0
click at [0, 382] on app-calendar-viewport "tor. 13 fre. 14 lør. 15 søn. 16 man. 17 tir. 18 3/3 2 job ons. 19 tor. 20 fre. …" at bounding box center [749, 422] width 1499 height 564
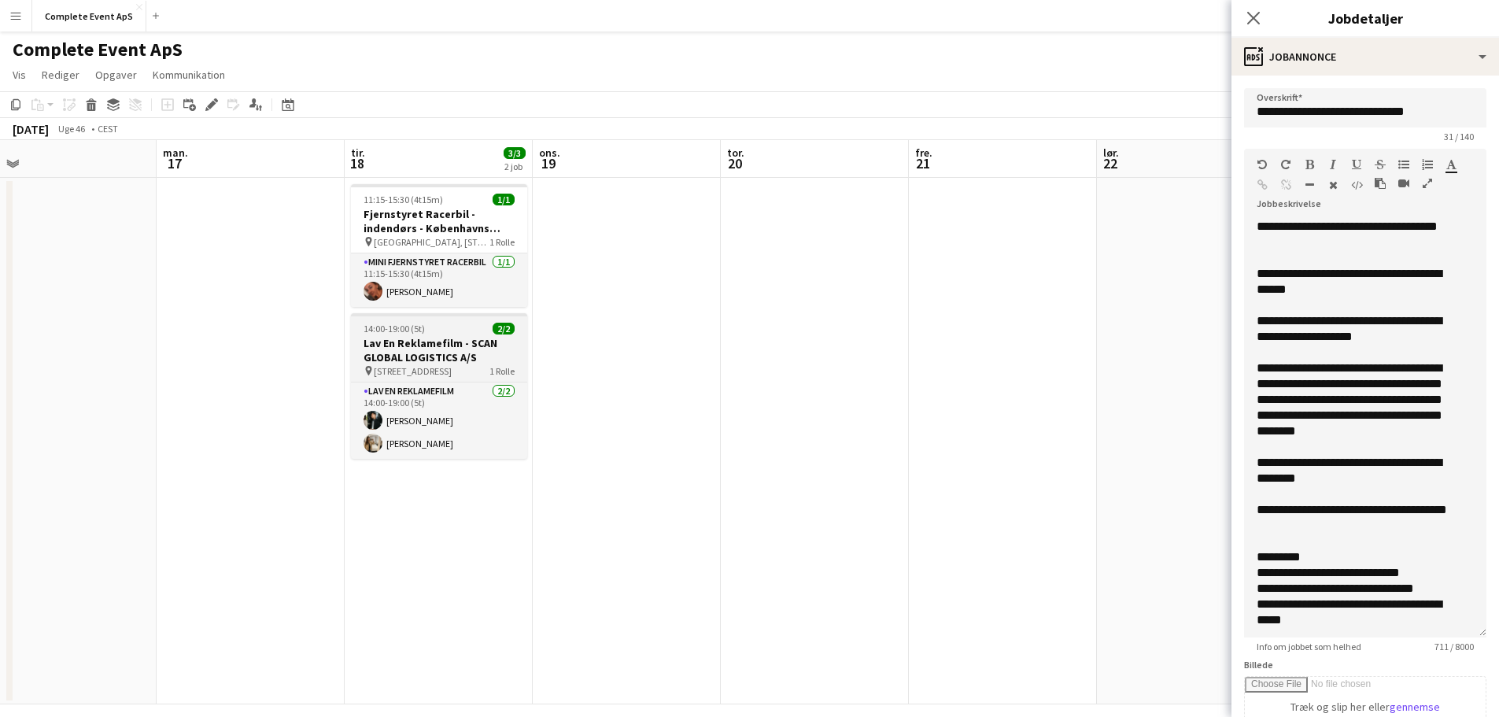
click at [438, 327] on div "14:00-19:00 (5t) 2/2" at bounding box center [439, 329] width 176 height 12
type input "**********"
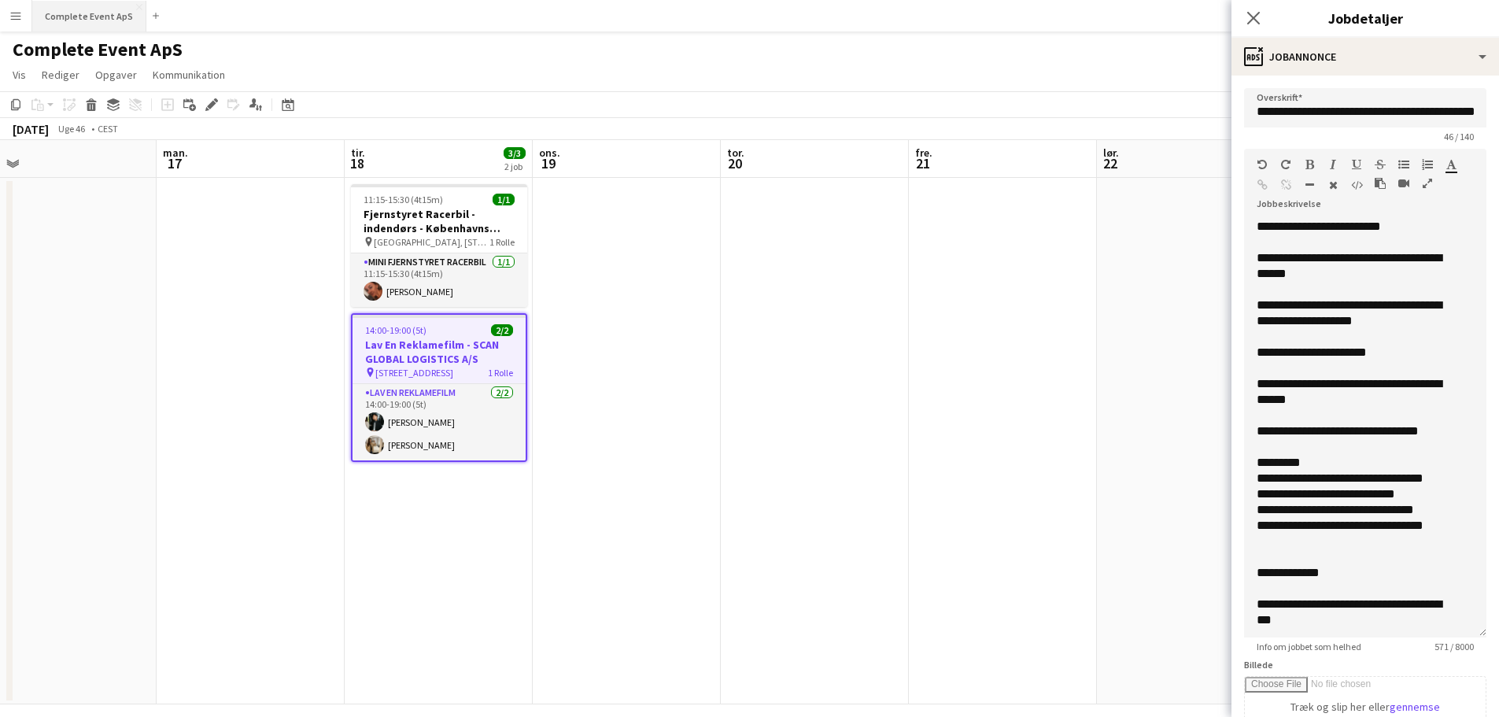
click at [83, 17] on button "Complete Event ApS Luk" at bounding box center [89, 16] width 114 height 31
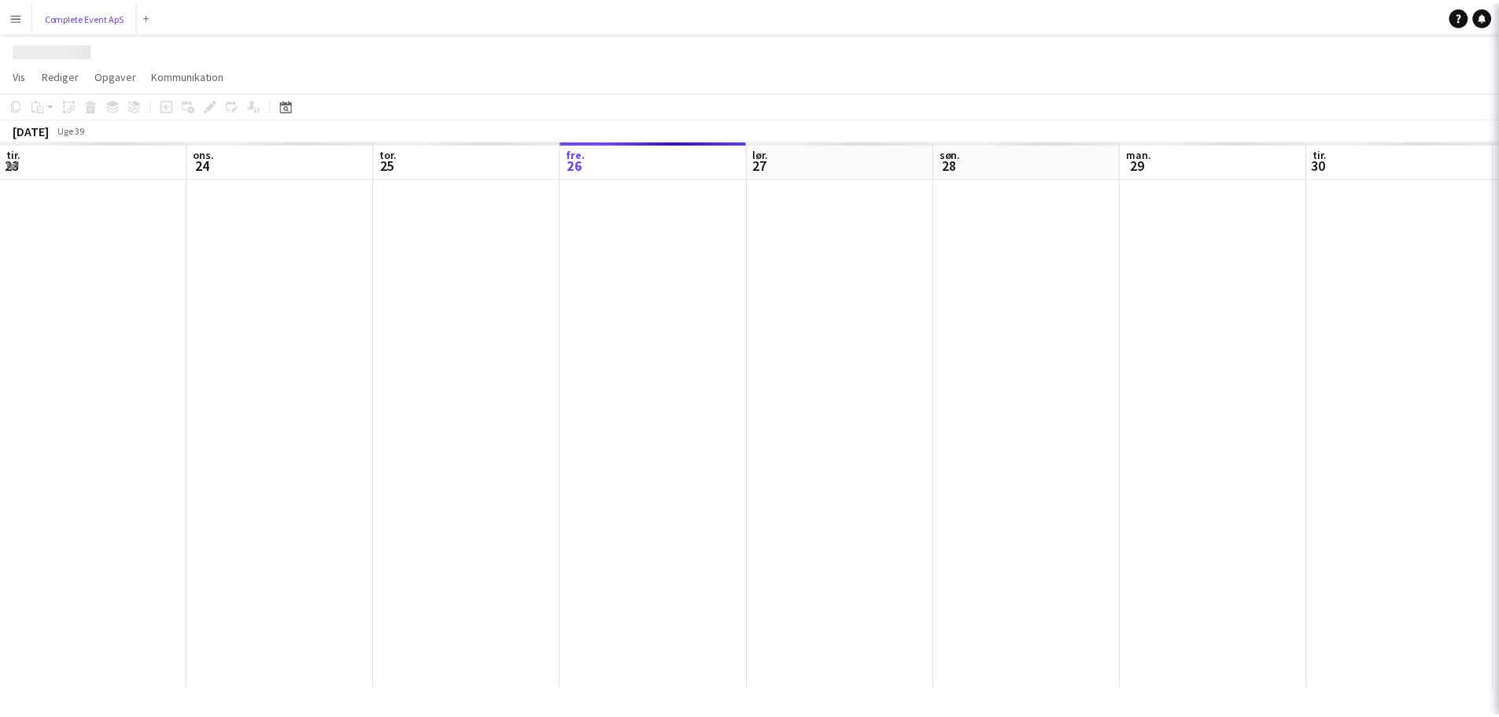
scroll to position [0, 376]
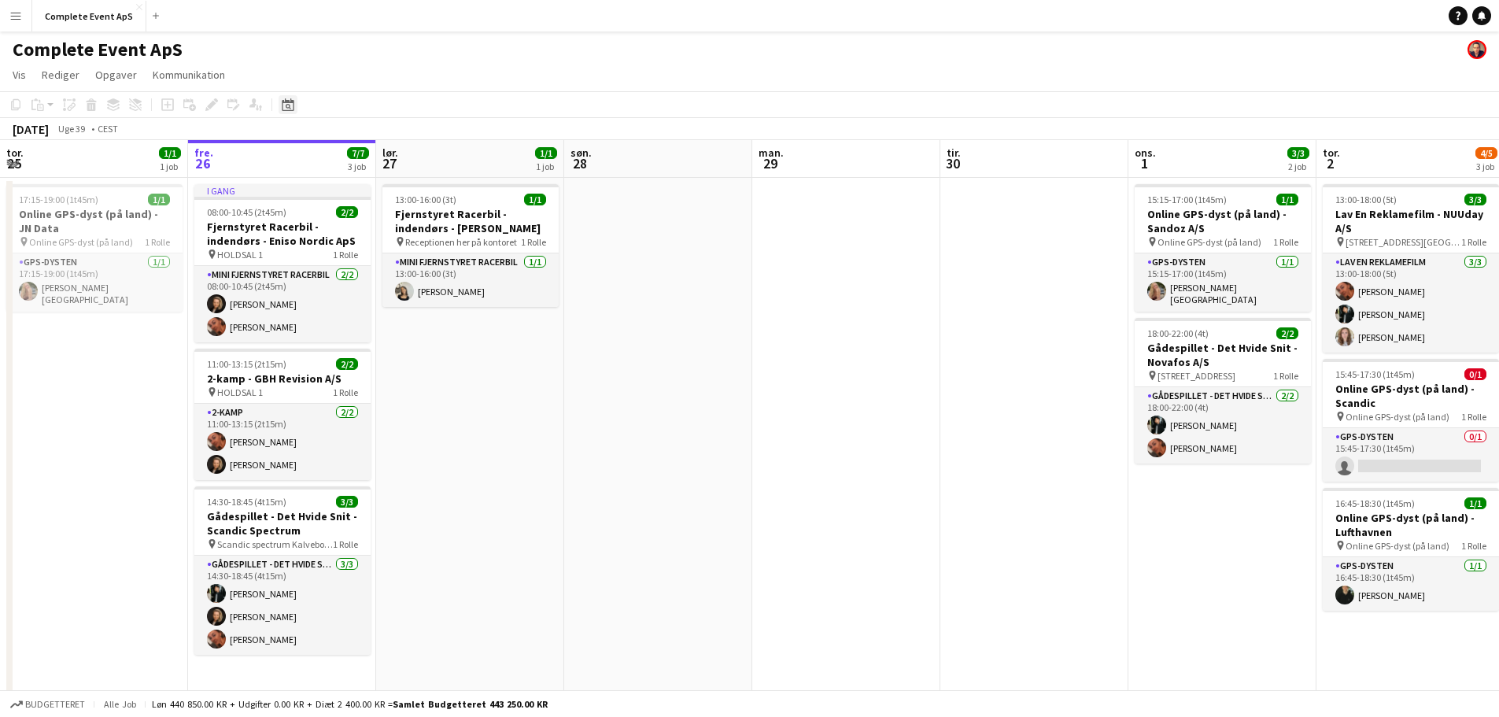
click at [289, 111] on icon at bounding box center [288, 104] width 12 height 13
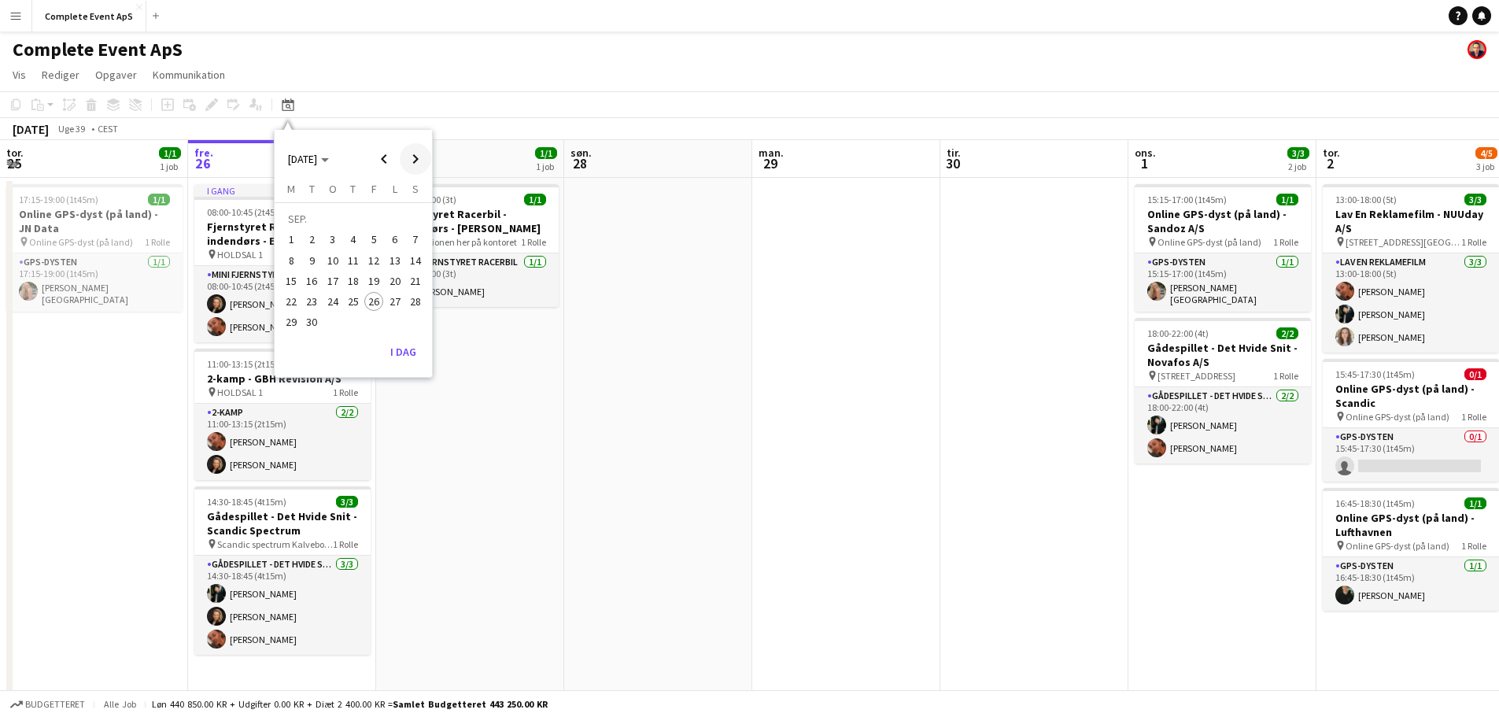
click at [414, 157] on span "Next month" at bounding box center [415, 158] width 31 height 31
click at [369, 305] on span "24" at bounding box center [373, 301] width 19 height 19
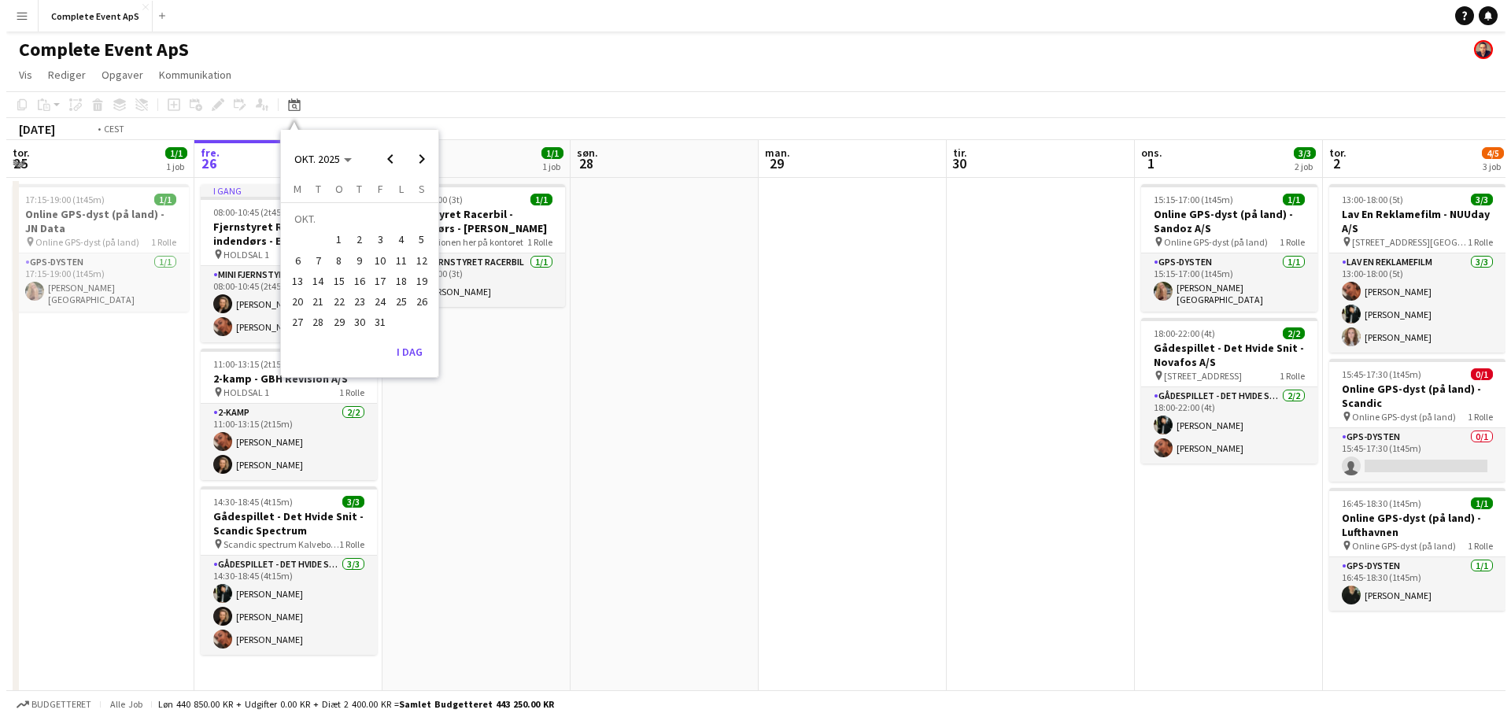
scroll to position [0, 541]
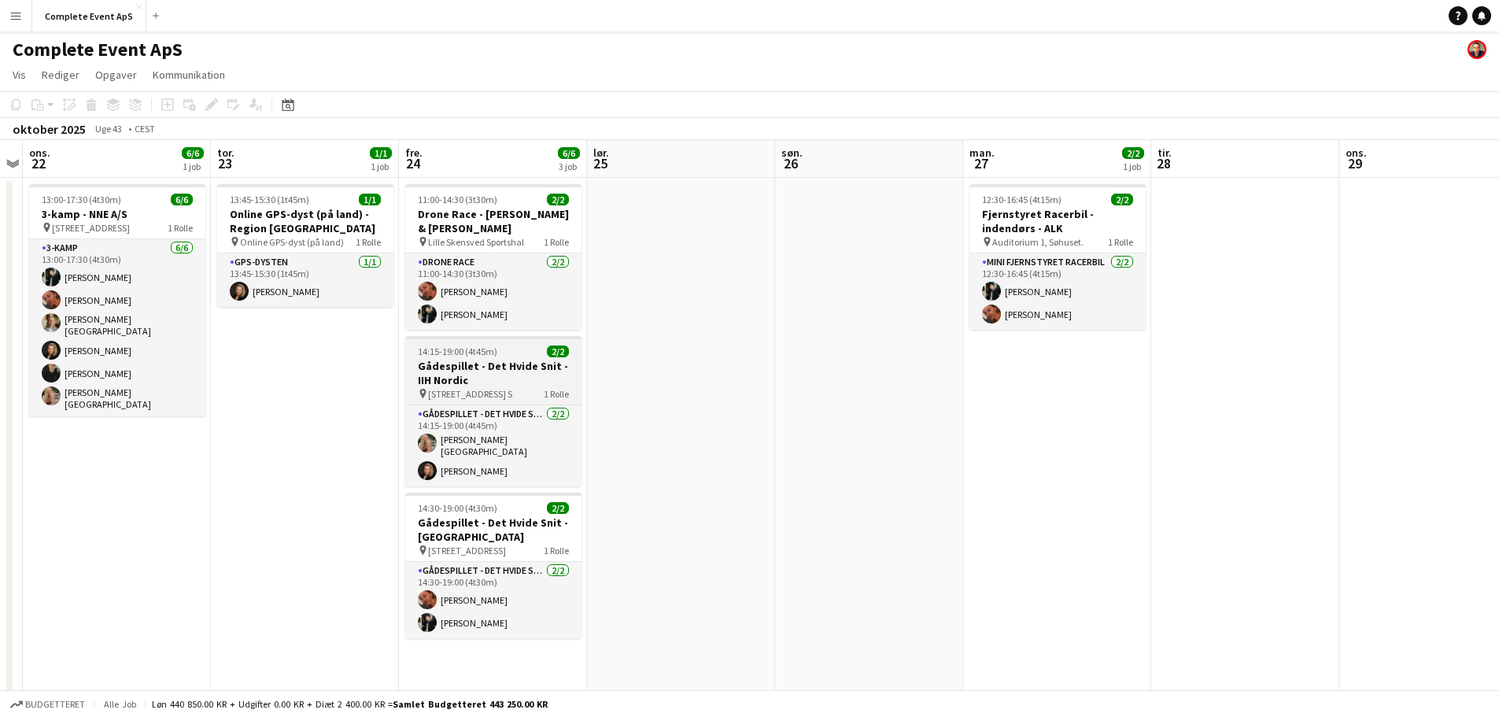
click at [504, 345] on div "14:15-19:00 (4t45m) 2/2" at bounding box center [493, 351] width 176 height 12
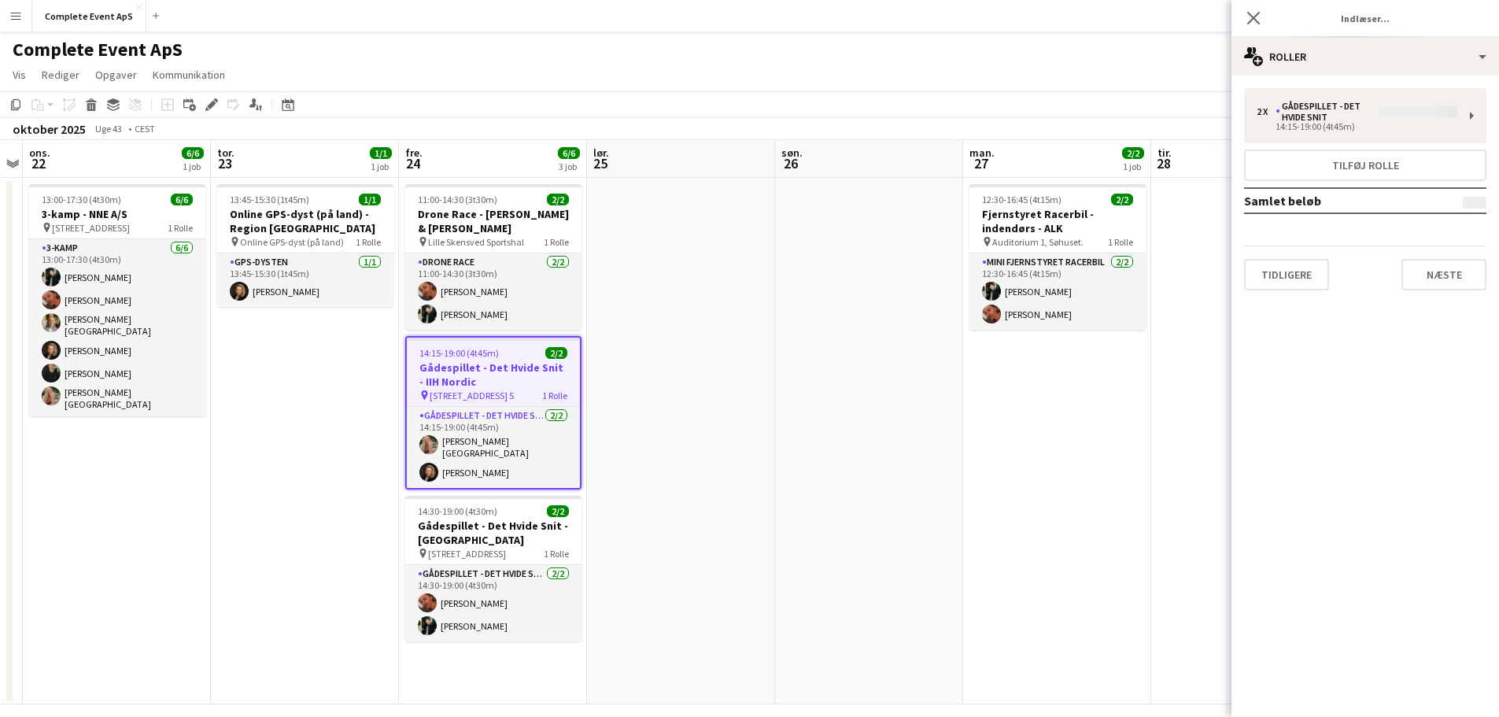
type input "**********"
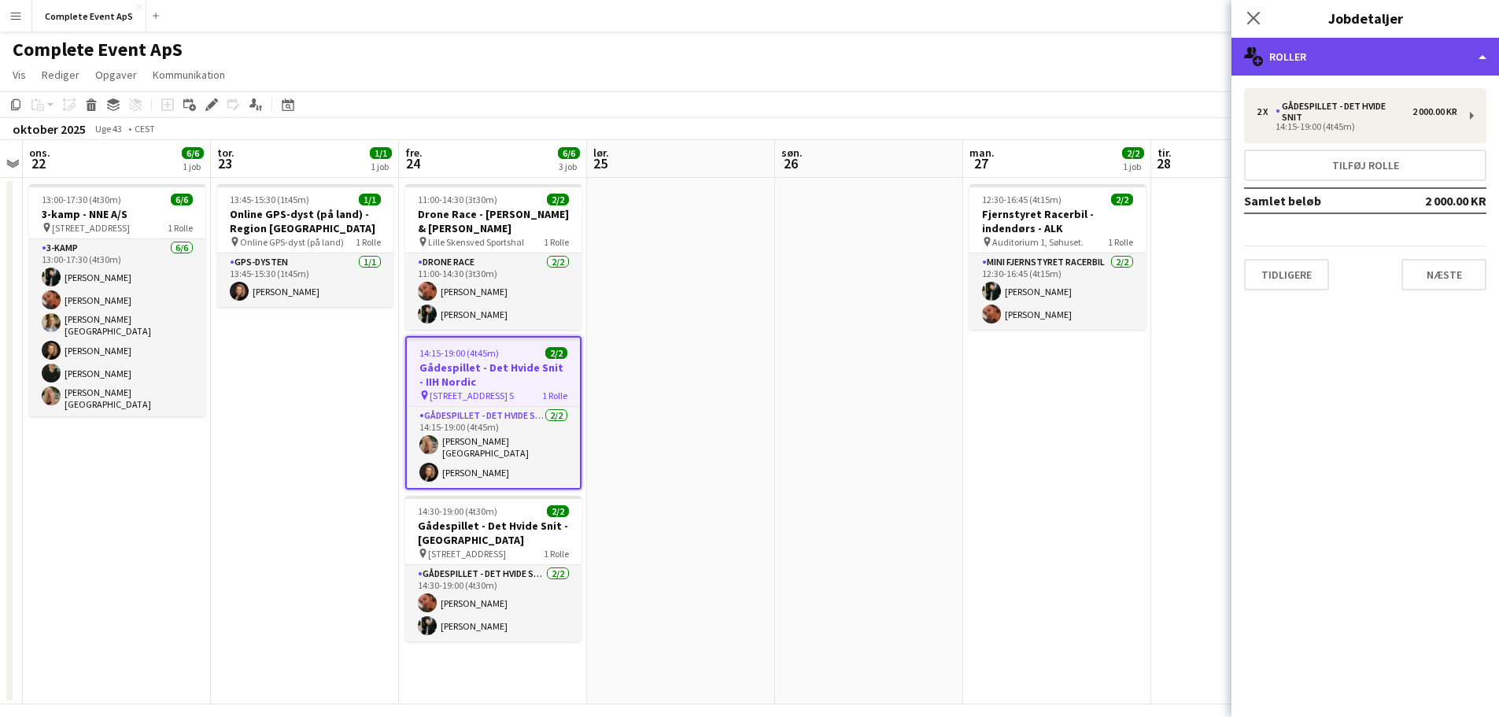
click at [1339, 57] on div "multiple-users-add Roller" at bounding box center [1366, 57] width 268 height 38
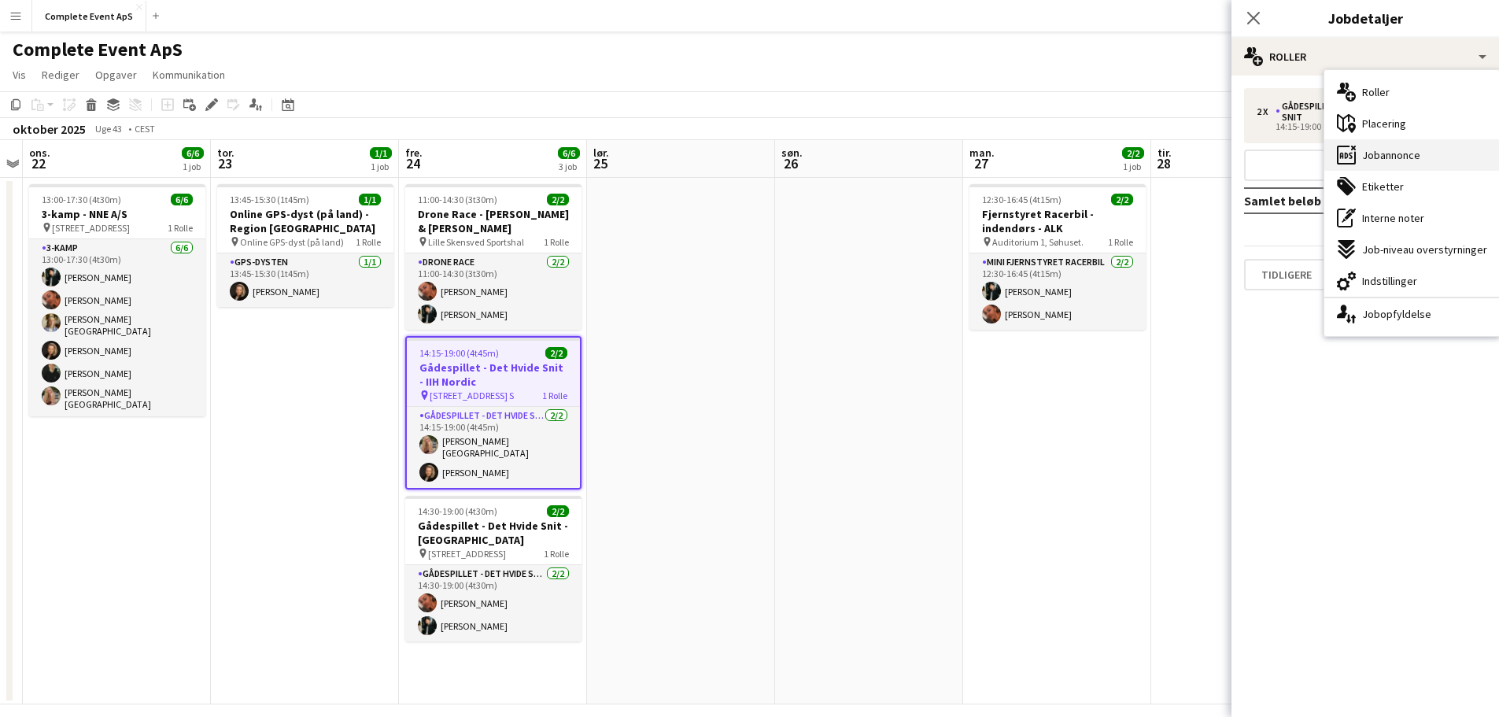
click at [1414, 152] on span "Jobannonce" at bounding box center [1391, 155] width 58 height 14
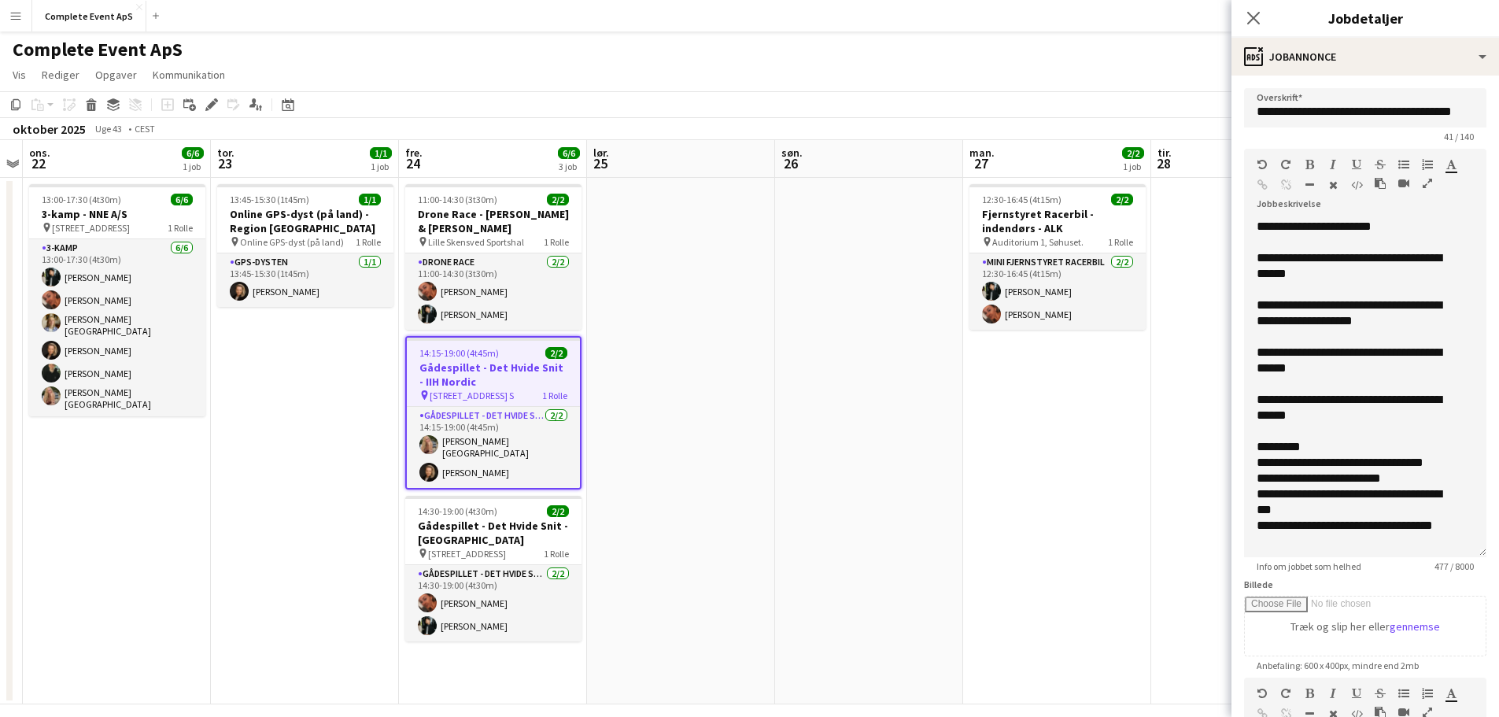
drag, startPoint x: 1469, startPoint y: 311, endPoint x: 1472, endPoint y: 590, distance: 279.4
click at [1472, 557] on div "**********" at bounding box center [1365, 388] width 242 height 338
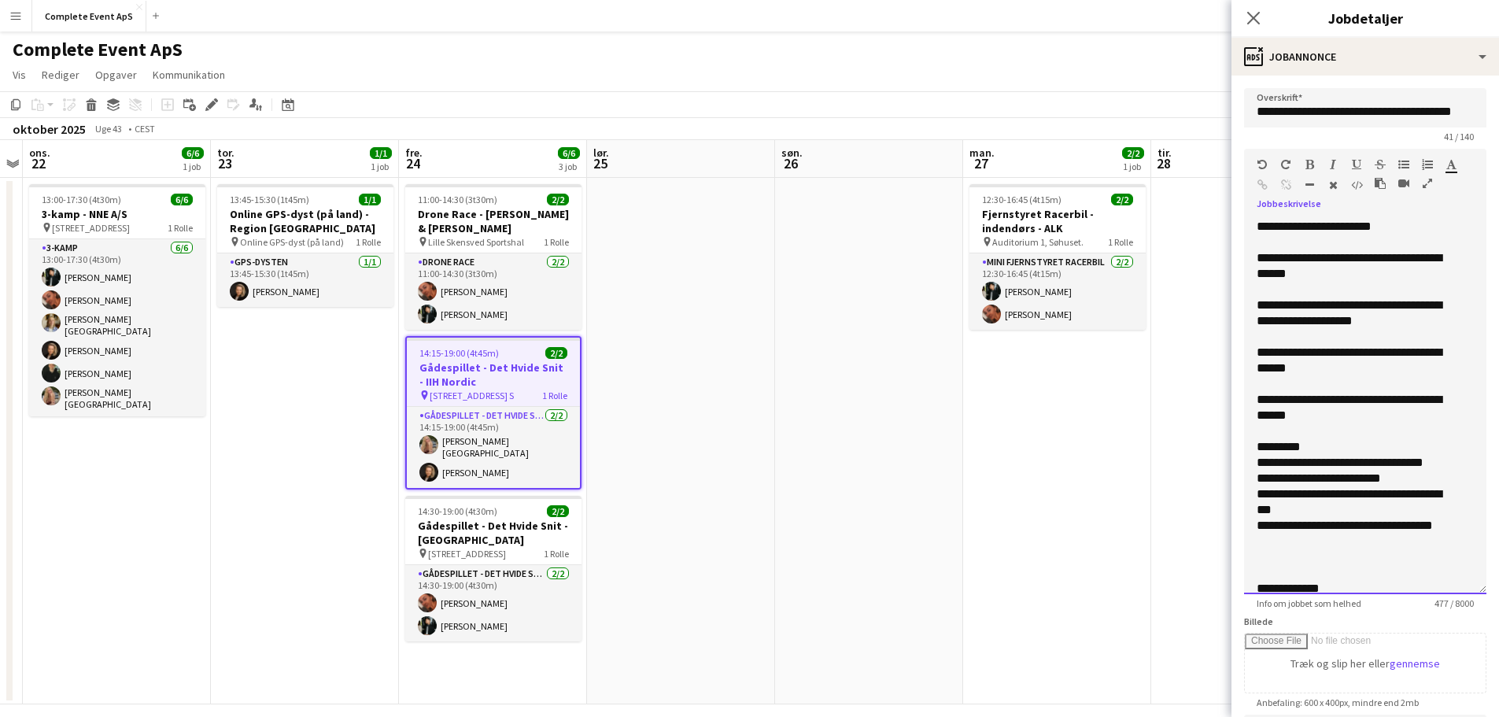
click at [1347, 356] on div "**********" at bounding box center [1354, 360] width 194 height 31
click at [785, 629] on app-date-cell at bounding box center [869, 441] width 188 height 527
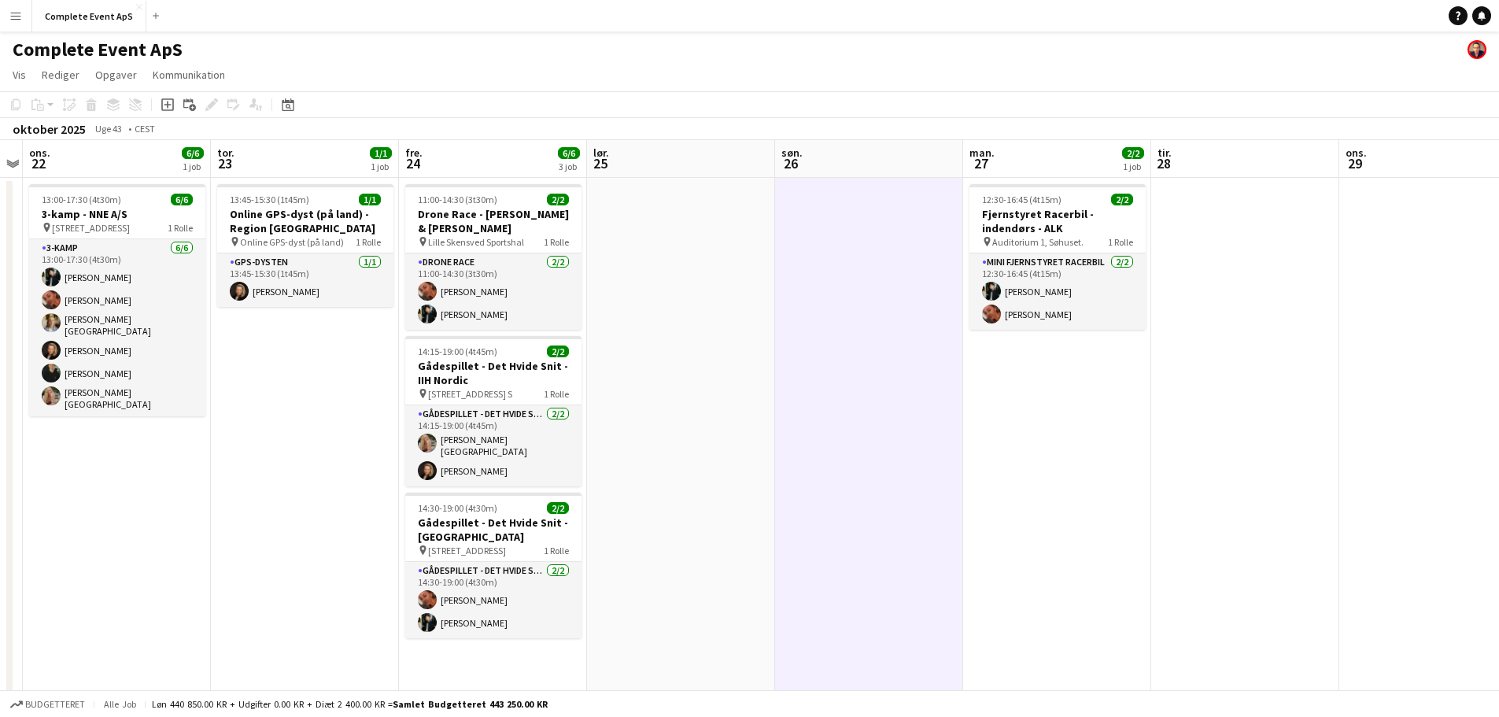
drag, startPoint x: 285, startPoint y: 102, endPoint x: 357, endPoint y: 136, distance: 79.9
click at [286, 102] on icon at bounding box center [288, 104] width 12 height 13
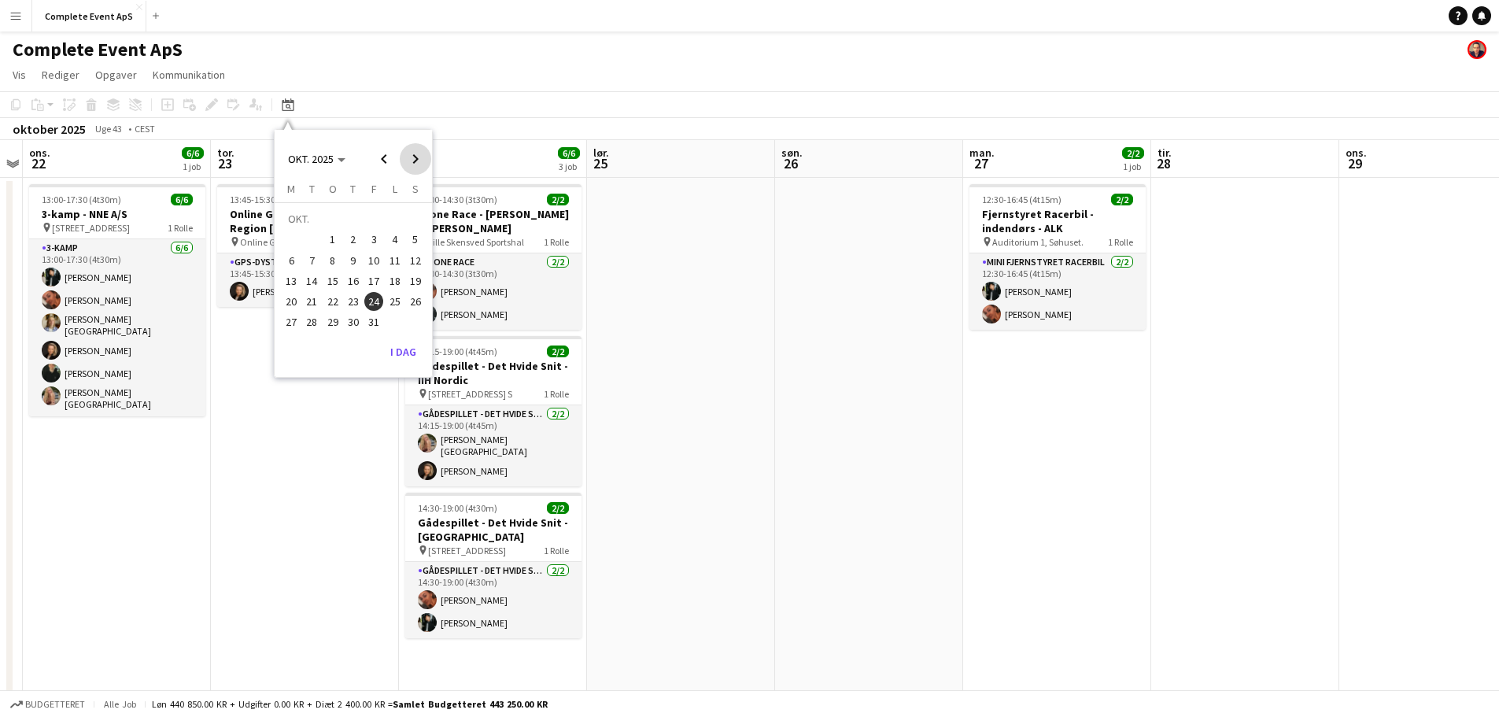
click at [411, 153] on span "Next month" at bounding box center [415, 158] width 31 height 31
click at [373, 288] on span "21" at bounding box center [373, 284] width 19 height 19
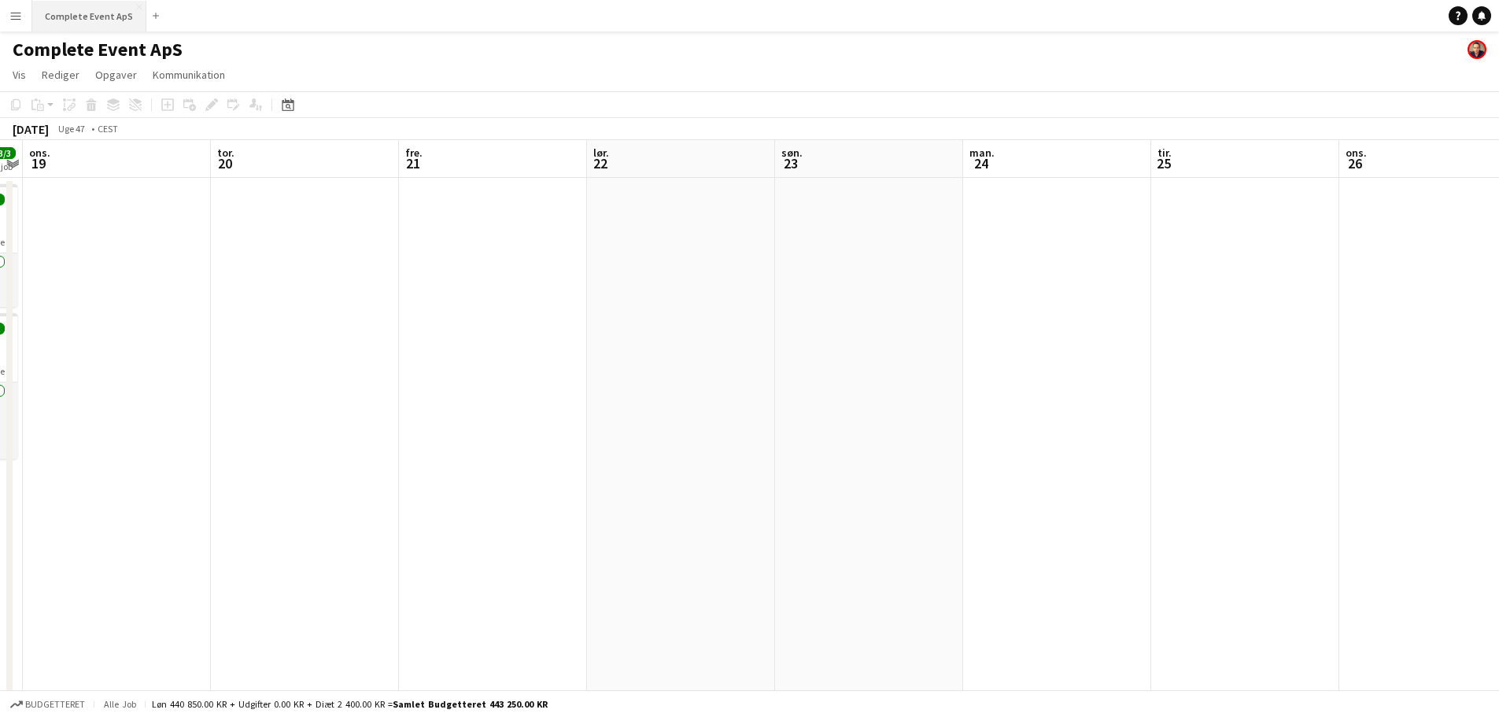
click at [87, 17] on button "Complete Event ApS Luk" at bounding box center [89, 16] width 114 height 31
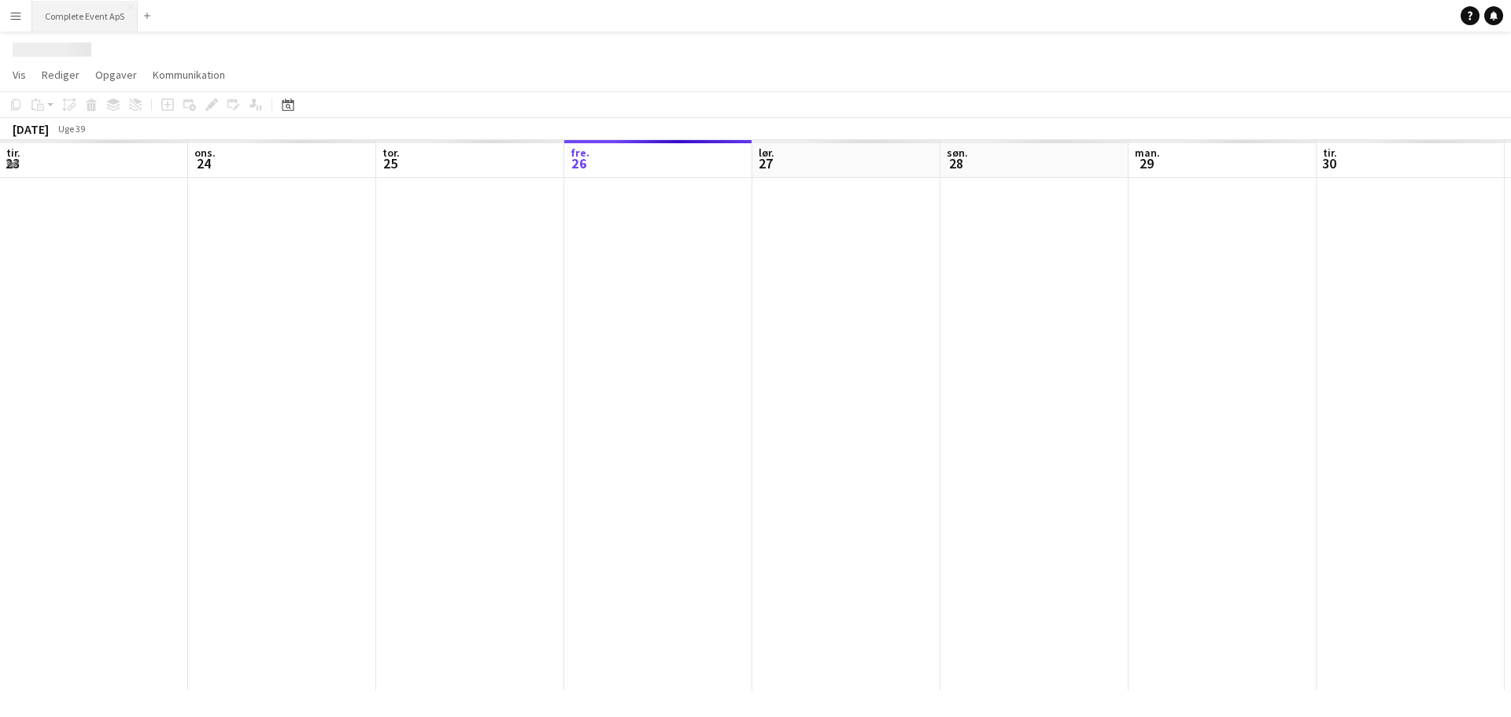
scroll to position [0, 376]
